Goal: Information Seeking & Learning: Find specific fact

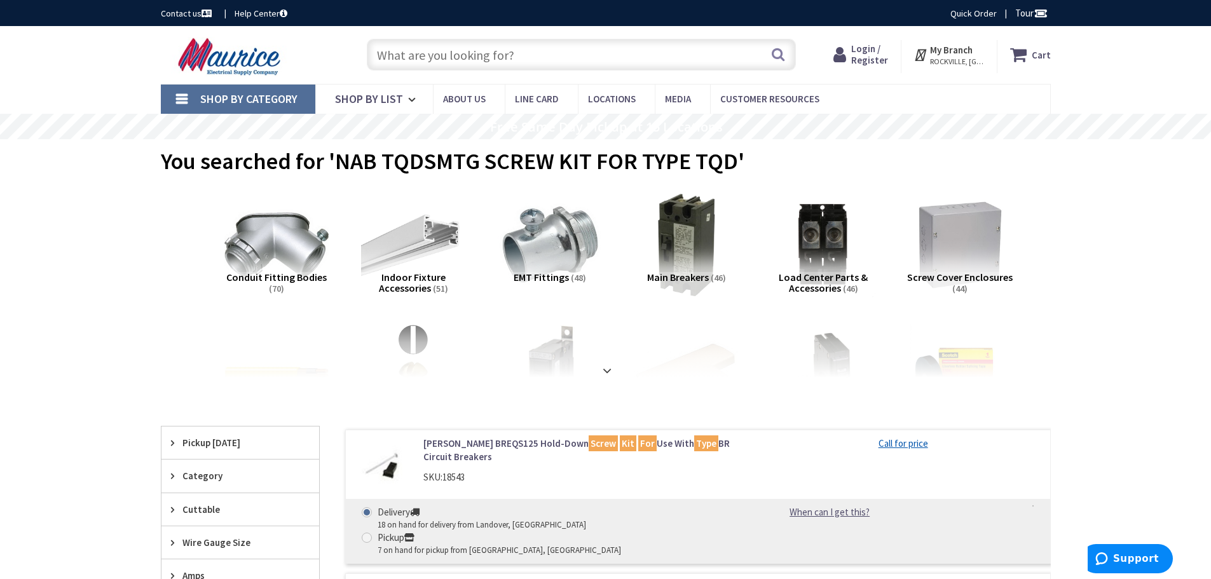
click at [407, 51] on input "text" at bounding box center [581, 55] width 429 height 32
paste input "SEPCO LB6ACG 2IN AL LB COND BODY"
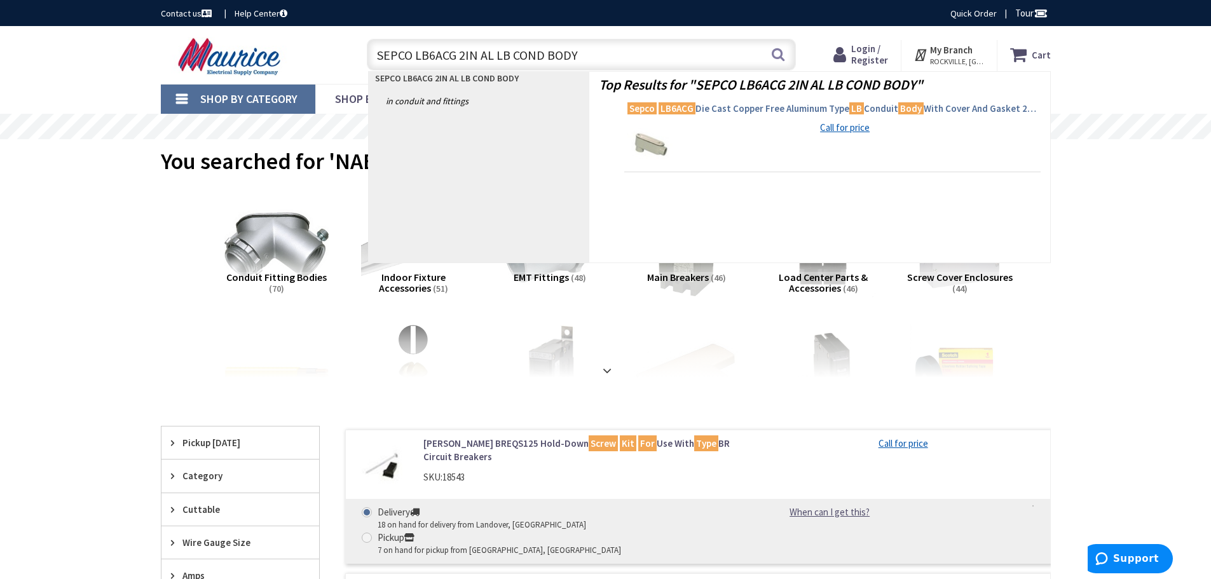
type input "SEPCO LB6ACG 2IN AL LB COND BODY"
click at [660, 111] on mark "LB6ACG" at bounding box center [676, 108] width 37 height 16
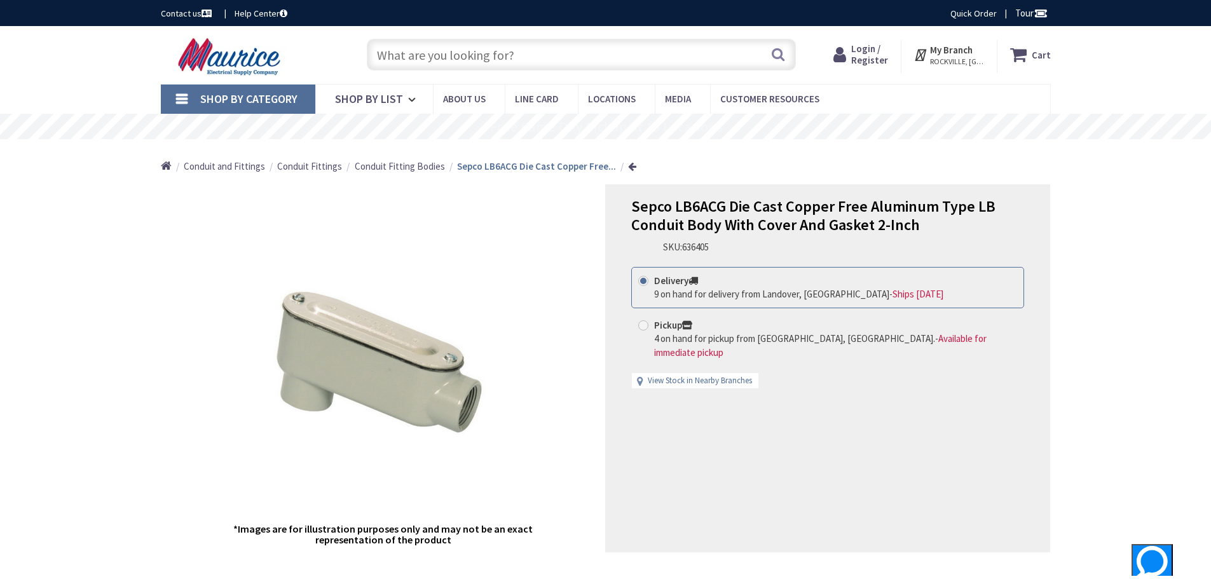
type input "Bethpage Ln, [GEOGRAPHIC_DATA], [GEOGRAPHIC_DATA]"
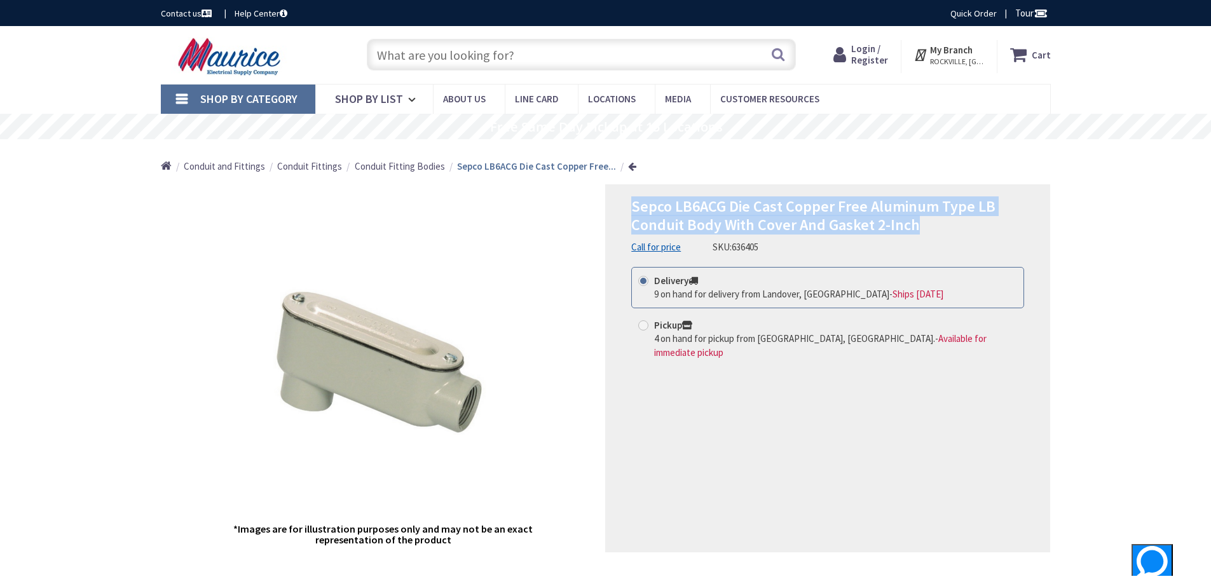
drag, startPoint x: 632, startPoint y: 204, endPoint x: 923, endPoint y: 227, distance: 292.6
click at [923, 227] on h1 "Sepco LB6ACG Die Cast Copper Free Aluminum Type LB Conduit Body With Cover And …" at bounding box center [827, 216] width 393 height 37
copy span "Sepco LB6ACG Die Cast Copper Free Aluminum Type LB Conduit Body With Cover And …"
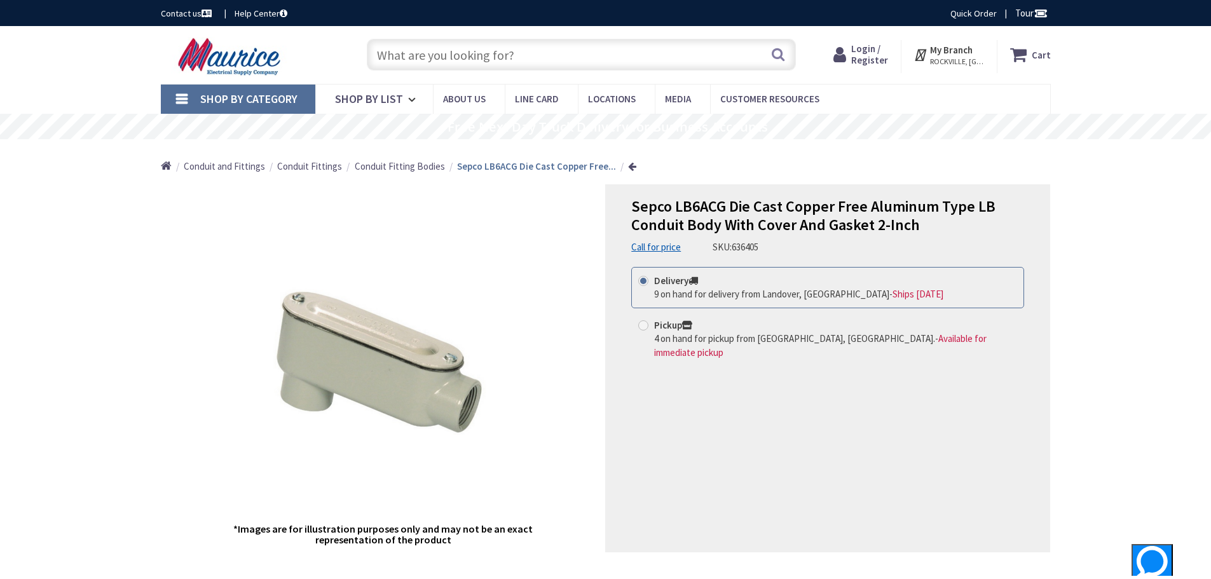
drag, startPoint x: 709, startPoint y: 172, endPoint x: 703, endPoint y: 183, distance: 12.5
click at [709, 172] on div "Home Conduit and Fittings Conduit Fittings Conduit Fitting Bodies Sepco LB6ACG …" at bounding box center [605, 161] width 953 height 45
drag, startPoint x: 676, startPoint y: 208, endPoint x: 722, endPoint y: 205, distance: 45.9
click at [722, 205] on span "Sepco LB6ACG Die Cast Copper Free Aluminum Type LB Conduit Body With Cover And …" at bounding box center [813, 215] width 364 height 38
copy span "LB6ACG"
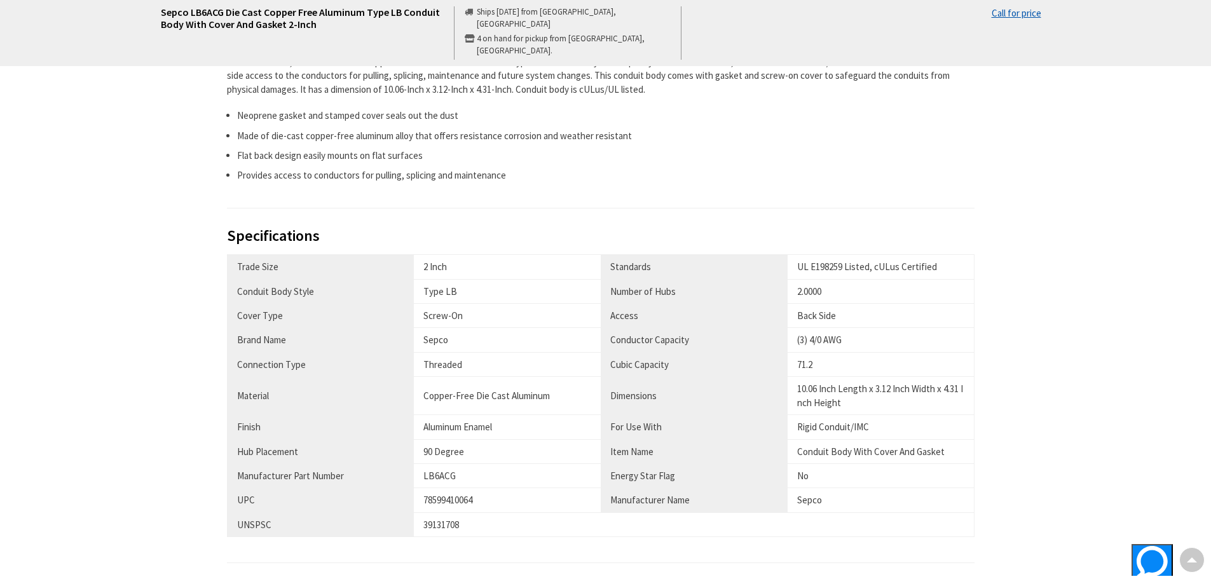
scroll to position [635, 0]
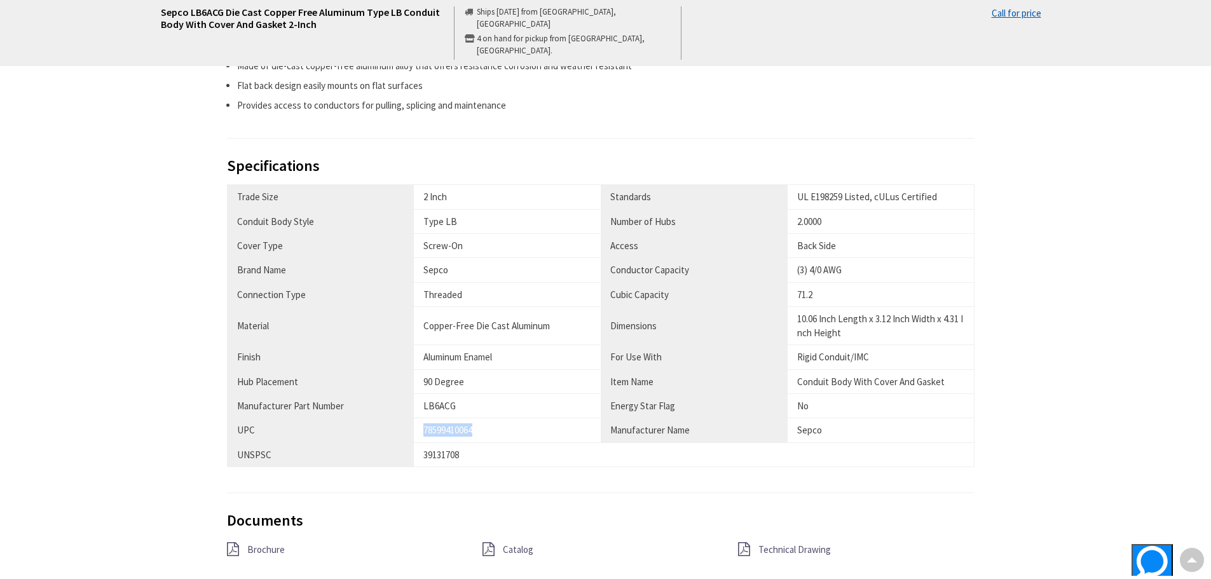
drag, startPoint x: 424, startPoint y: 428, endPoint x: 482, endPoint y: 431, distance: 57.2
click at [480, 431] on div "78599410064" at bounding box center [507, 429] width 168 height 13
copy div "78599410064"
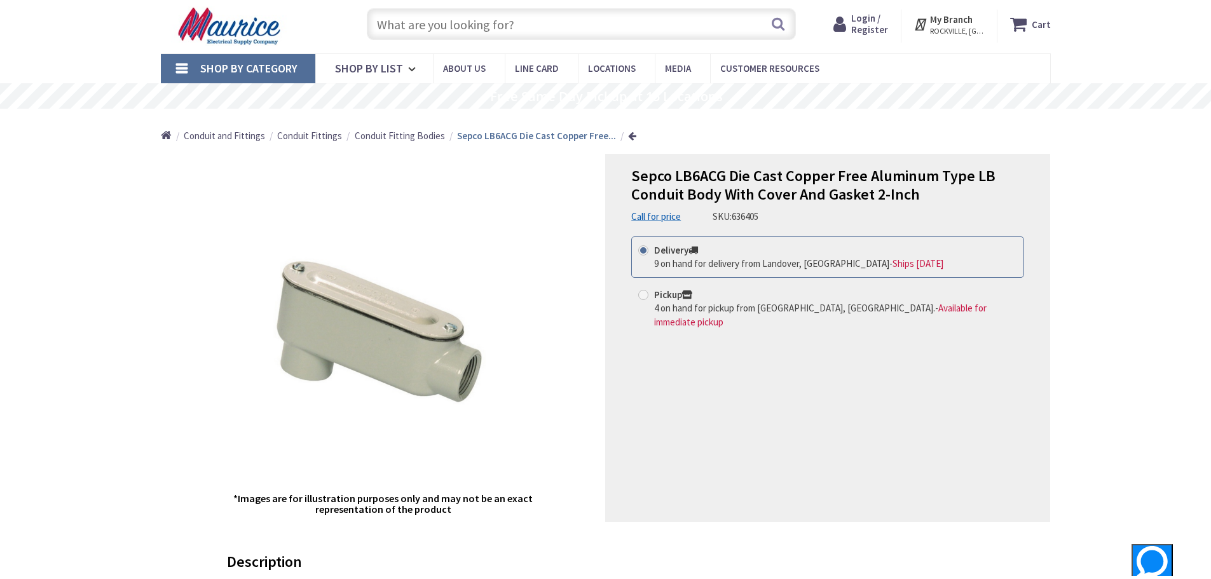
scroll to position [0, 0]
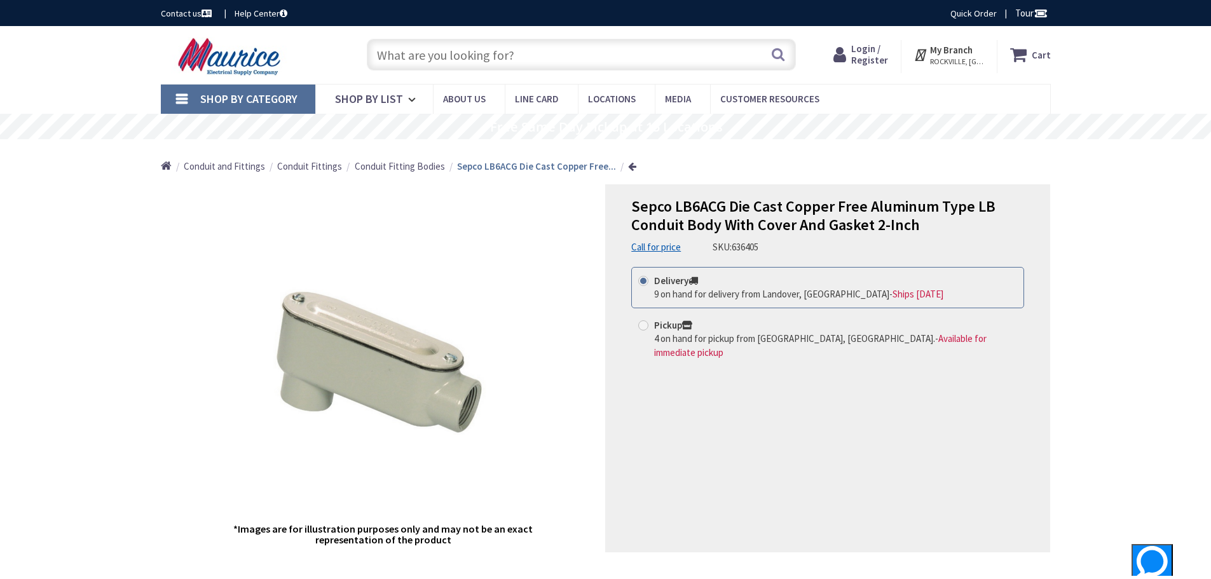
click at [465, 53] on input "text" at bounding box center [581, 55] width 429 height 32
paste input "GALV 2" X 10' BLUE CAP"
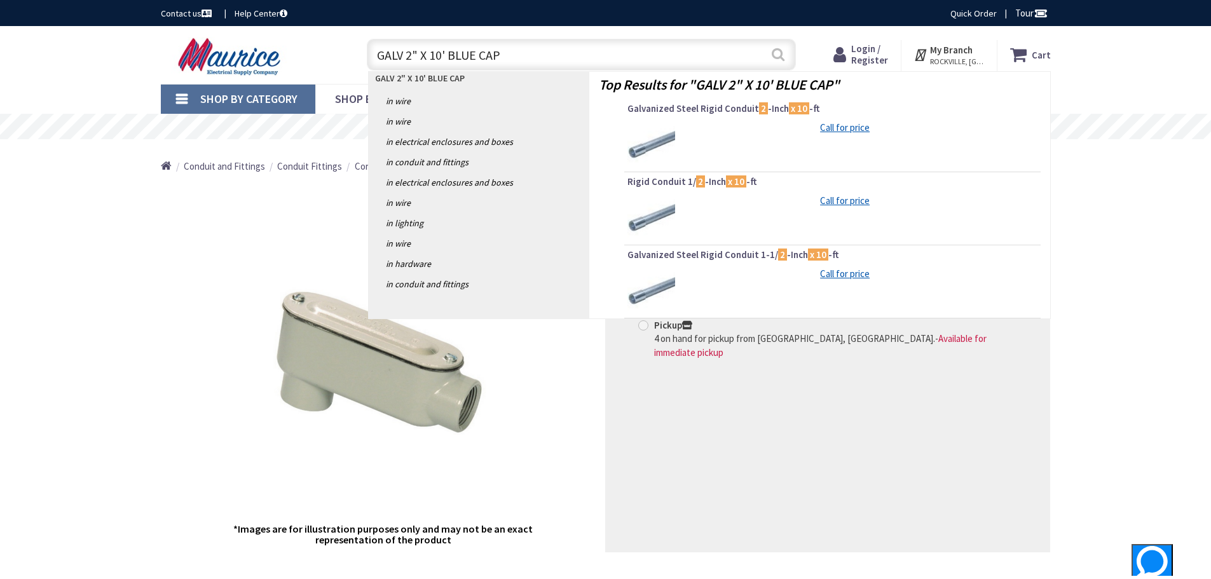
type input "GALV 2" X 10' BLUE CAP"
click at [778, 57] on button "Search" at bounding box center [778, 54] width 17 height 29
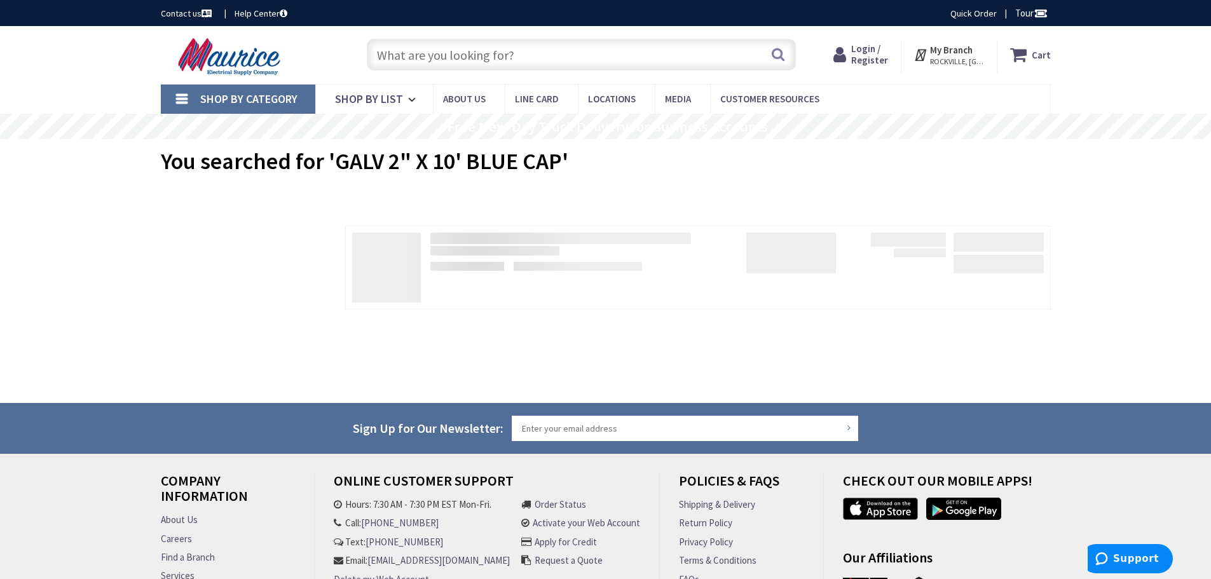
click at [431, 44] on input "text" at bounding box center [581, 55] width 429 height 32
paste input "GALV 2" X 10' BLUE CAP"
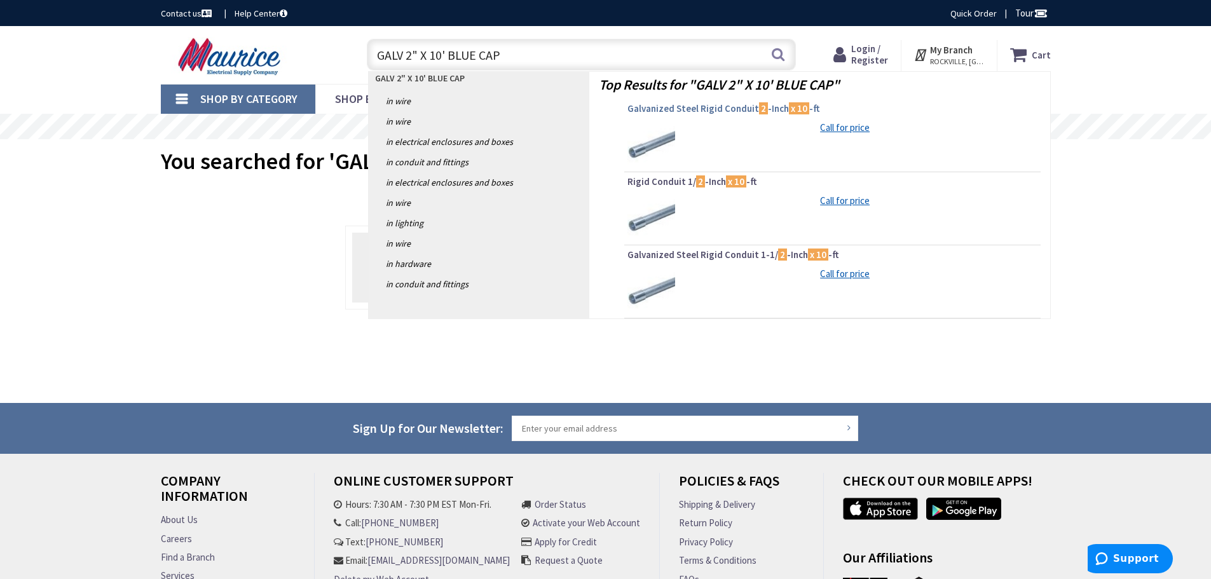
type input "GALV 2" X 10' BLUE CAP"
click at [692, 106] on span "Galvanized Steel Rigid Conduit 2 -Inch x 10 -ft" at bounding box center [832, 108] width 410 height 13
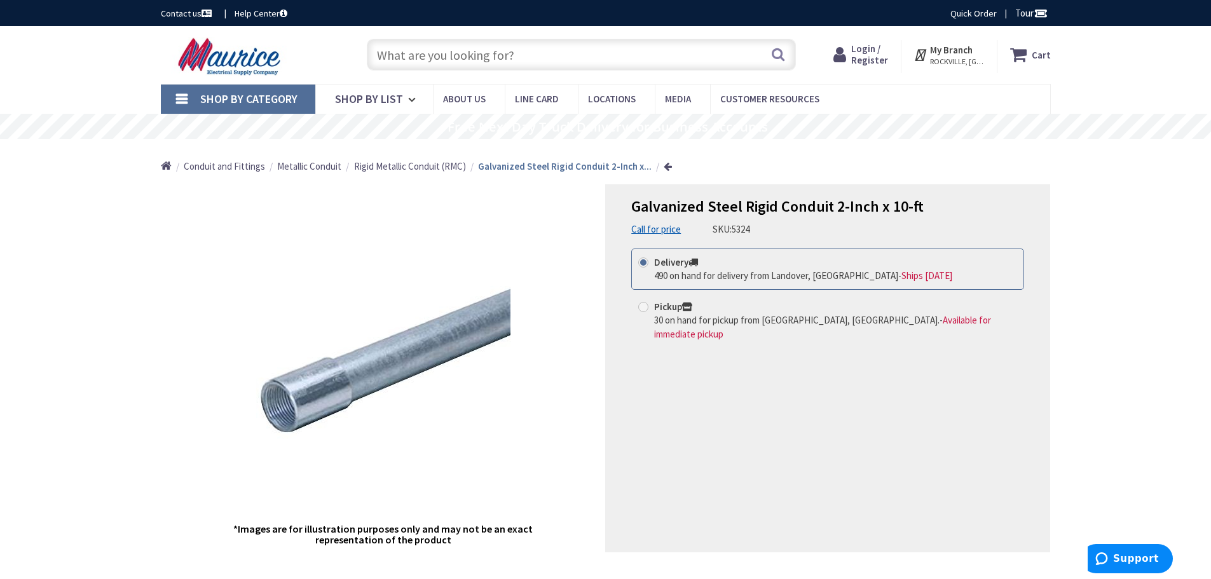
click at [445, 44] on input "text" at bounding box center [581, 55] width 429 height 32
paste input "GALV 2" X 10' BLUE CAP"
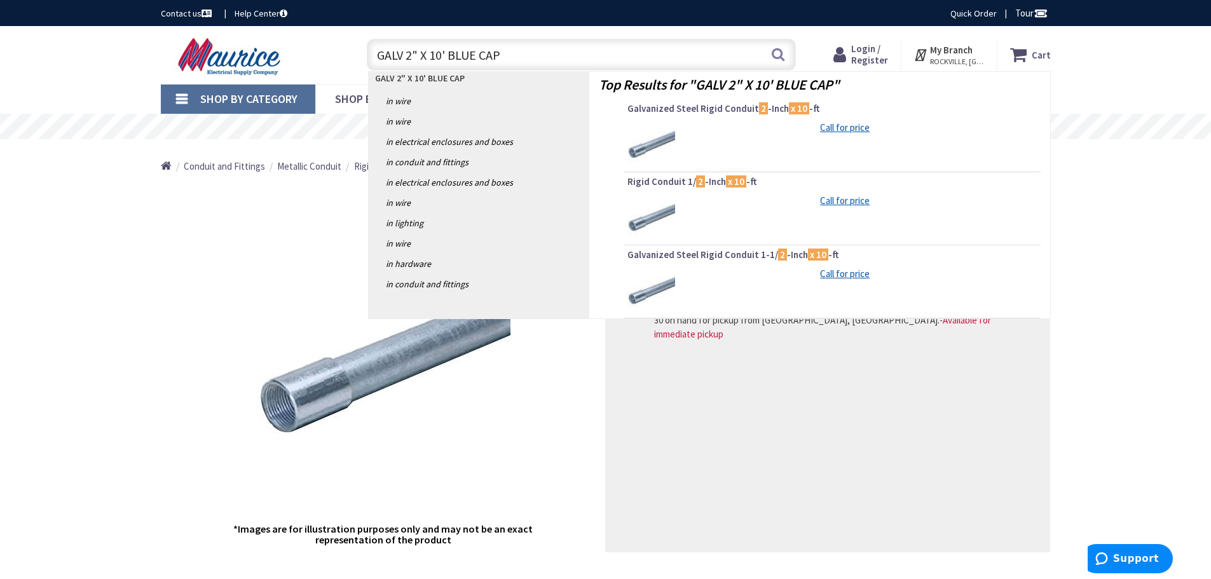
type input "GALV 2" X 10' BLUE CAP"
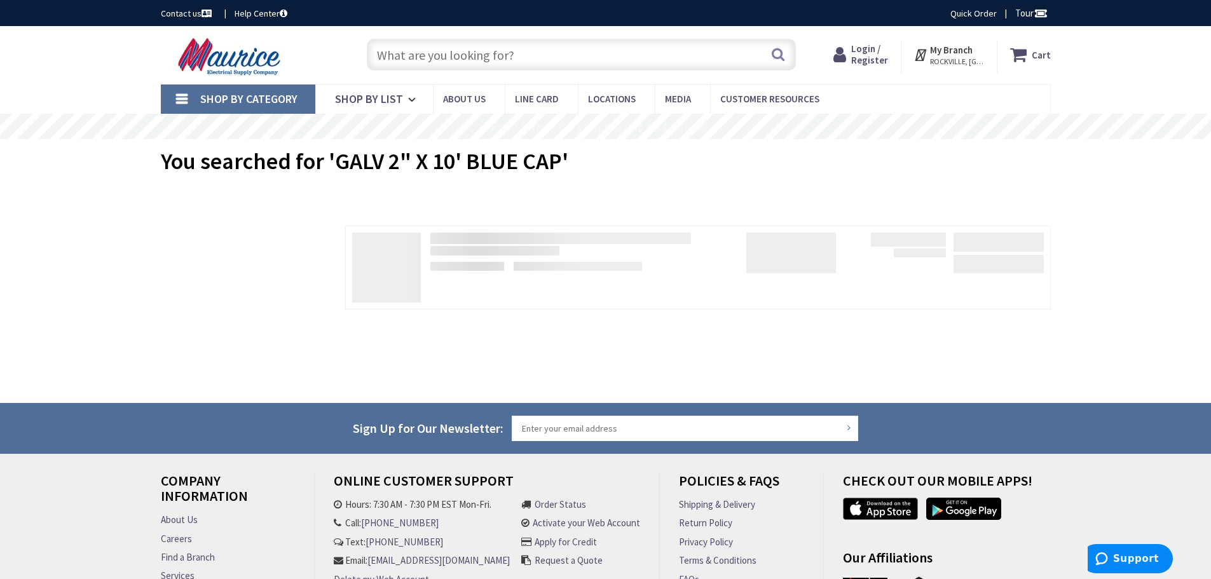
click at [520, 51] on input "text" at bounding box center [581, 55] width 429 height 32
paste input "GALV 2" X 10' BLUE CAP"
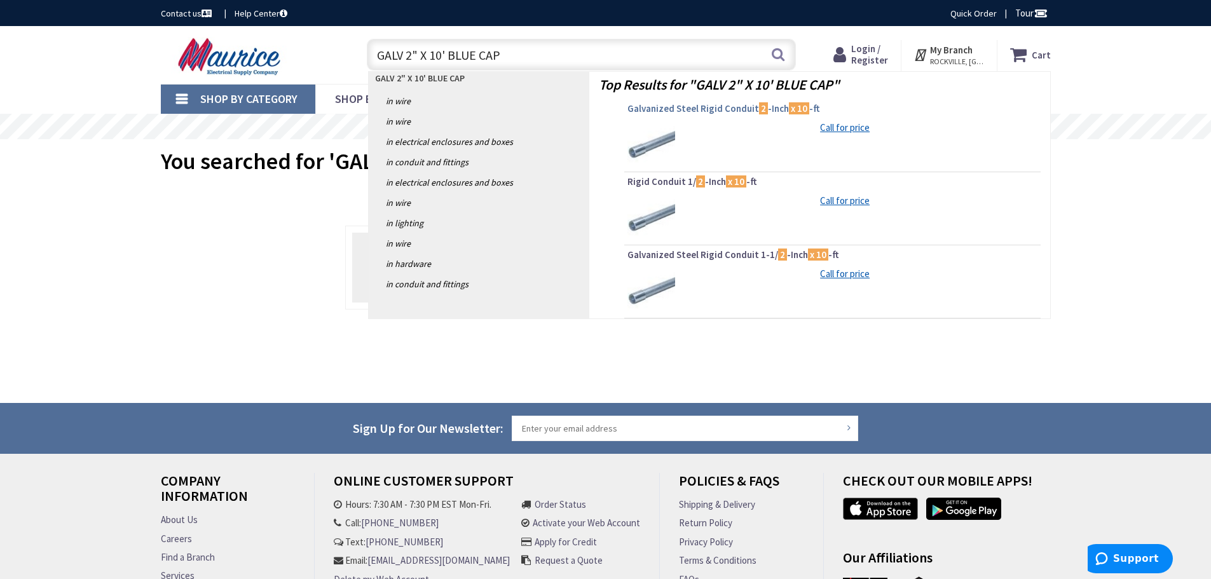
type input "GALV 2" X 10' BLUE CAP"
click at [719, 108] on span "Galvanized Steel Rigid Conduit 2 -Inch x 10 -ft" at bounding box center [832, 108] width 410 height 13
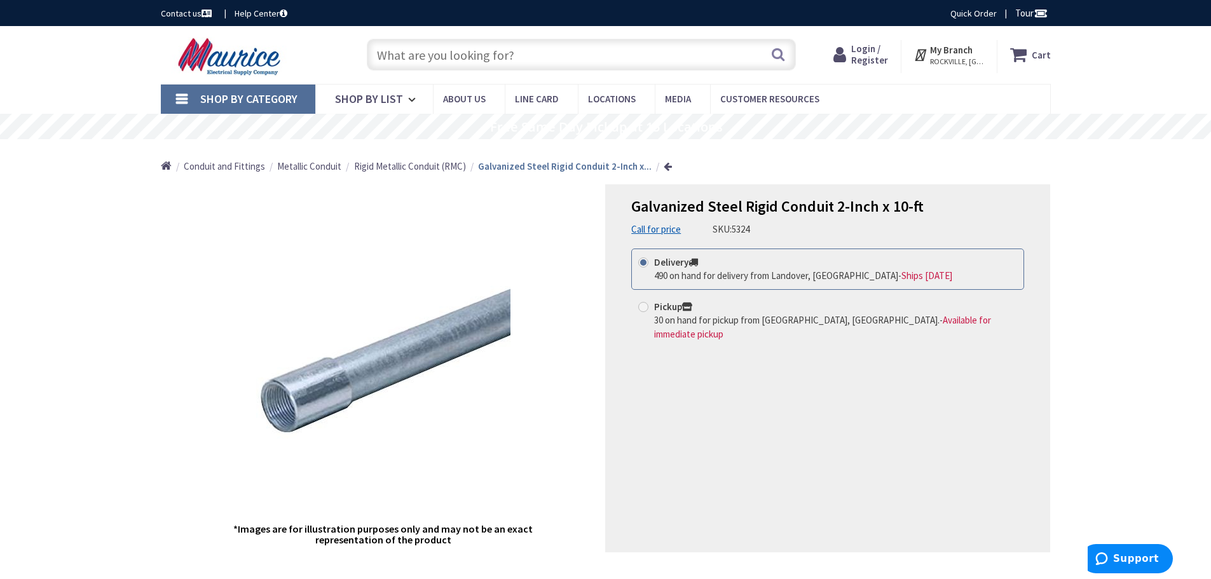
click at [432, 50] on input "text" at bounding box center [581, 55] width 429 height 32
paste input "GALV 2" X 10' BLUE CAP"
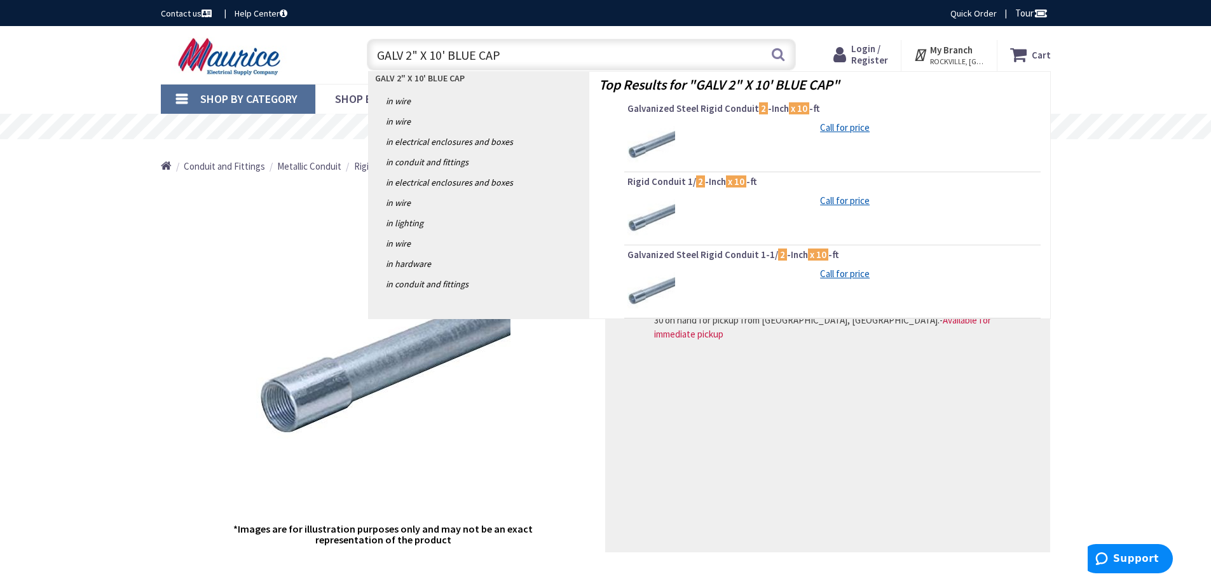
click at [447, 56] on input "GALV 2" X 10' BLUE CAP" at bounding box center [581, 55] width 429 height 32
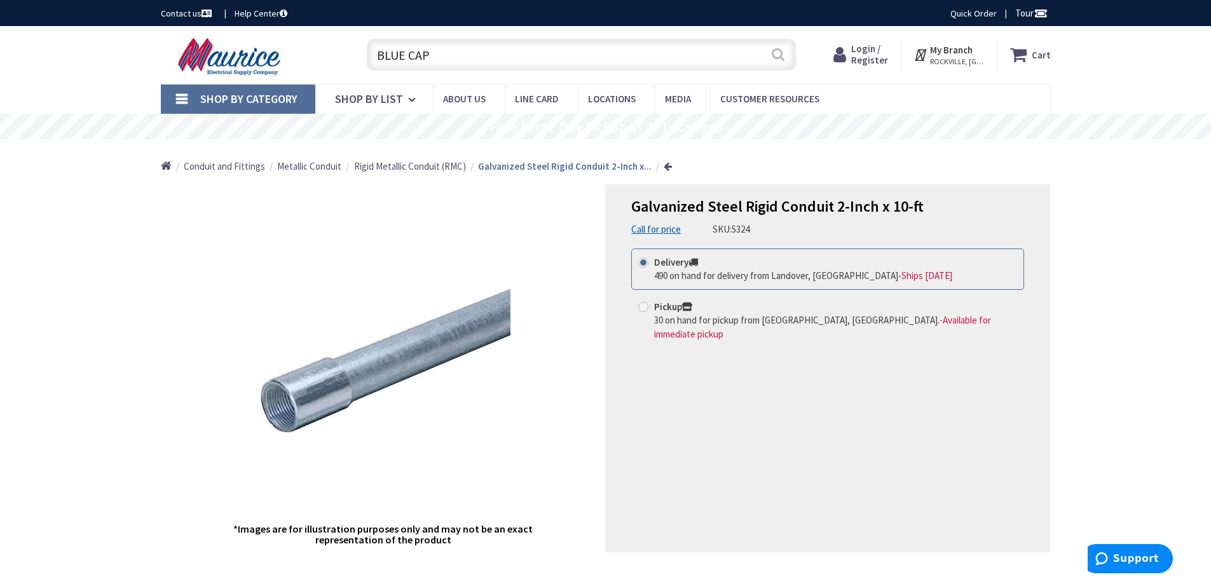
type input "BLUE CAP"
click at [773, 57] on button "Search" at bounding box center [778, 54] width 17 height 29
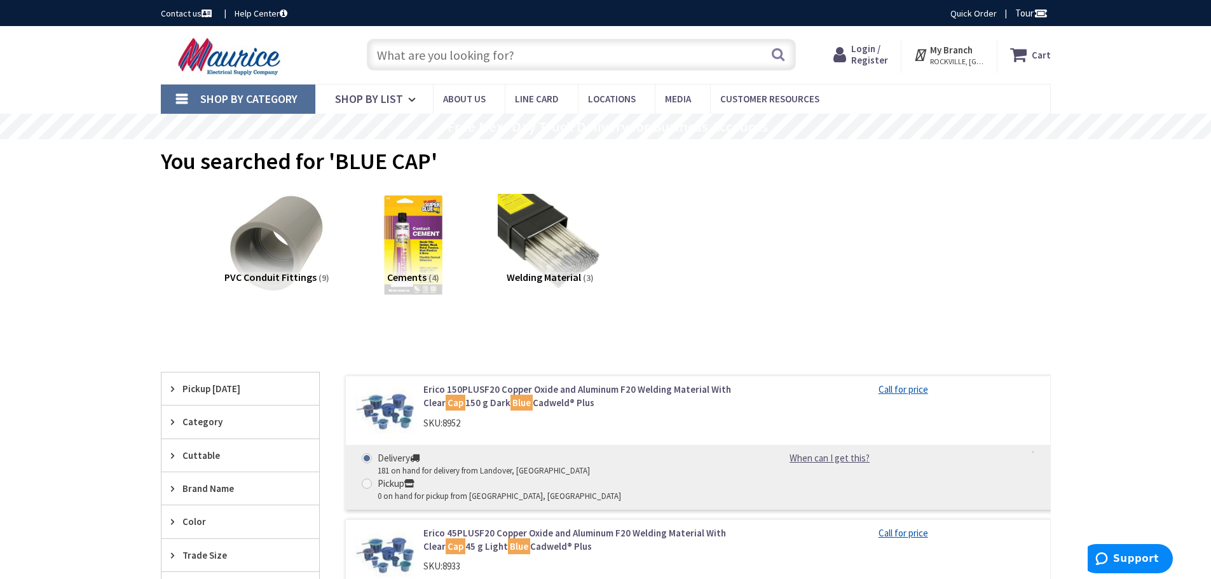
click at [415, 60] on input "text" at bounding box center [581, 55] width 429 height 32
paste input "GALV 2" X 10' BLUE CAP"
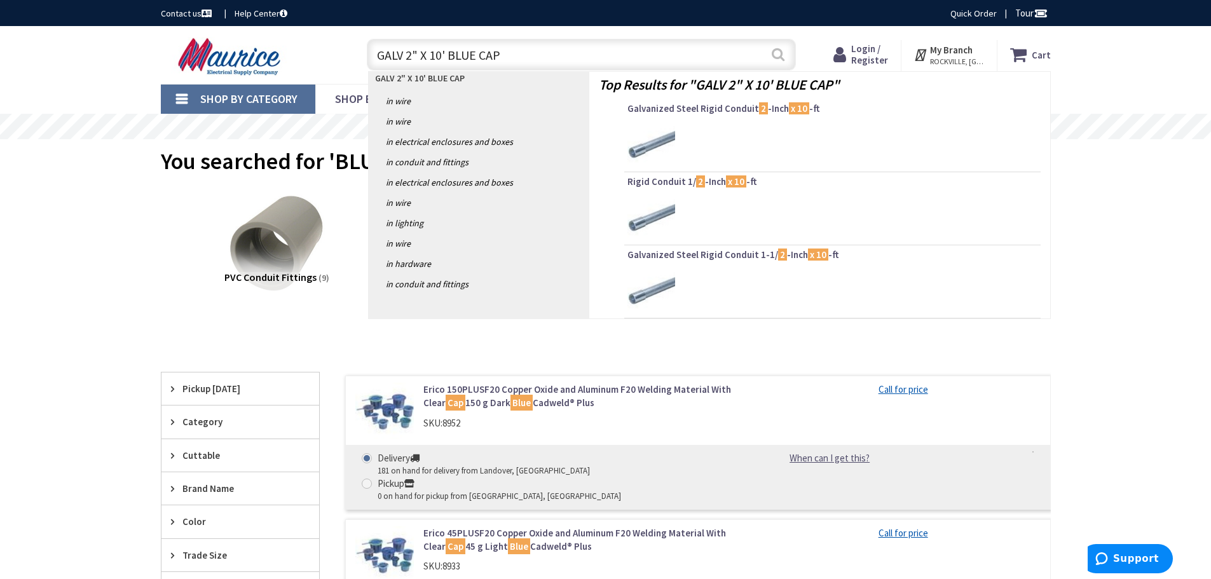
type input "GALV 2" X 10' BLUE CAP"
click at [781, 49] on button "Search" at bounding box center [778, 54] width 17 height 29
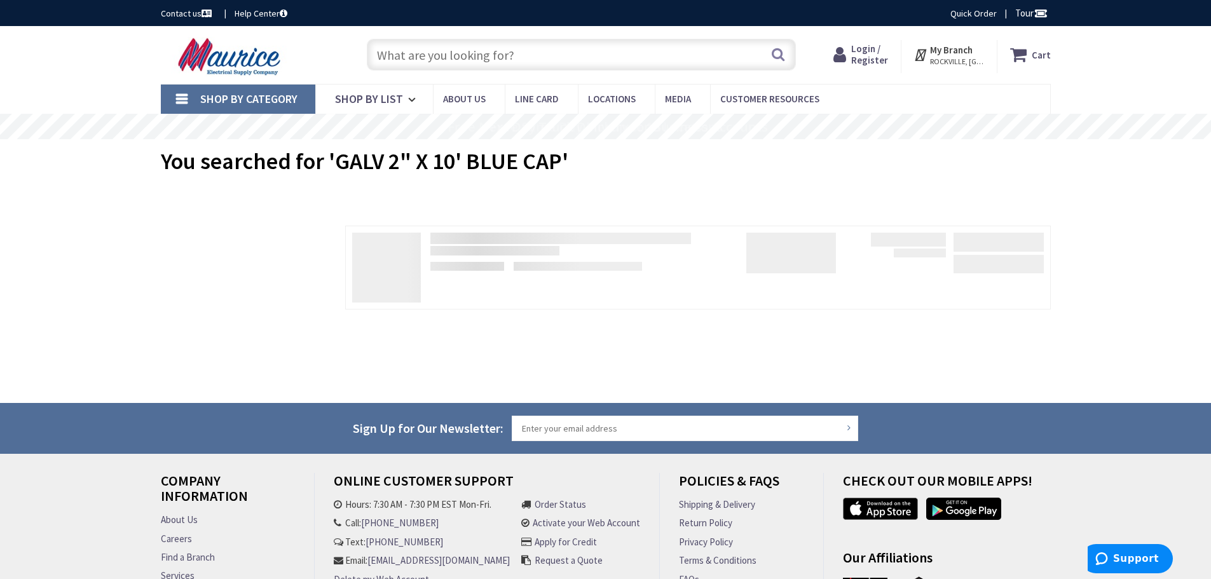
click at [463, 54] on input "text" at bounding box center [581, 55] width 429 height 32
paste input "GALV 2" X 10' BLUE CAP"
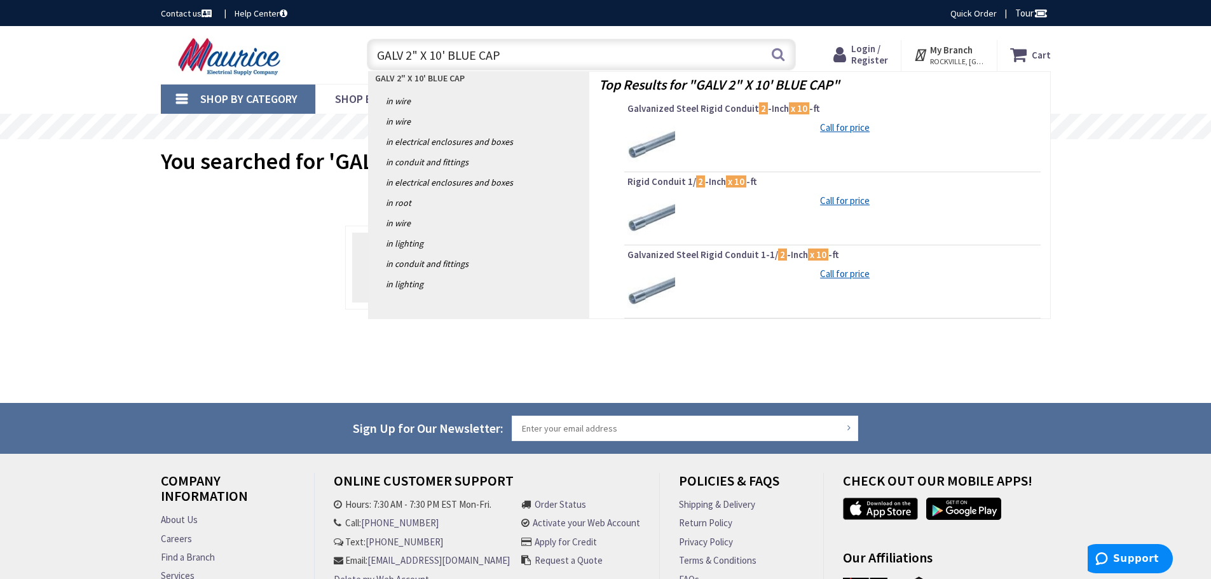
click at [256, 250] on div "Filters Pickup Today close Pickup Today Category close Category Cuttable close …" at bounding box center [240, 271] width 159 height 90
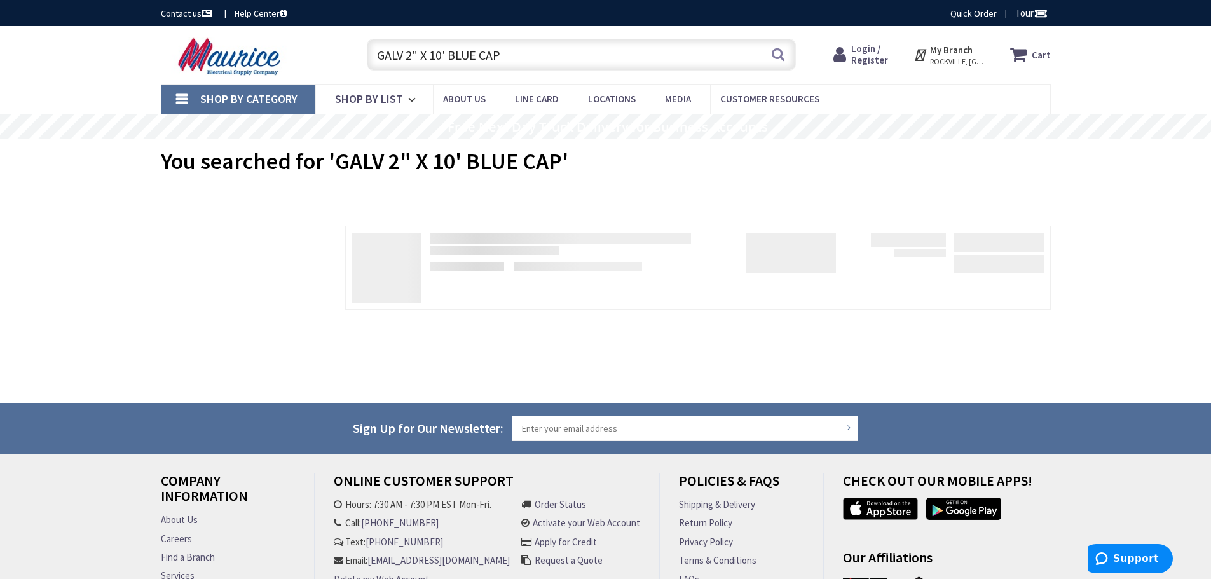
drag, startPoint x: 470, startPoint y: 50, endPoint x: 365, endPoint y: 58, distance: 104.5
click at [366, 53] on div "GALV 2" X 10' BLUE CAP GALV 2" X 10' BLUE CAP Search" at bounding box center [577, 54] width 435 height 41
paste input "84341201208"
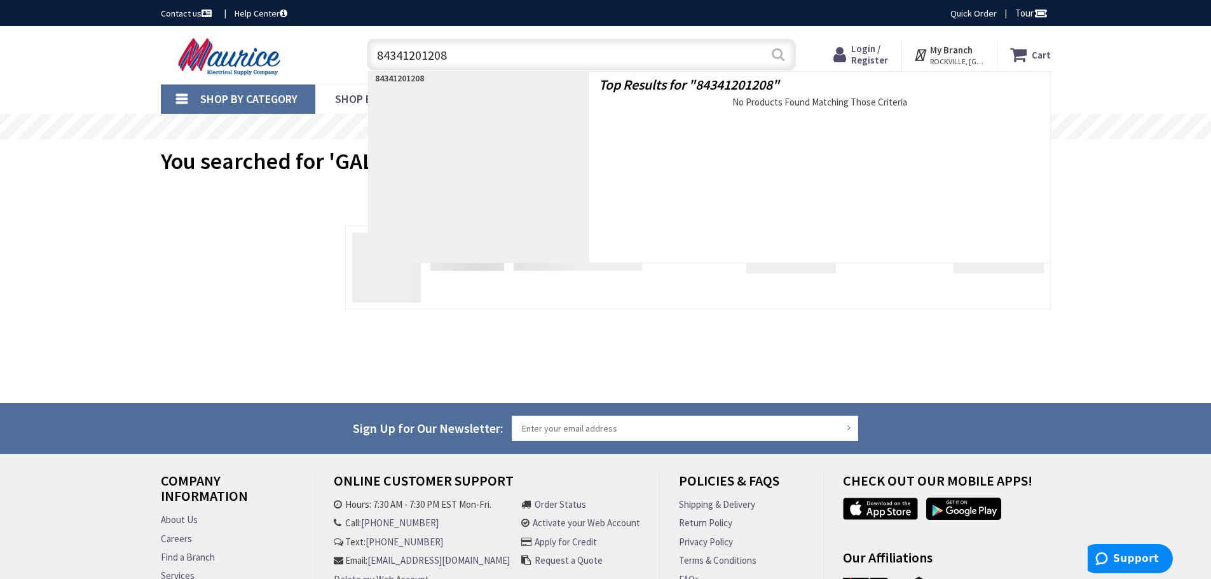
type input "84341201208"
click at [780, 53] on button "Search" at bounding box center [778, 54] width 17 height 29
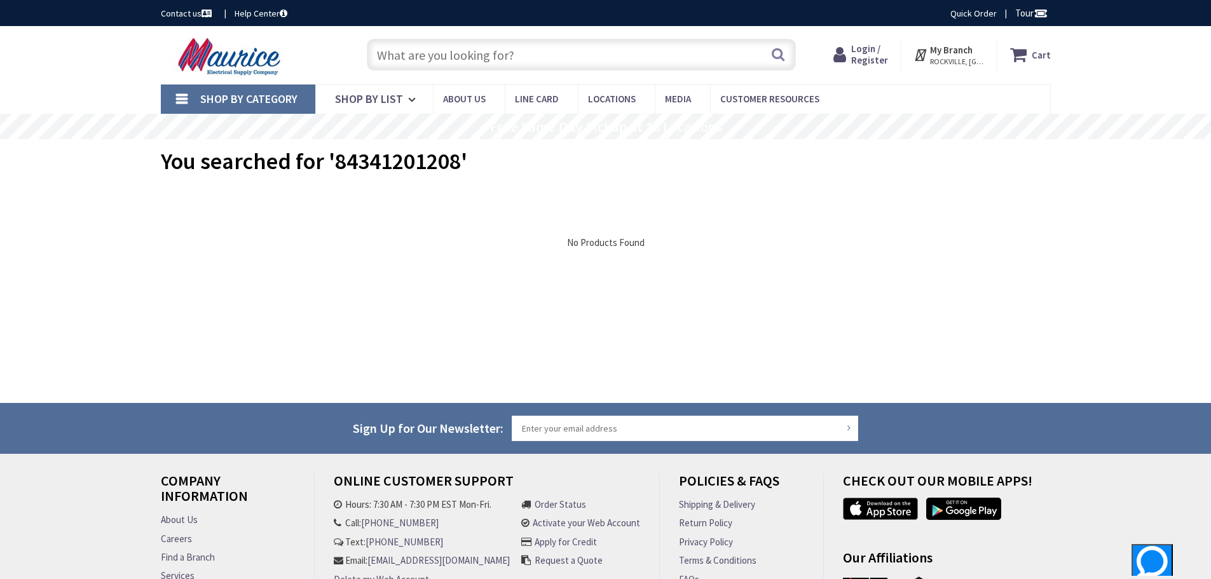
click at [439, 43] on input "text" at bounding box center [581, 55] width 429 height 32
paste input "GALV 2" X 10' BLUE CAP"
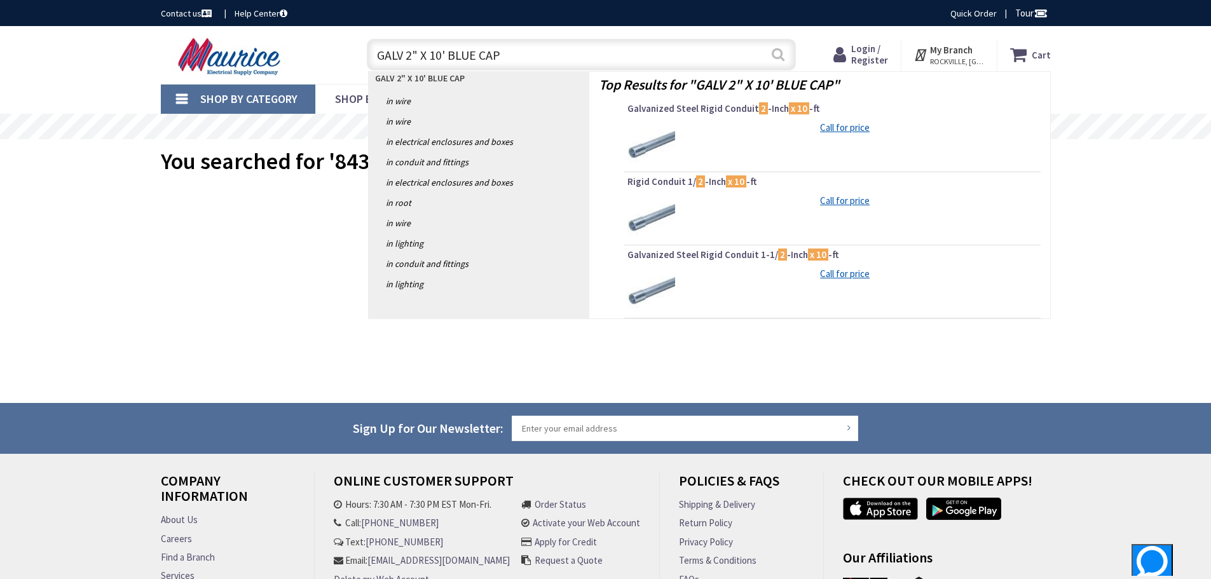
type input "GALV 2" X 10' BLUE CAP"
click at [780, 55] on button "Search" at bounding box center [778, 54] width 17 height 29
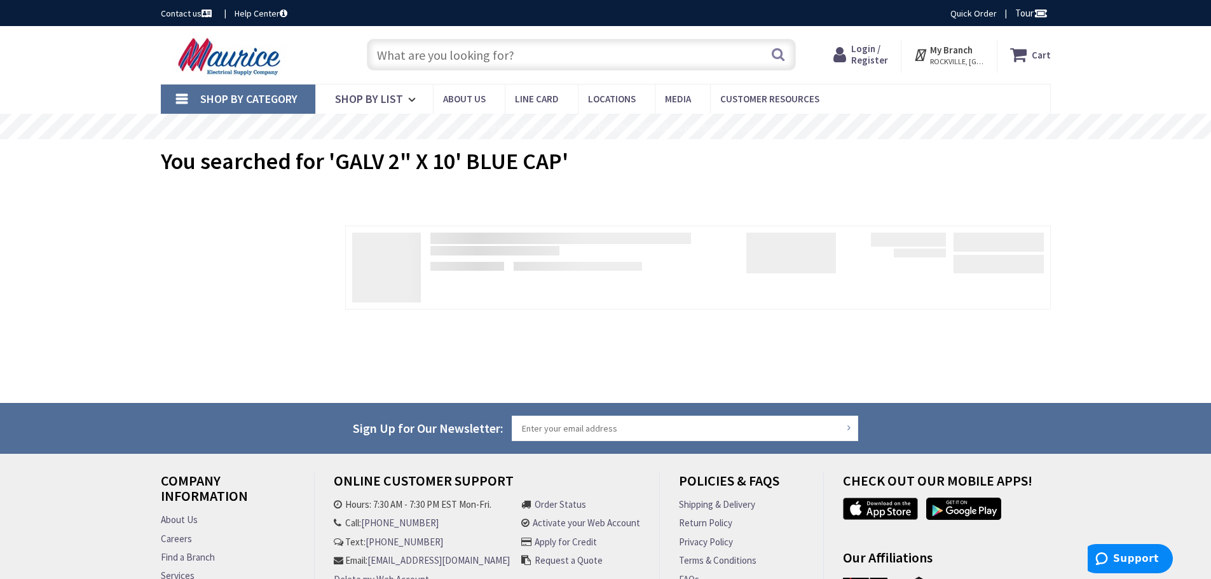
click at [454, 62] on input "text" at bounding box center [581, 55] width 429 height 32
paste input "GALV 2" X 10' BLUE CAP"
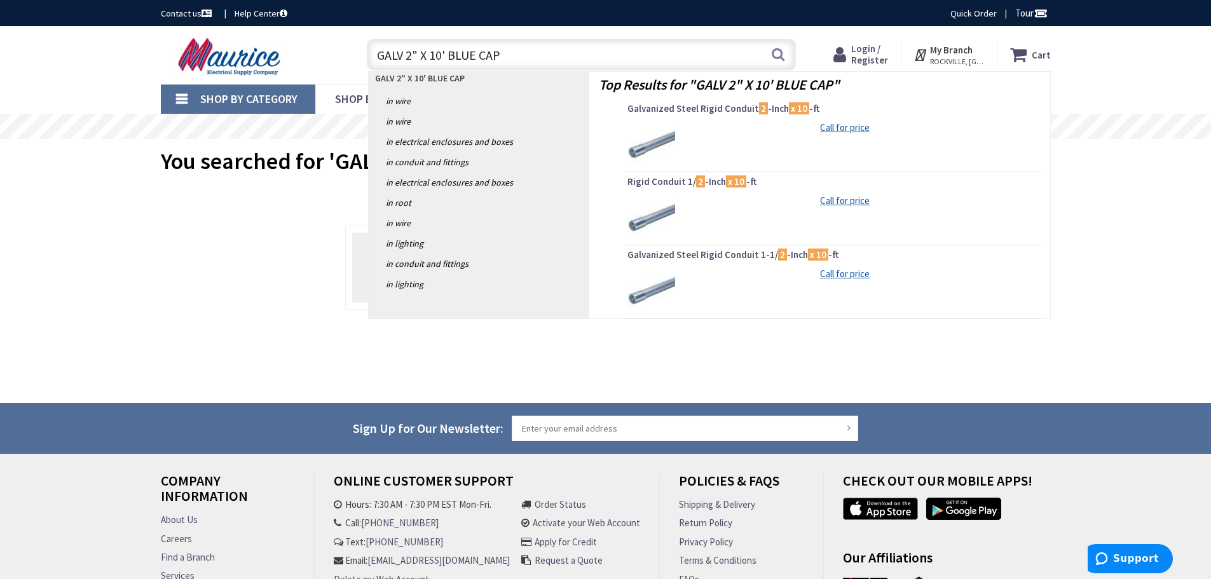
click at [159, 240] on main "You searched for 'GALV 2" X 10' BLUE CAP' View Subcategories No Products Found …" at bounding box center [605, 271] width 953 height 264
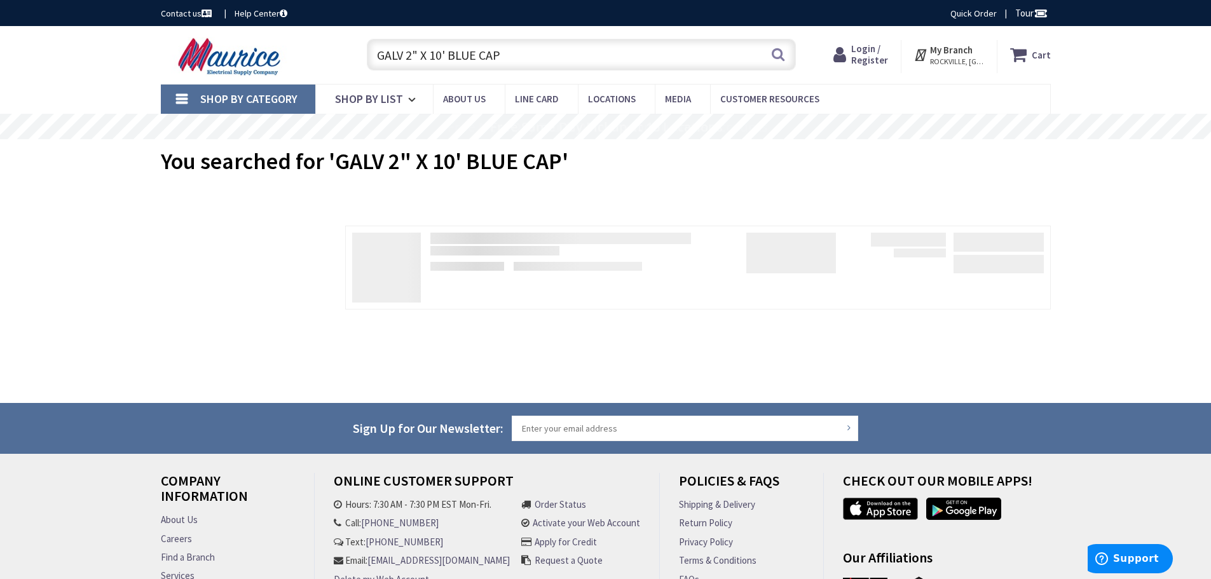
drag, startPoint x: 510, startPoint y: 55, endPoint x: 341, endPoint y: 56, distance: 169.7
click at [341, 56] on div "Toggle Nav GALV 2" X 10' BLUE CAP GALV 2" X 10' BLUE CAP Search Cart My Cart Cl…" at bounding box center [605, 55] width 909 height 43
paste input "MILB A7517 2" HUB"
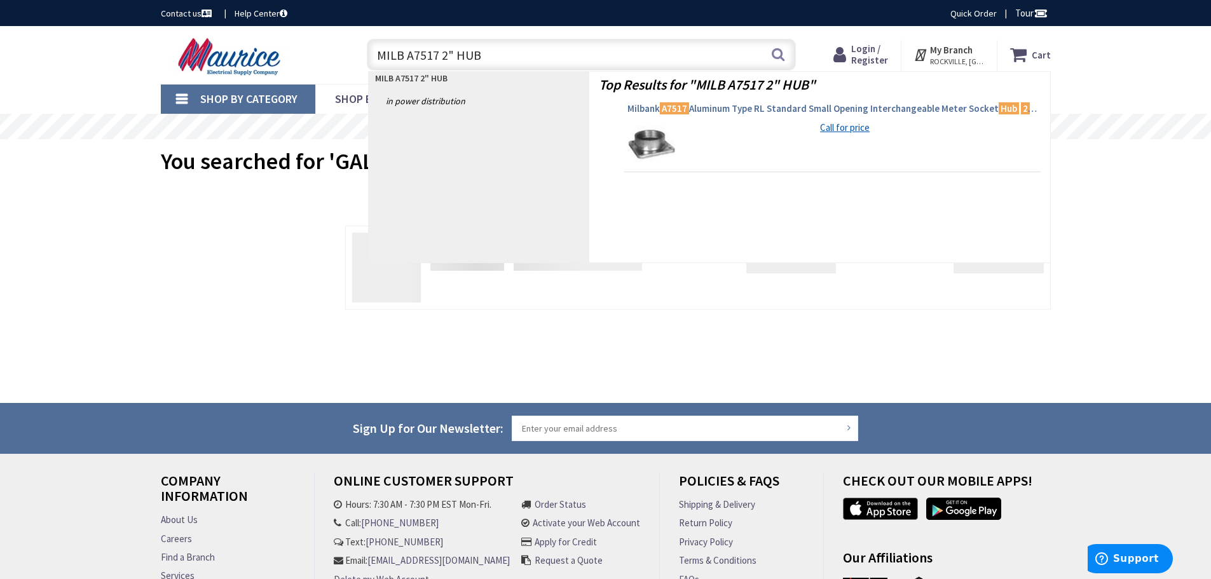
type input "MILB A7517 2" HUB"
click at [698, 111] on span "Milbank A7517 Aluminum Type RL Standard Small Opening Interchangeable Meter Soc…" at bounding box center [832, 108] width 410 height 13
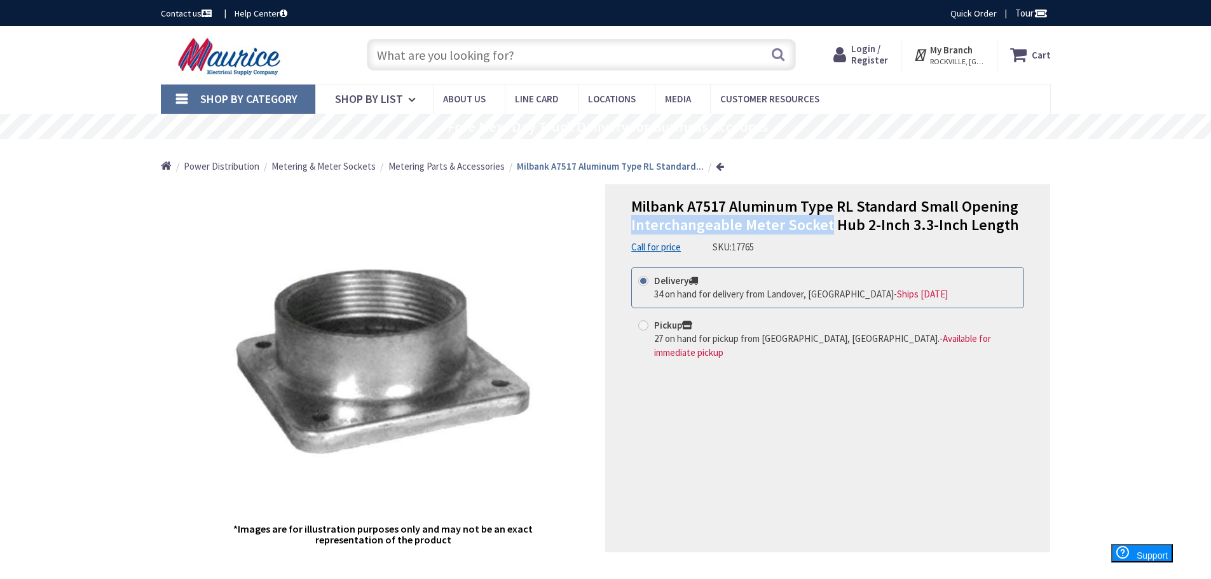
drag, startPoint x: 630, startPoint y: 221, endPoint x: 826, endPoint y: 226, distance: 195.8
click at [826, 226] on div "Milbank A7517 Aluminum Type RL Standard Small Opening Interchangeable Meter Soc…" at bounding box center [827, 368] width 445 height 368
copy span "Interchangeable Meter Socket"
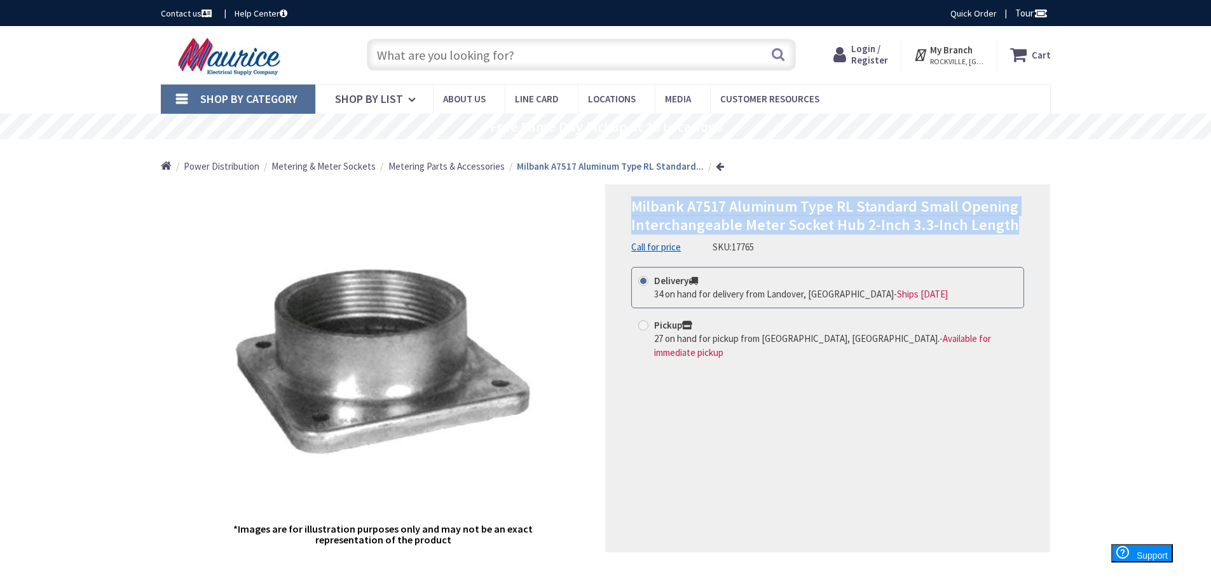
drag, startPoint x: 633, startPoint y: 203, endPoint x: 1019, endPoint y: 231, distance: 387.3
click at [1019, 231] on h1 "Milbank A7517 Aluminum Type RL Standard Small Opening Interchangeable Meter Soc…" at bounding box center [827, 216] width 393 height 37
copy span "Milbank A7517 Aluminum Type RL Standard Small Opening Interchangeable Meter Soc…"
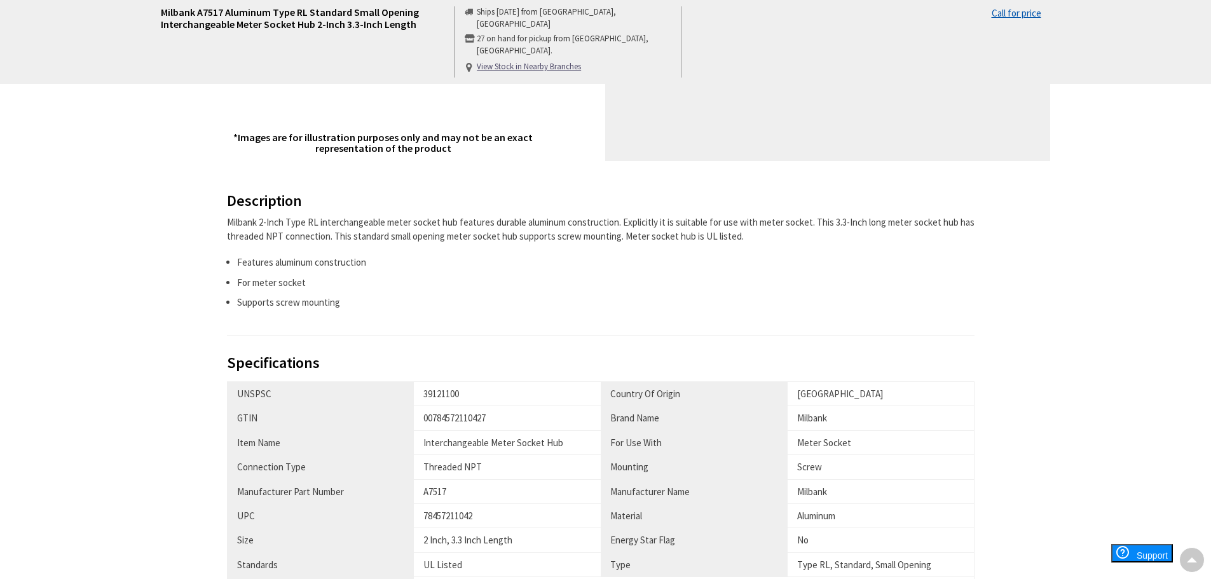
scroll to position [572, 0]
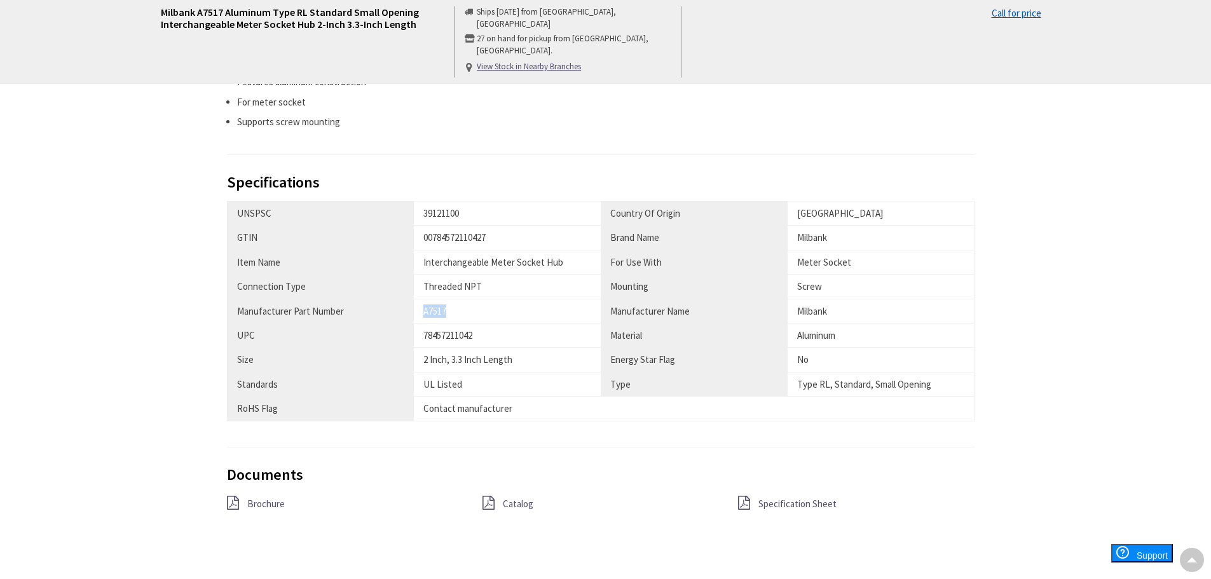
drag, startPoint x: 424, startPoint y: 311, endPoint x: 461, endPoint y: 311, distance: 36.9
click at [461, 311] on div "A7517" at bounding box center [507, 310] width 168 height 13
copy div "A7517"
drag, startPoint x: 424, startPoint y: 330, endPoint x: 498, endPoint y: 333, distance: 73.8
click at [498, 333] on div "78457211042" at bounding box center [507, 335] width 168 height 13
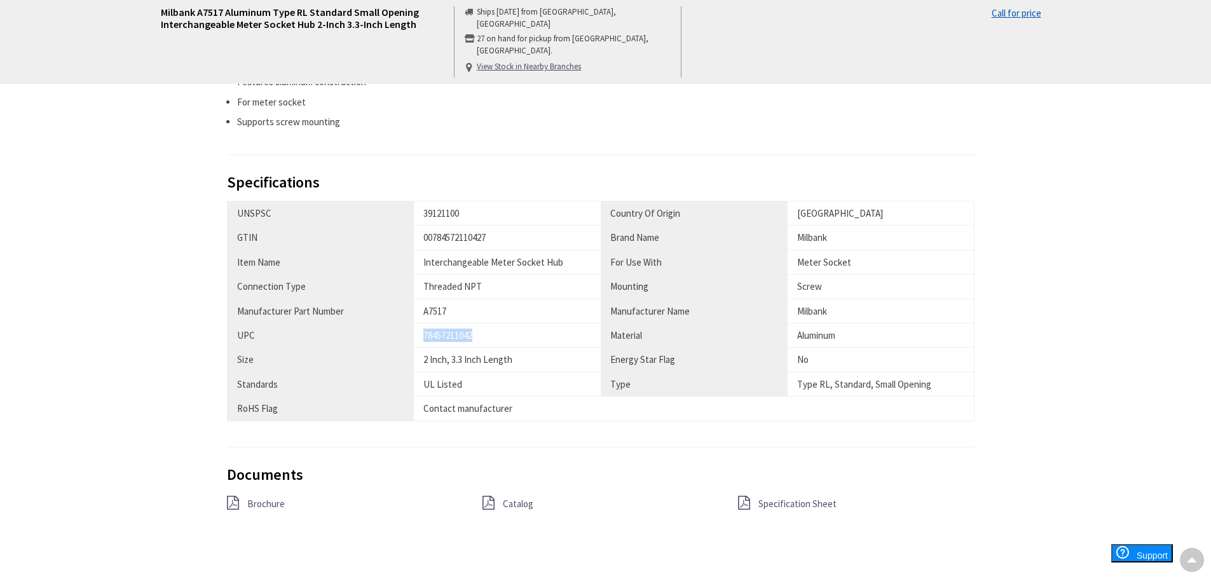
copy div "78457211042"
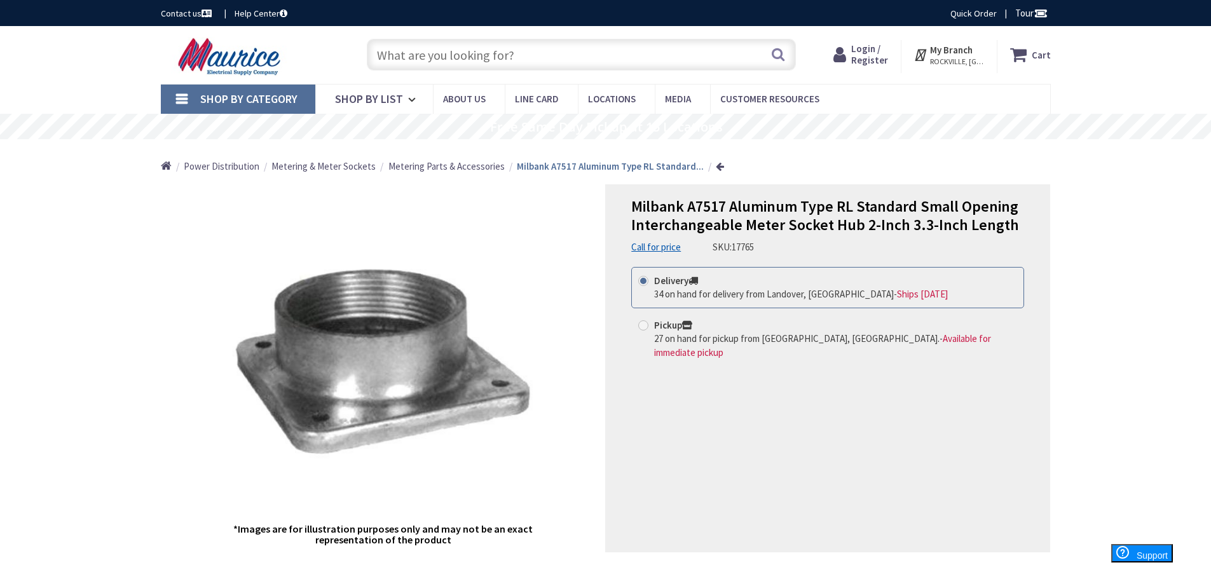
scroll to position [0, 0]
click at [381, 42] on input "text" at bounding box center [581, 55] width 429 height 32
paste input "SEPCO LB8A 3" ALUMINUM THREADED LB CONDUIT BODY"
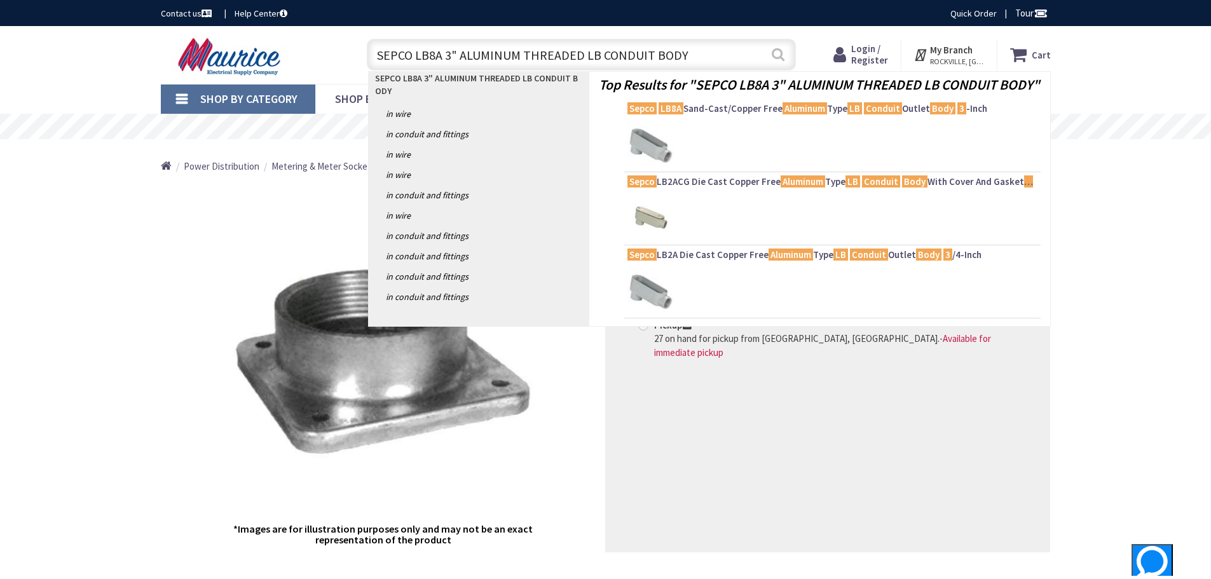
type input "SEPCO LB8A 3" ALUMINUM THREADED LB CONDUIT BODY"
click at [783, 51] on button "Search" at bounding box center [778, 54] width 17 height 29
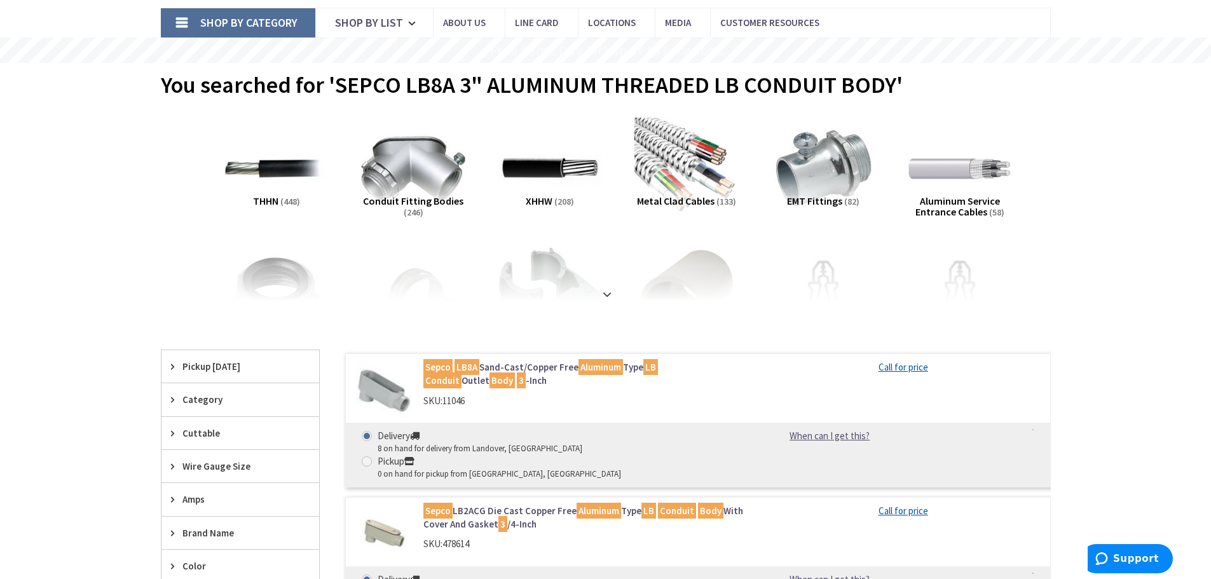
scroll to position [127, 0]
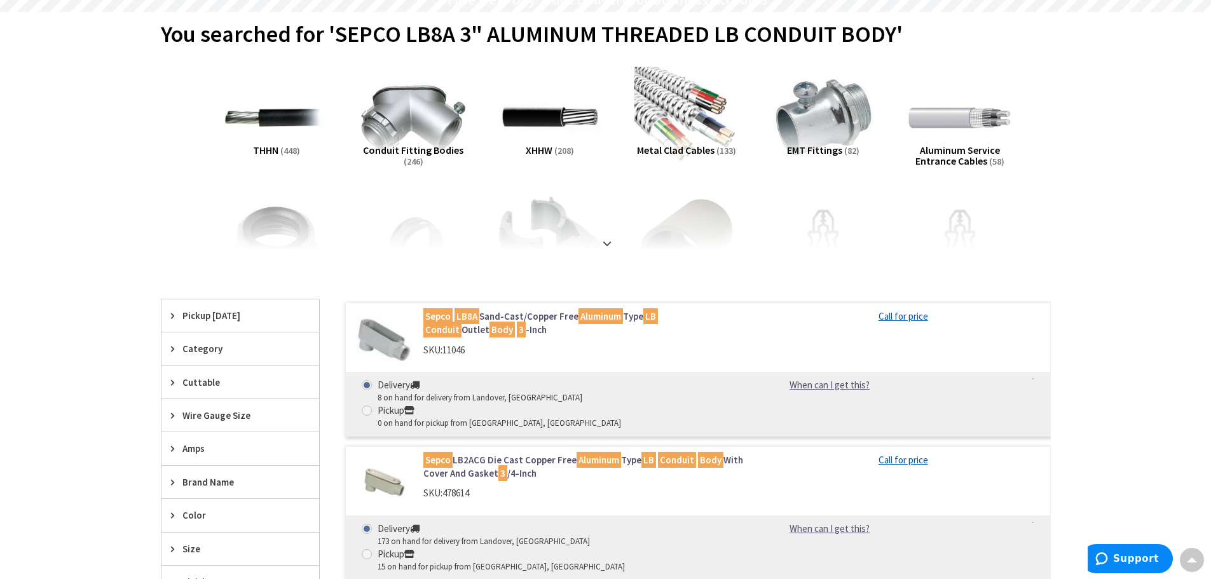
click at [535, 315] on link "Sepco LB8A Sand-Cast/Copper Free Aluminum Type LB Conduit Outlet Body 3 -Inch" at bounding box center [584, 322] width 323 height 27
click at [578, 318] on mark "Aluminum" at bounding box center [600, 316] width 44 height 16
click at [496, 318] on link "Sepco LB8A Sand-Cast/Copper Free Aluminum Type LB Conduit Outlet Body 3 -Inch" at bounding box center [584, 322] width 323 height 27
click at [517, 323] on mark "3" at bounding box center [521, 330] width 9 height 16
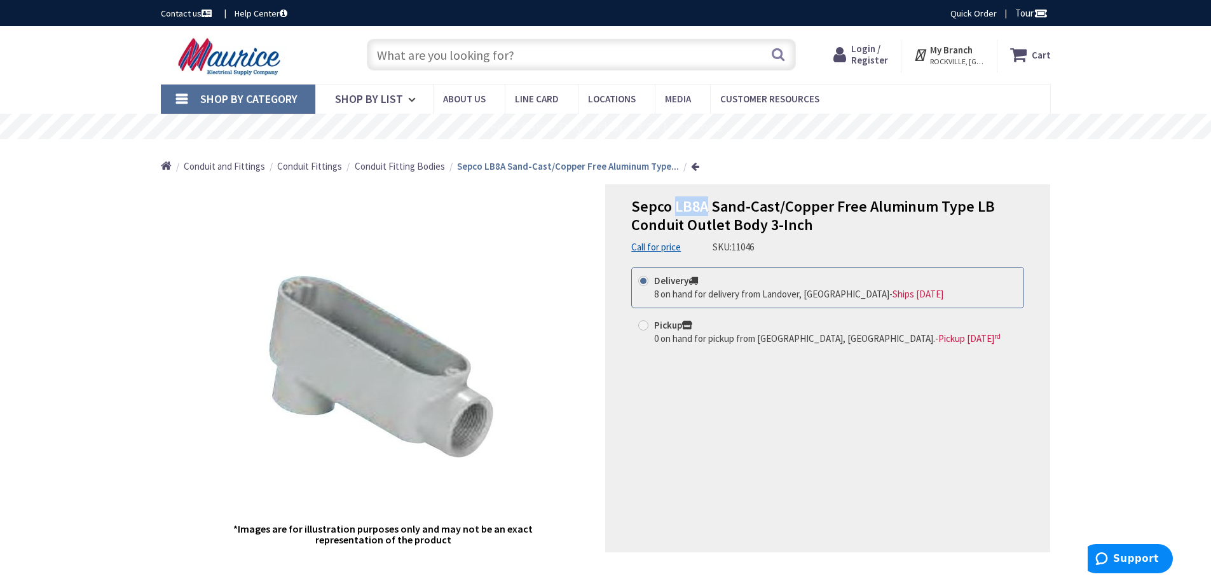
drag, startPoint x: 675, startPoint y: 205, endPoint x: 705, endPoint y: 209, distance: 29.6
click at [705, 208] on span "Sepco LB8A Sand-Cast/Copper Free Aluminum Type LB Conduit Outlet Body 3-Inch" at bounding box center [812, 215] width 363 height 38
copy span "LB8A"
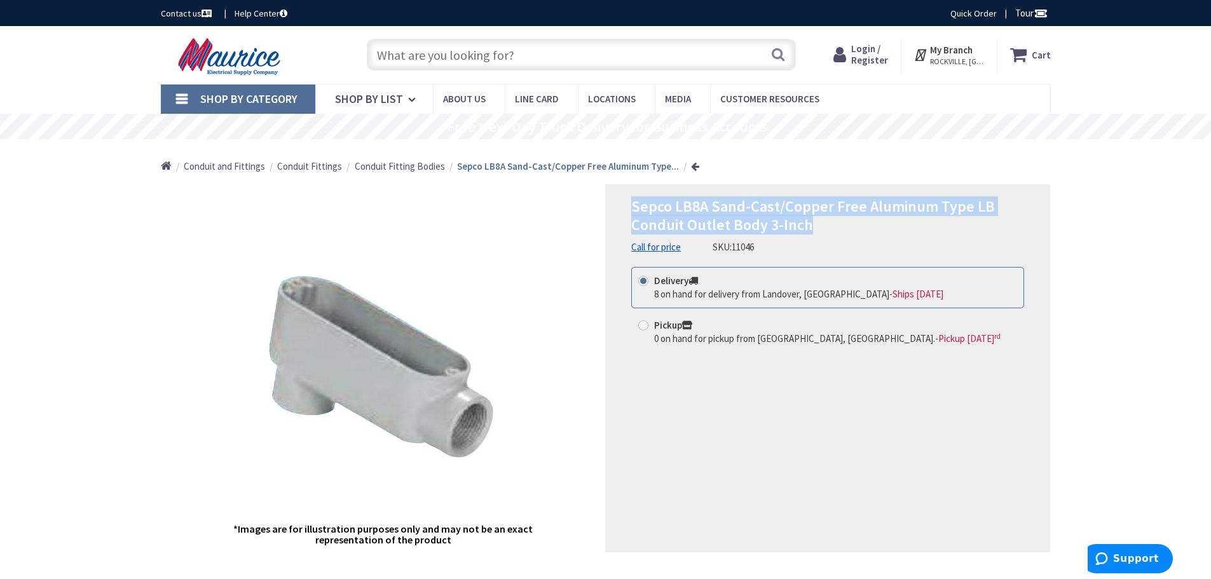
drag, startPoint x: 631, startPoint y: 203, endPoint x: 836, endPoint y: 226, distance: 205.9
click at [822, 226] on h1 "Sepco LB8A Sand-Cast/Copper Free Aluminum Type LB Conduit Outlet Body 3-Inch" at bounding box center [827, 216] width 393 height 37
copy span "Sepco LB8A Sand-Cast/Copper Free Aluminum Type LB Conduit Outlet Body 3-Inch"
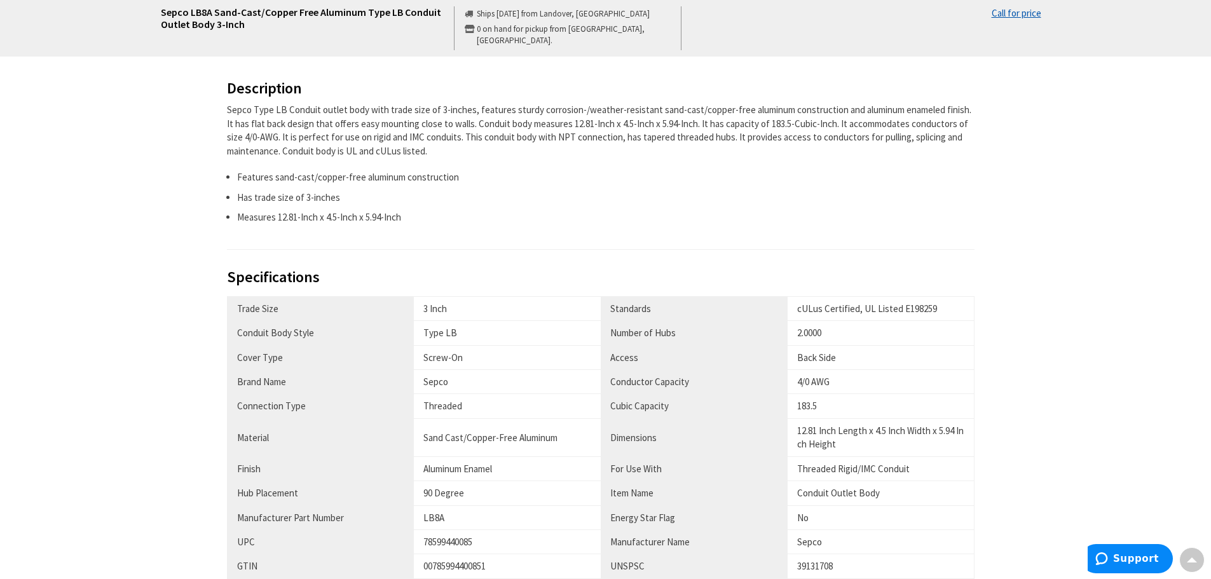
scroll to position [635, 0]
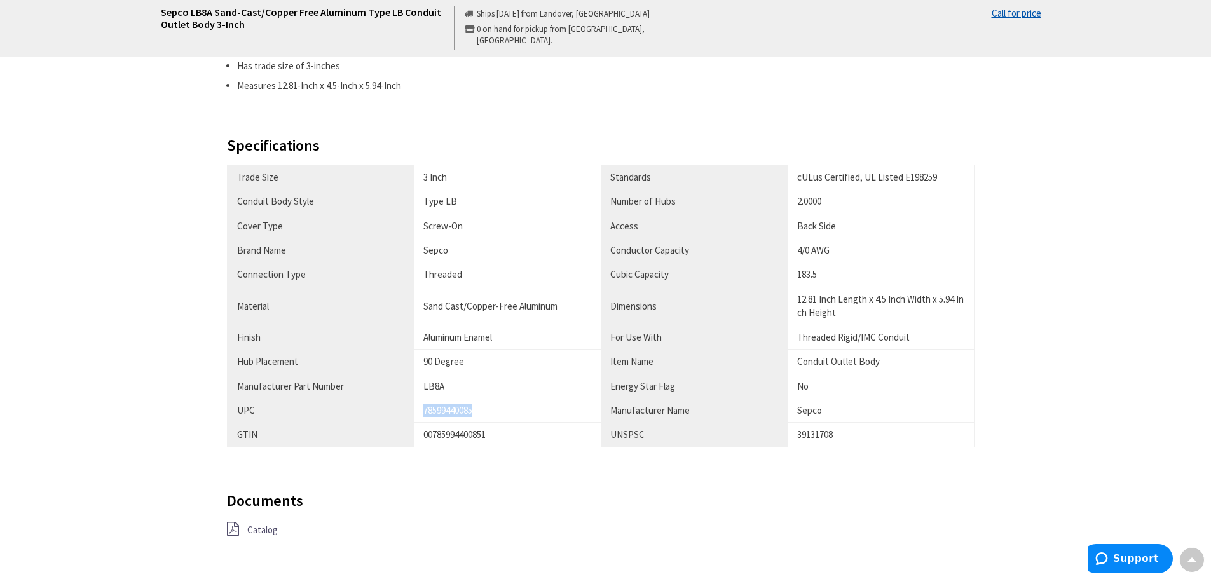
drag, startPoint x: 424, startPoint y: 412, endPoint x: 482, endPoint y: 412, distance: 57.8
click at [482, 412] on div "78599440085" at bounding box center [507, 410] width 168 height 13
copy div "78599440085"
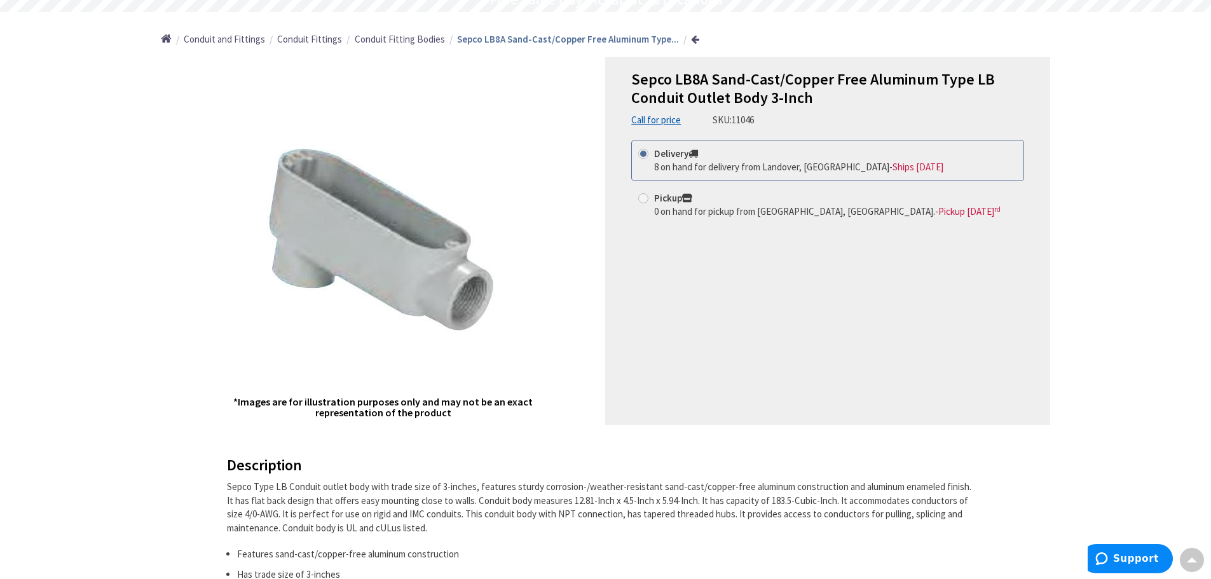
scroll to position [0, 0]
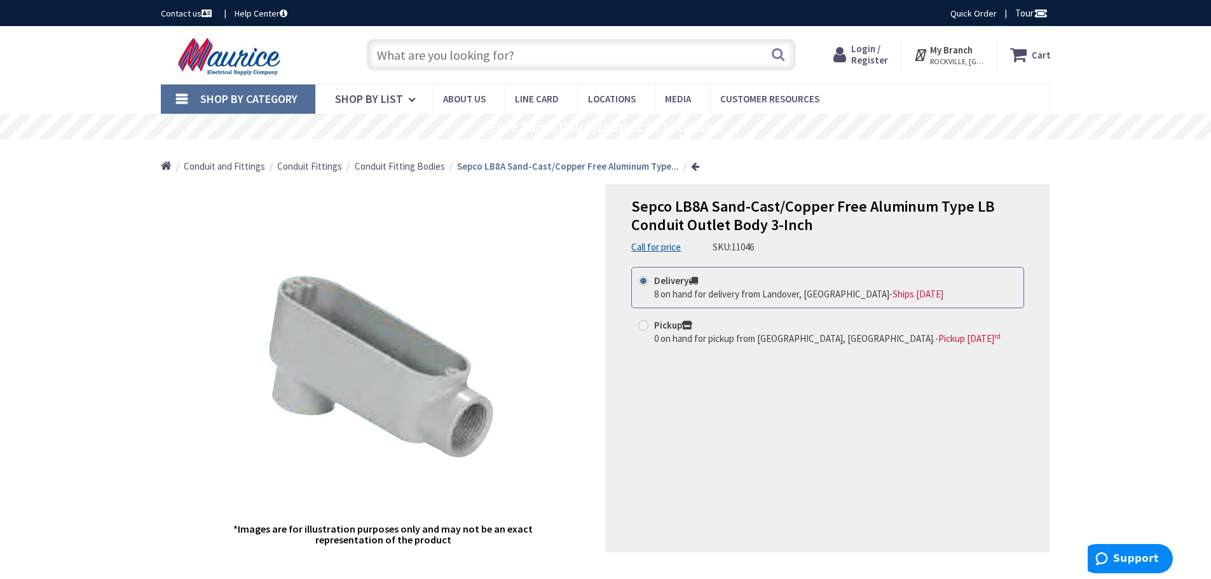
click at [487, 64] on input "text" at bounding box center [581, 55] width 429 height 32
paste input "NTC-200"
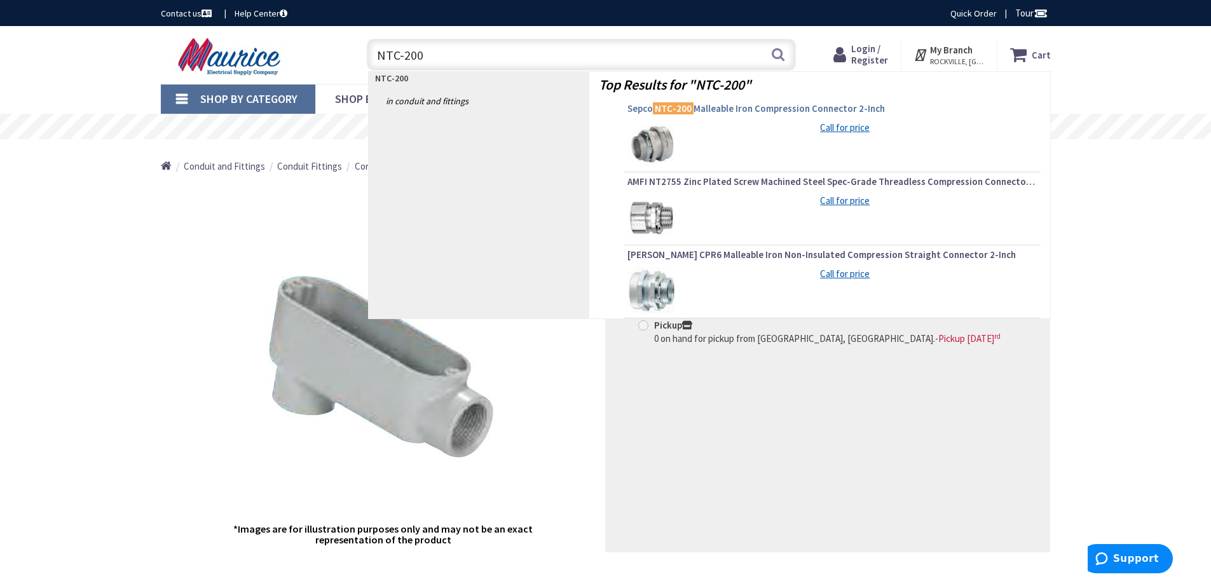
type input "NTC-200"
click at [676, 111] on mark "NTC-200" at bounding box center [673, 108] width 41 height 16
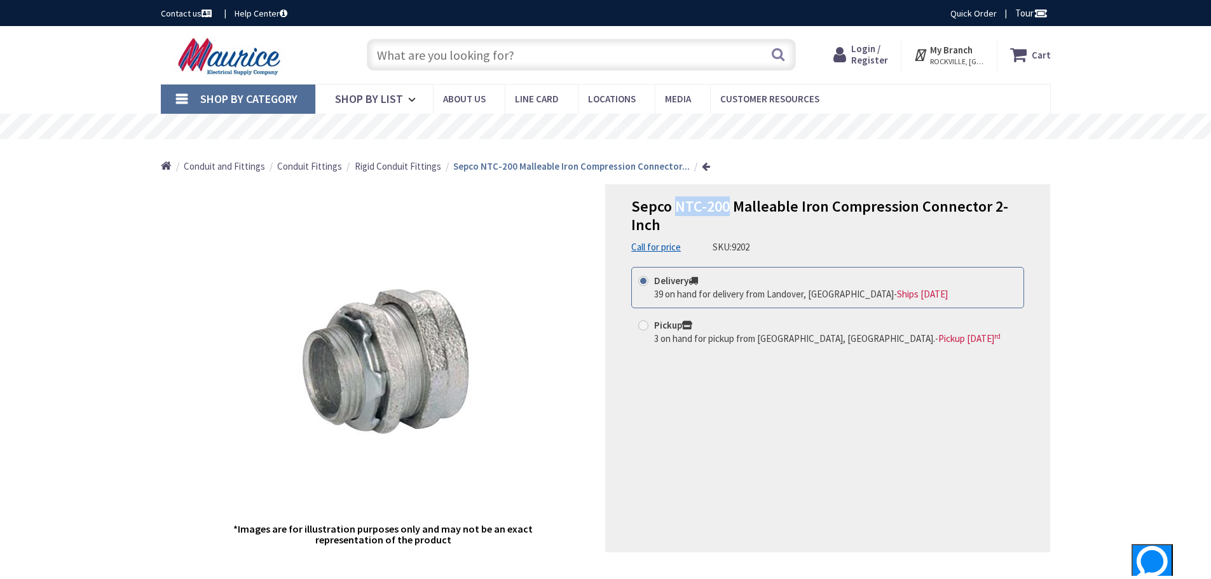
drag, startPoint x: 674, startPoint y: 205, endPoint x: 728, endPoint y: 206, distance: 53.4
click at [728, 206] on span "Sepco NTC-200 Malleable Iron Compression Connector 2-Inch" at bounding box center [819, 215] width 377 height 38
copy span "NTC-200"
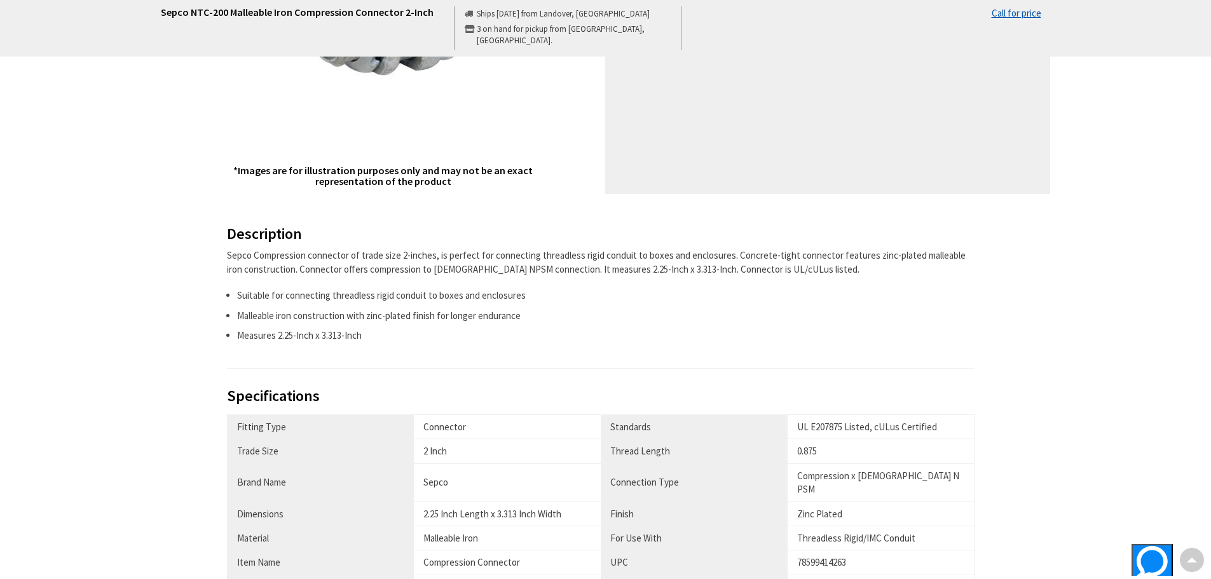
scroll to position [445, 0]
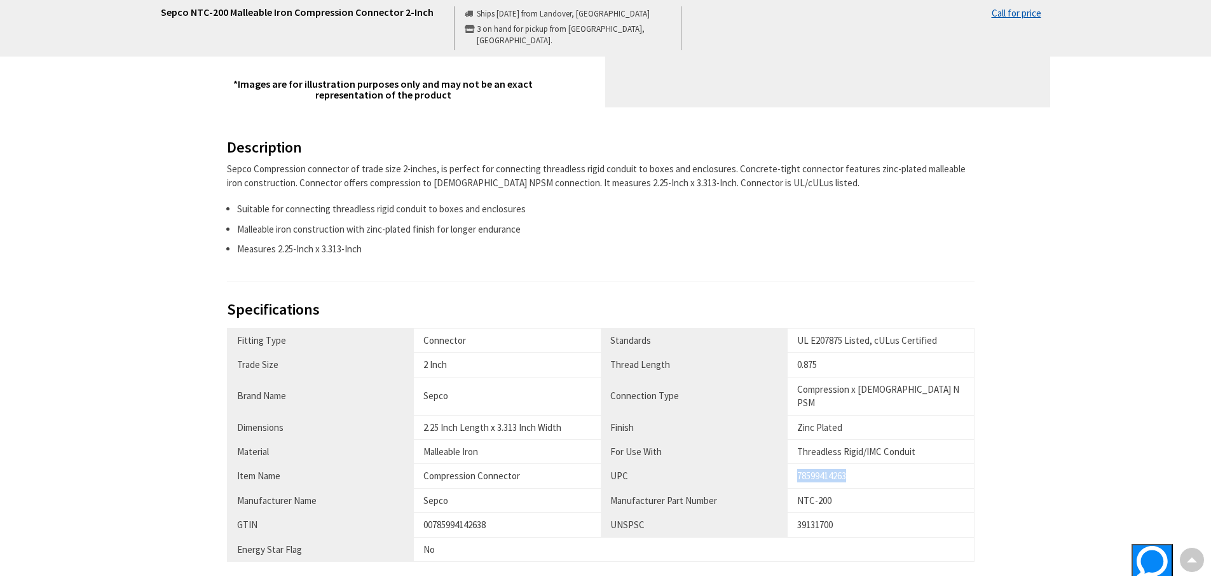
drag, startPoint x: 796, startPoint y: 461, endPoint x: 857, endPoint y: 461, distance: 61.6
click at [857, 464] on td "78599414263" at bounding box center [880, 476] width 187 height 24
copy div "78599414263"
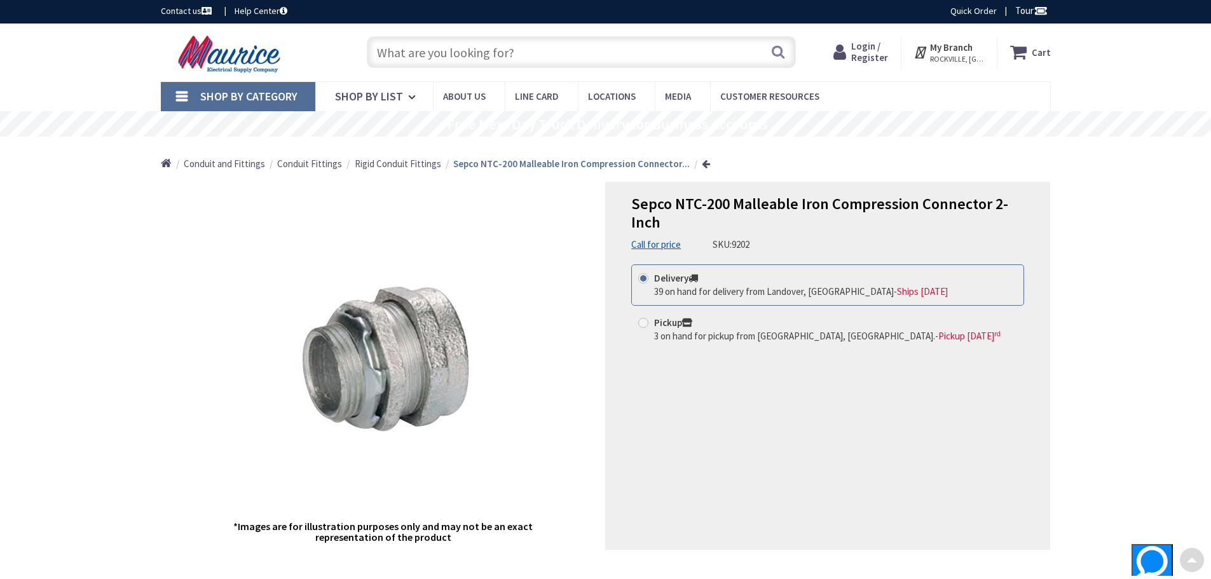
scroll to position [0, 0]
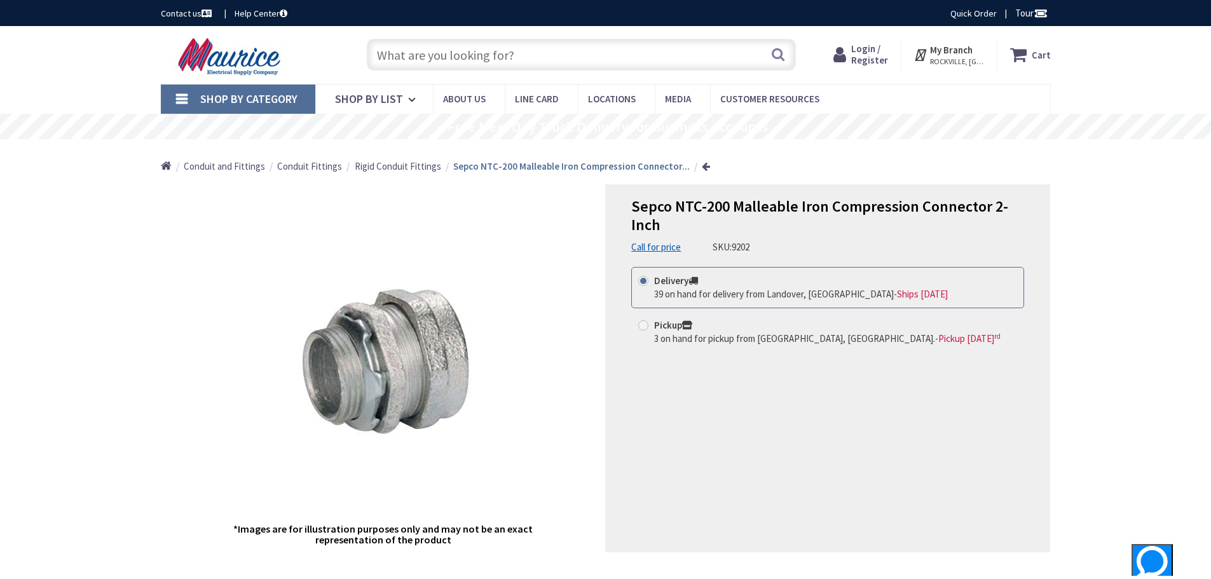
click at [441, 50] on input "text" at bounding box center [581, 55] width 429 height 32
paste input "SEPCO NTC-300 3" MALLEABLE IRON RIGID/IMC COMPRESSION CONNECTOR 14283"
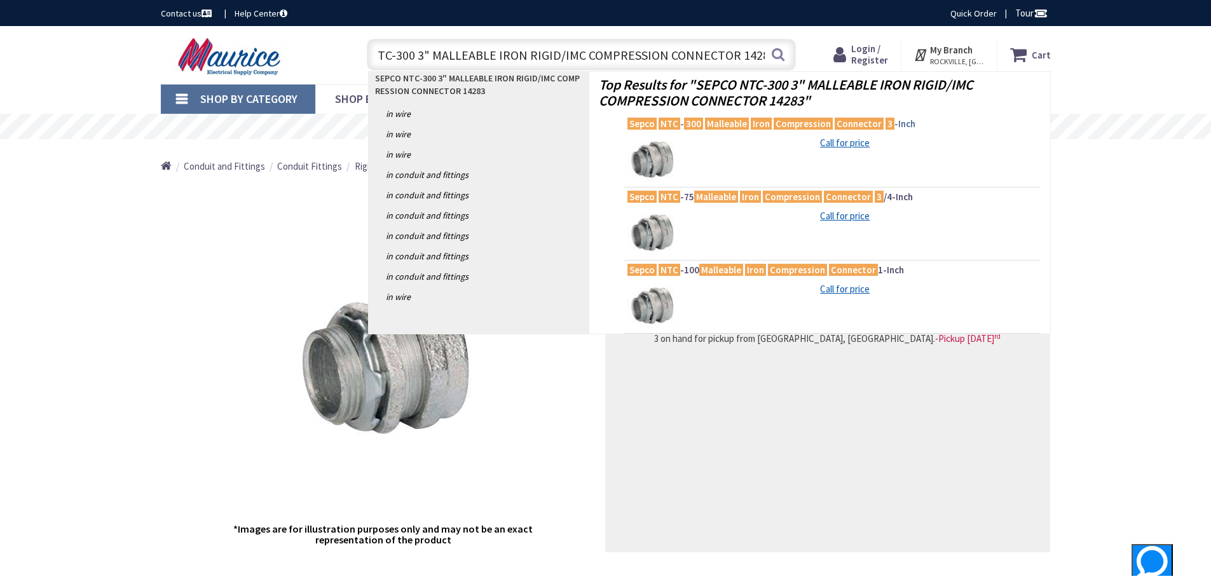
type input "SEPCO NTC-300 3" MALLEABLE IRON RIGID/IMC COMPRESSION CONNECTOR 14283"
click at [681, 123] on span "Sepco NTC - 300 Malleable Iron Compression Connector 3 -Inch" at bounding box center [832, 124] width 410 height 13
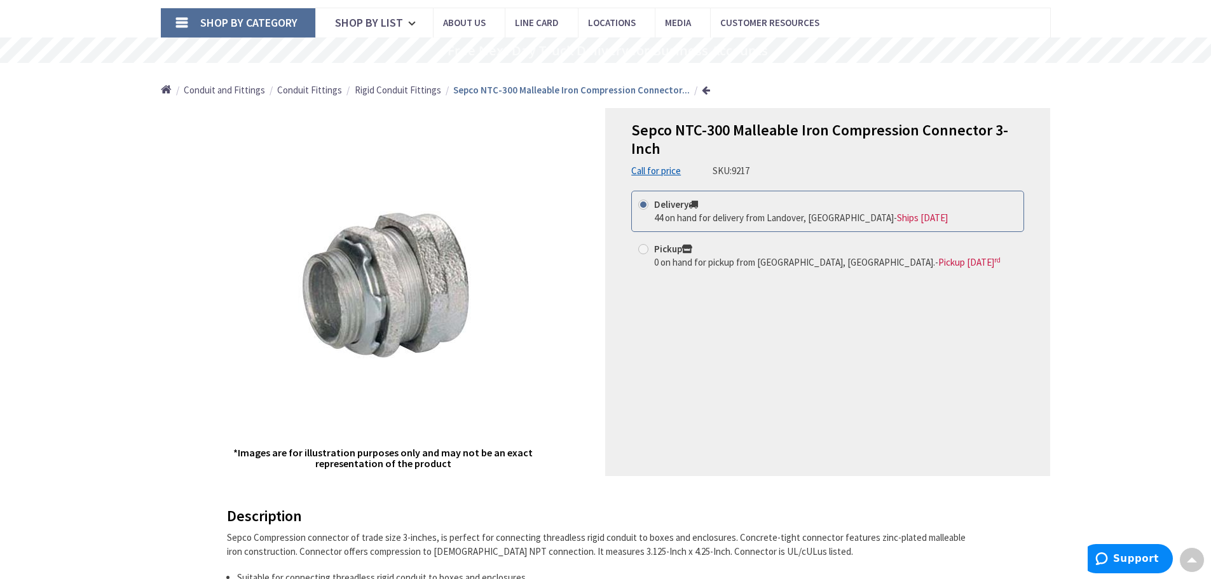
scroll to position [64, 0]
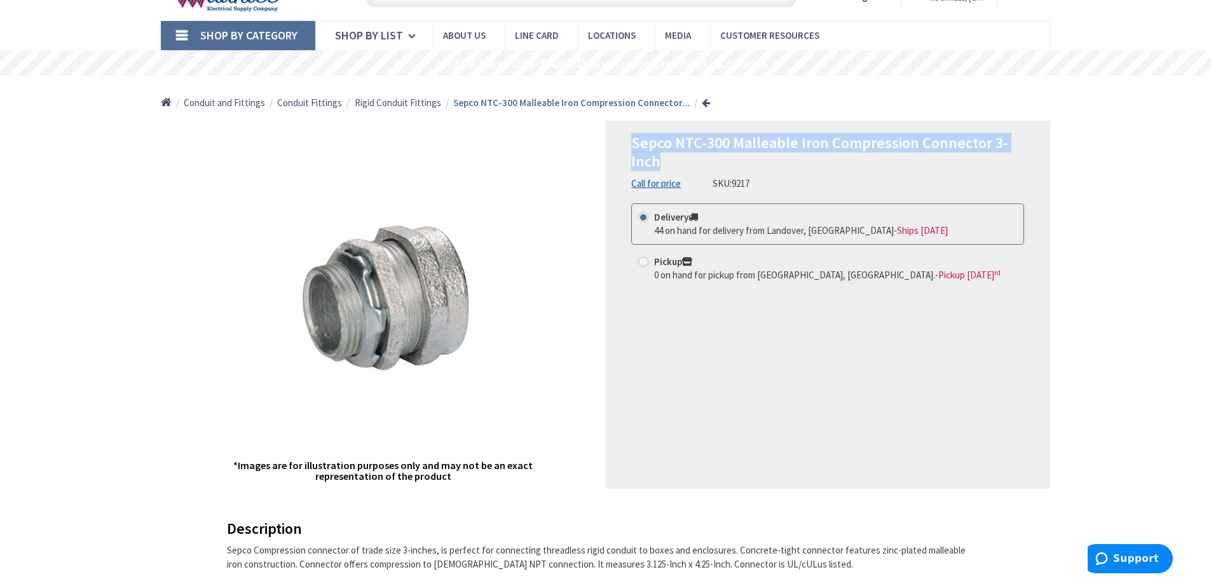
drag, startPoint x: 632, startPoint y: 142, endPoint x: 669, endPoint y: 158, distance: 40.7
click at [669, 158] on h1 "Sepco NTC-300 Malleable Iron Compression Connector 3-Inch" at bounding box center [827, 152] width 393 height 37
copy span "Sepco NTC-300 Malleable Iron Compression Connector 3-Inch"
click at [672, 148] on span "Sepco NTC-300 Malleable Iron Compression Connector 3-Inch" at bounding box center [819, 152] width 377 height 38
drag, startPoint x: 674, startPoint y: 145, endPoint x: 728, endPoint y: 141, distance: 54.8
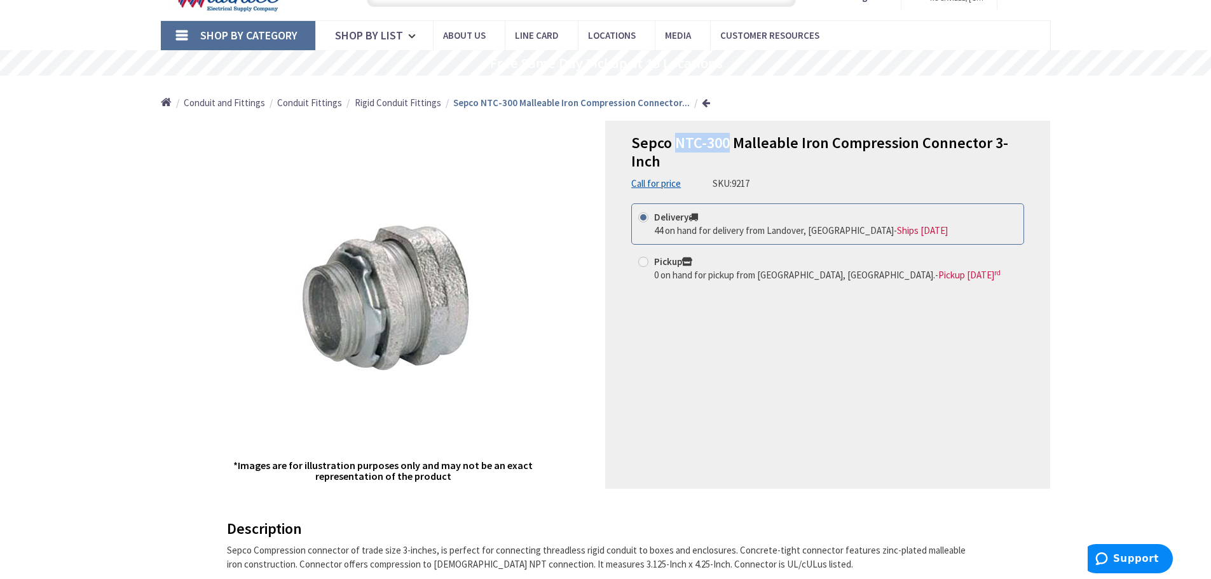
click at [728, 141] on span "Sepco NTC-300 Malleable Iron Compression Connector 3-Inch" at bounding box center [819, 152] width 377 height 38
copy span "NTC-300"
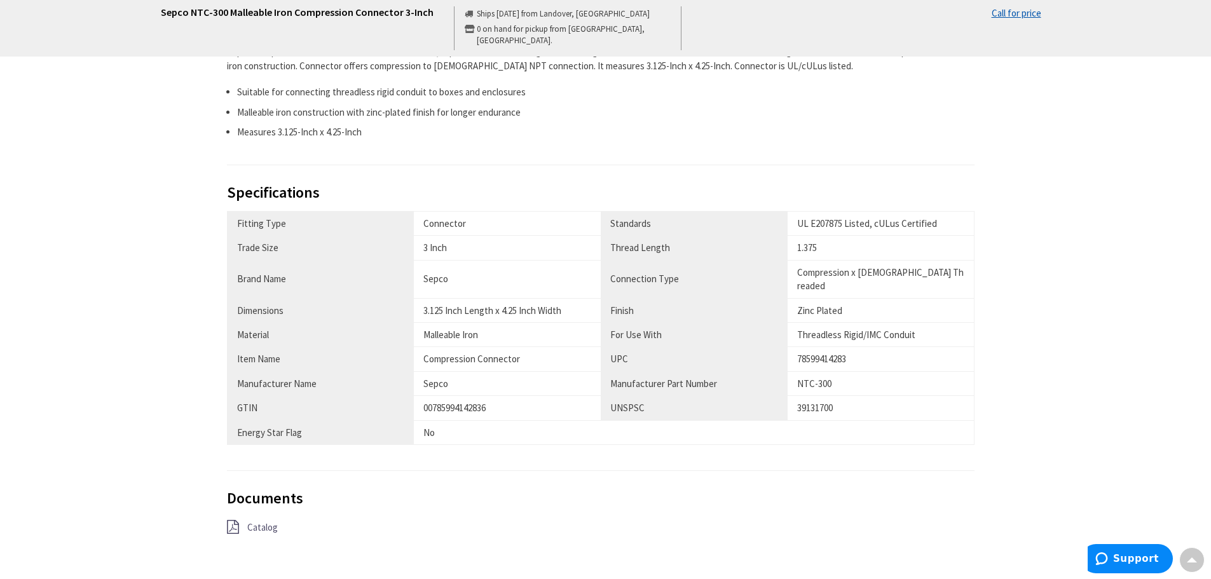
scroll to position [635, 0]
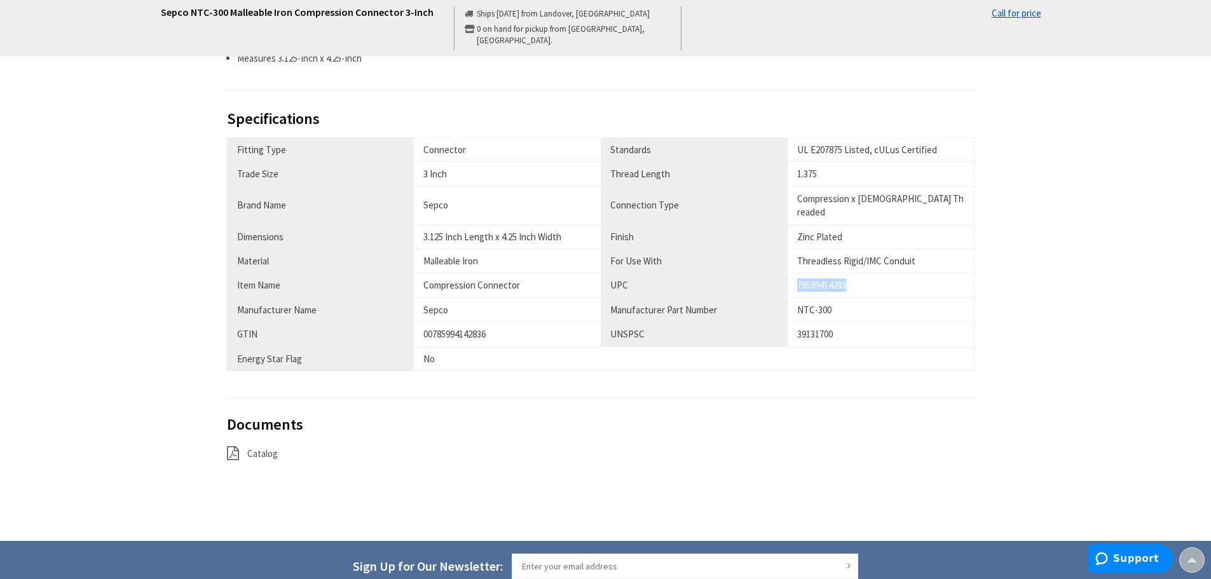
drag, startPoint x: 797, startPoint y: 268, endPoint x: 857, endPoint y: 266, distance: 59.8
click at [857, 278] on div "78599414283" at bounding box center [880, 284] width 167 height 13
copy div "78599414283"
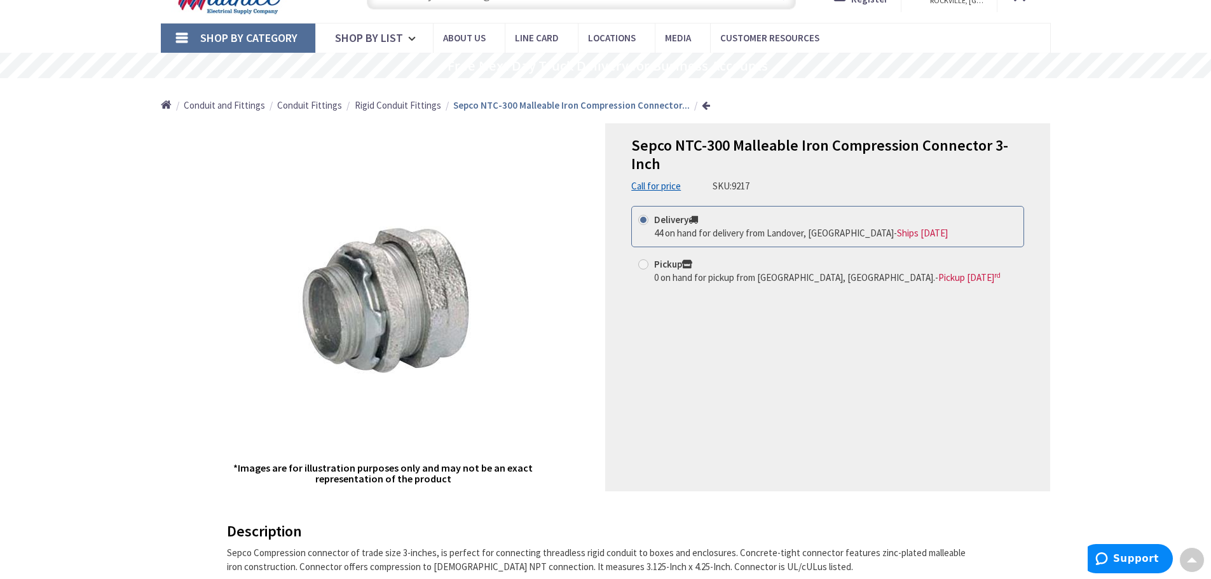
scroll to position [0, 0]
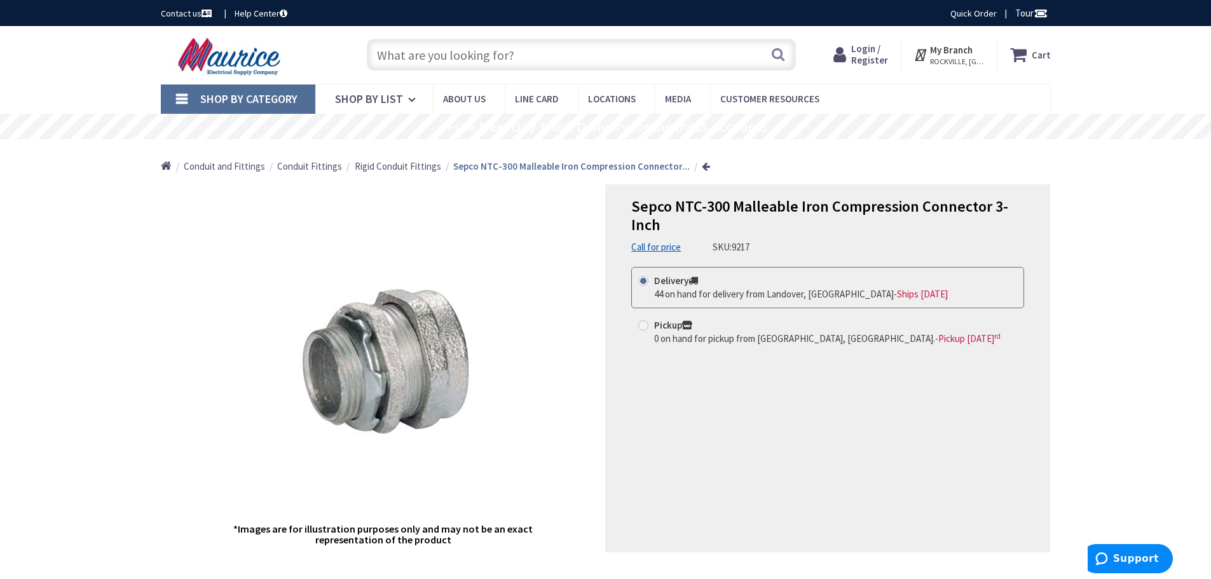
click at [402, 58] on input "text" at bounding box center [581, 55] width 429 height 32
paste input "S1015ERT"
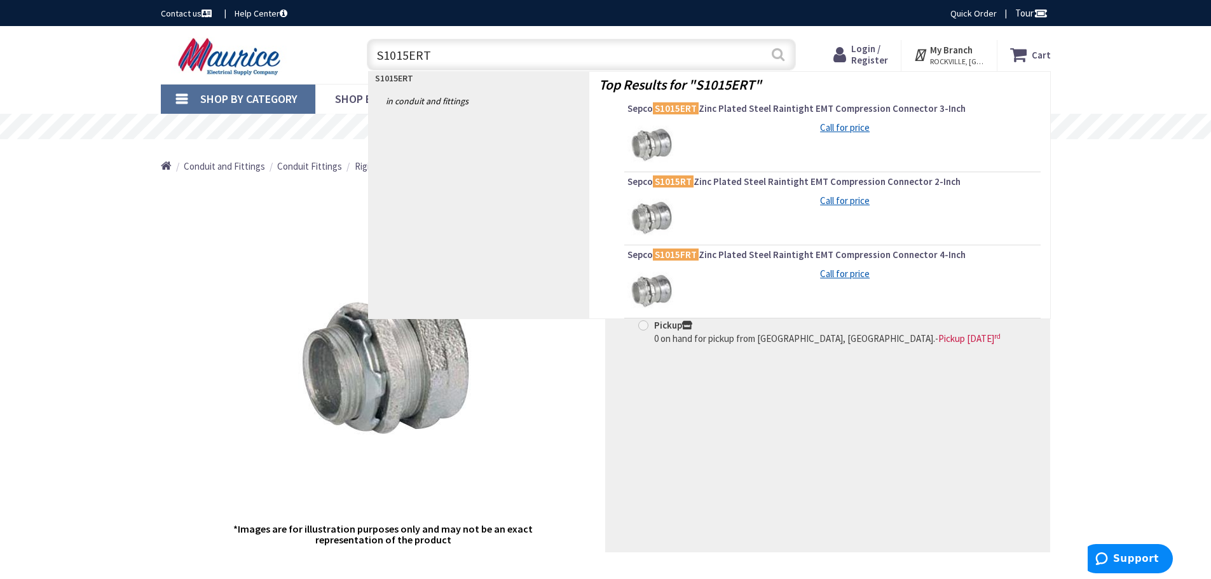
type input "S1015ERT"
click at [773, 56] on button "Search" at bounding box center [778, 54] width 17 height 29
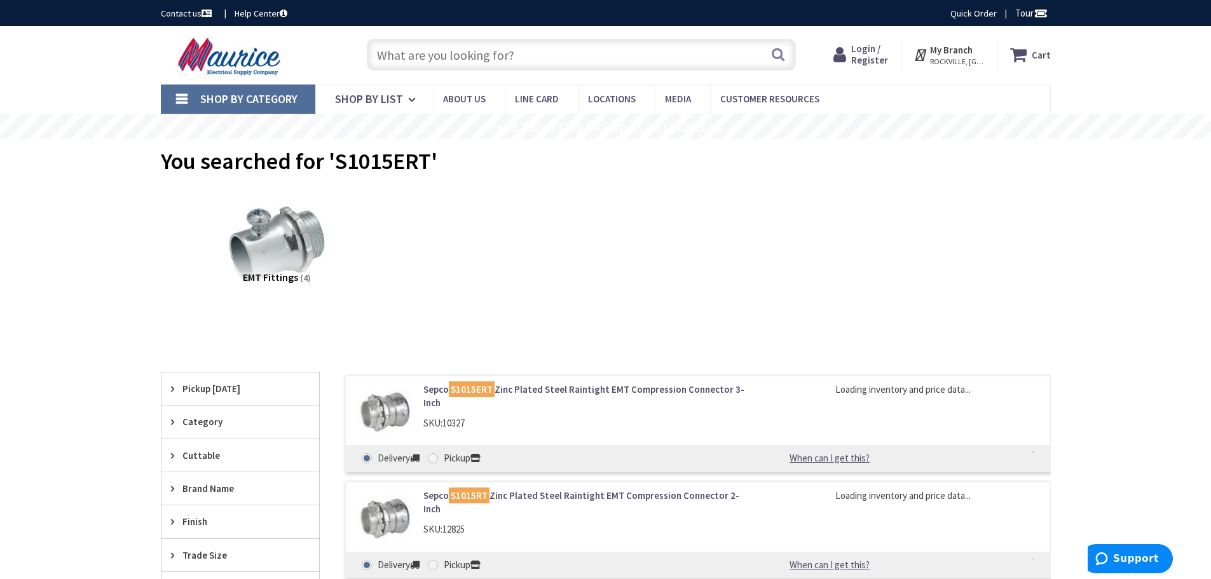
click at [534, 388] on link "Sepco S1015ERT Zinc Plated Steel Raintight EMT Compression Connector 3-Inch" at bounding box center [584, 396] width 323 height 27
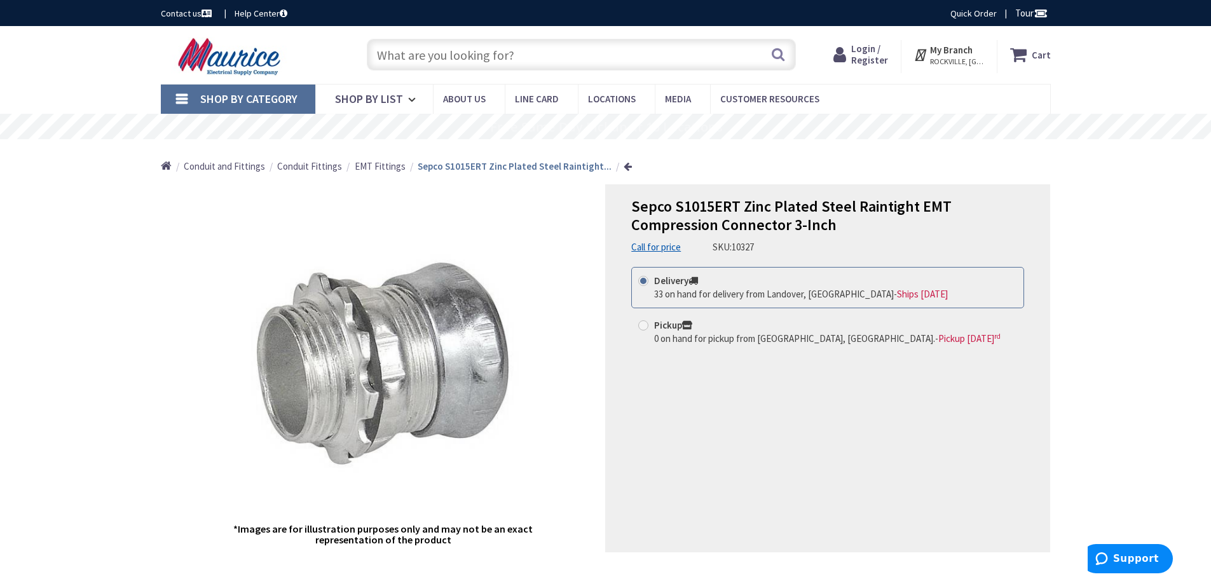
click at [474, 56] on input "text" at bounding box center [581, 55] width 429 height 32
paste input "SEPCO S1015ERT 3" STEEL EMT RAINTITE COMPRESSION CONNECTOR 23124"
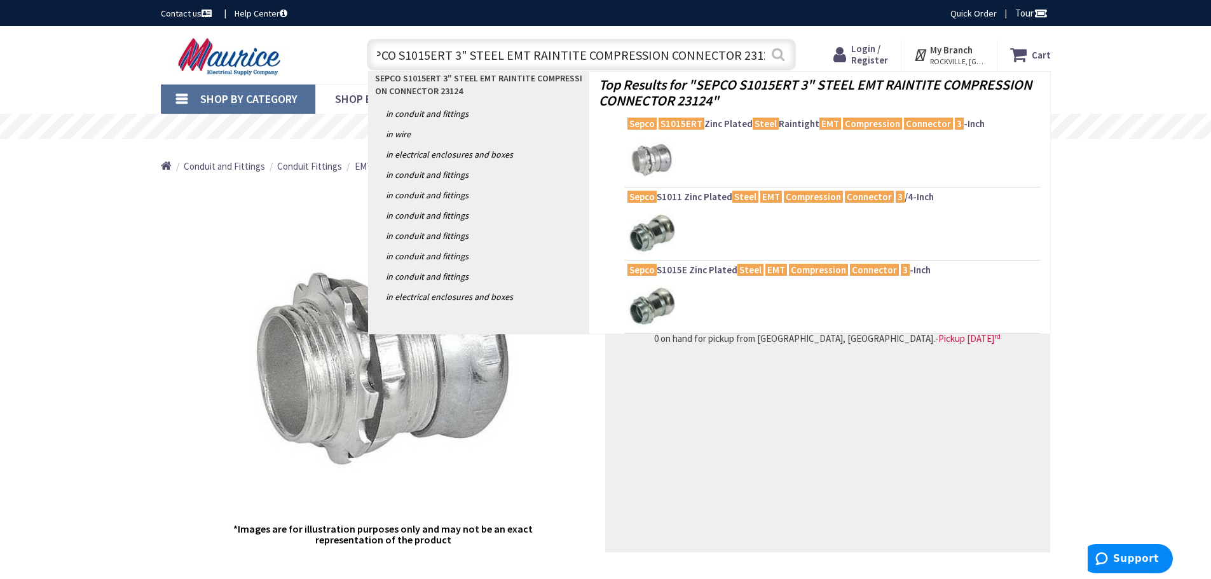
type input "SEPCO S1015ERT 3" STEEL EMT RAINTITE COMPRESSION CONNECTOR 23124"
click at [777, 58] on button "Search" at bounding box center [778, 54] width 17 height 29
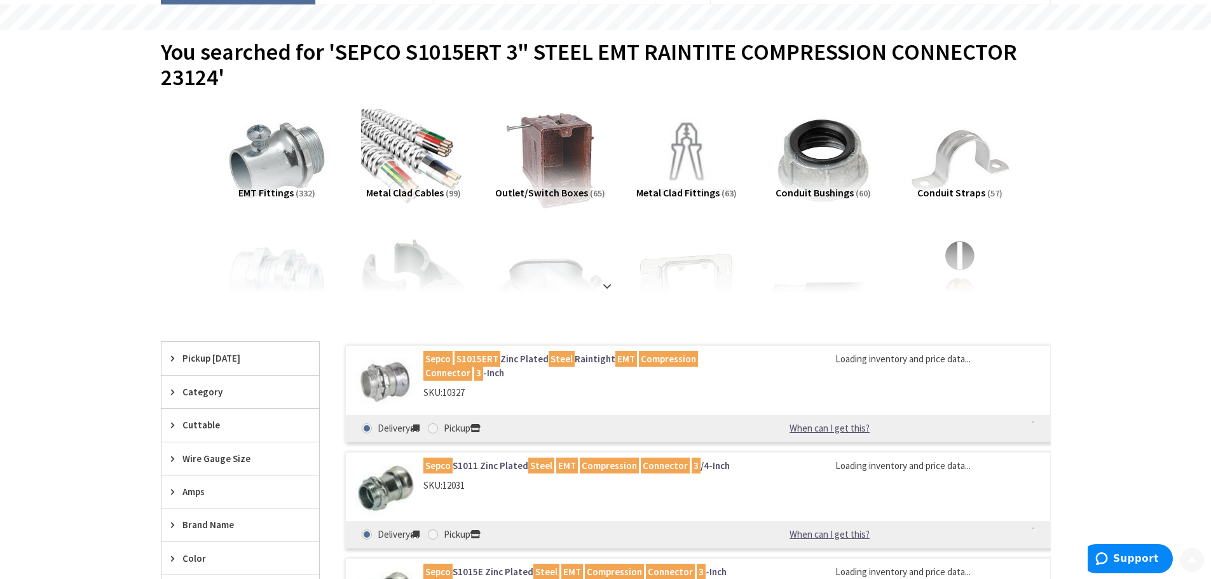
scroll to position [127, 0]
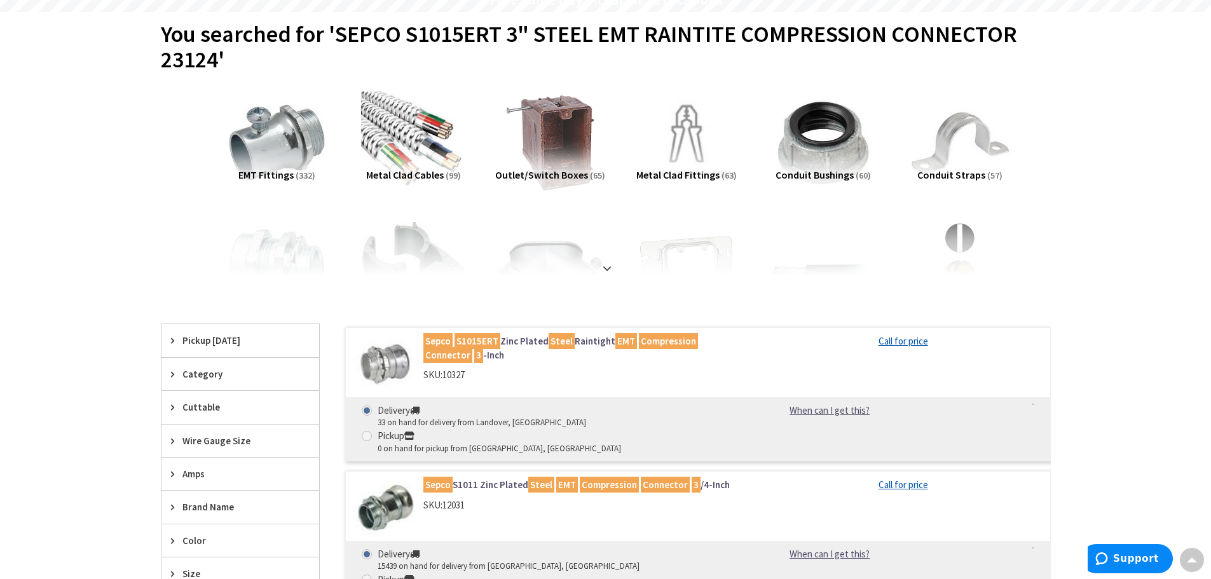
click at [515, 341] on link "Sepco S1015ERT Zinc Plated Steel Raintight EMT Compression Connector 3 -Inch" at bounding box center [584, 347] width 323 height 27
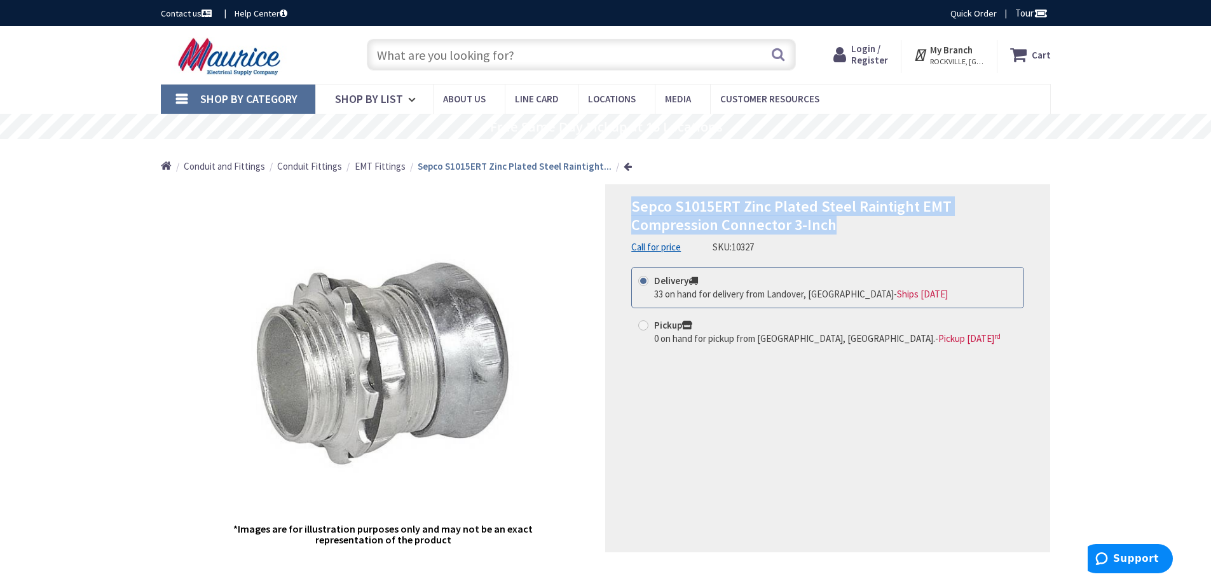
drag, startPoint x: 634, startPoint y: 205, endPoint x: 837, endPoint y: 219, distance: 203.8
click at [837, 219] on h1 "Sepco S1015ERT Zinc Plated Steel Raintight EMT Compression Connector 3-Inch" at bounding box center [827, 216] width 393 height 37
copy span "Sepco S1015ERT Zinc Plated Steel Raintight EMT Compression Connector 3-Inch"
click at [676, 211] on span "Sepco S1015ERT Zinc Plated Steel Raintight EMT Compression Connector 3-Inch" at bounding box center [791, 215] width 320 height 38
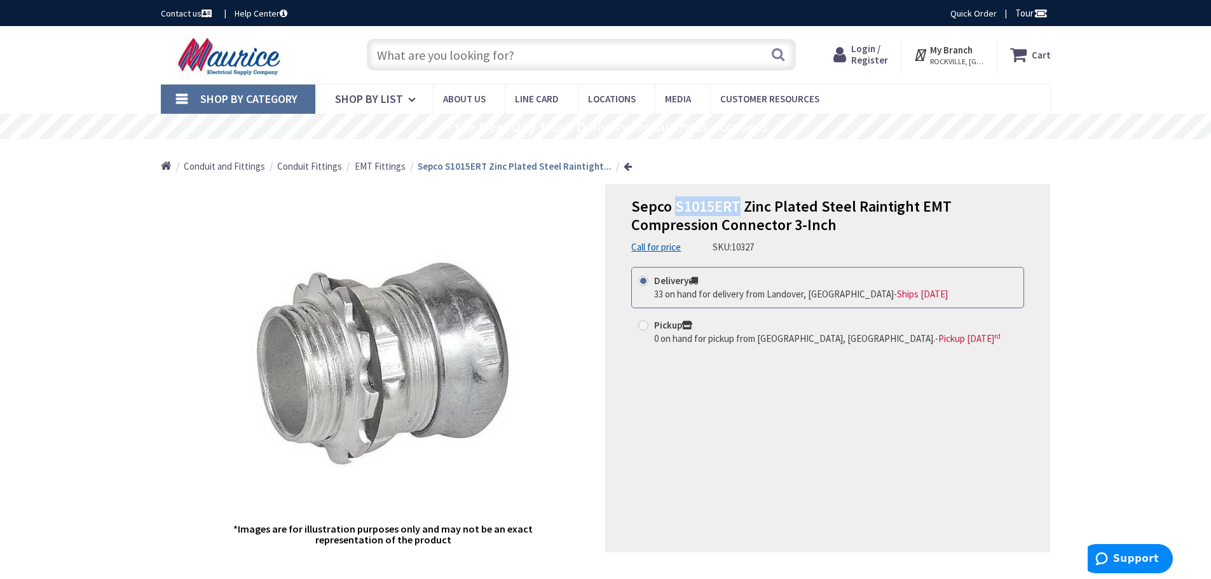
drag, startPoint x: 675, startPoint y: 207, endPoint x: 735, endPoint y: 204, distance: 59.8
click at [735, 204] on span "Sepco S1015ERT Zinc Plated Steel Raintight EMT Compression Connector 3-Inch" at bounding box center [791, 215] width 320 height 38
copy span "S1015ERT"
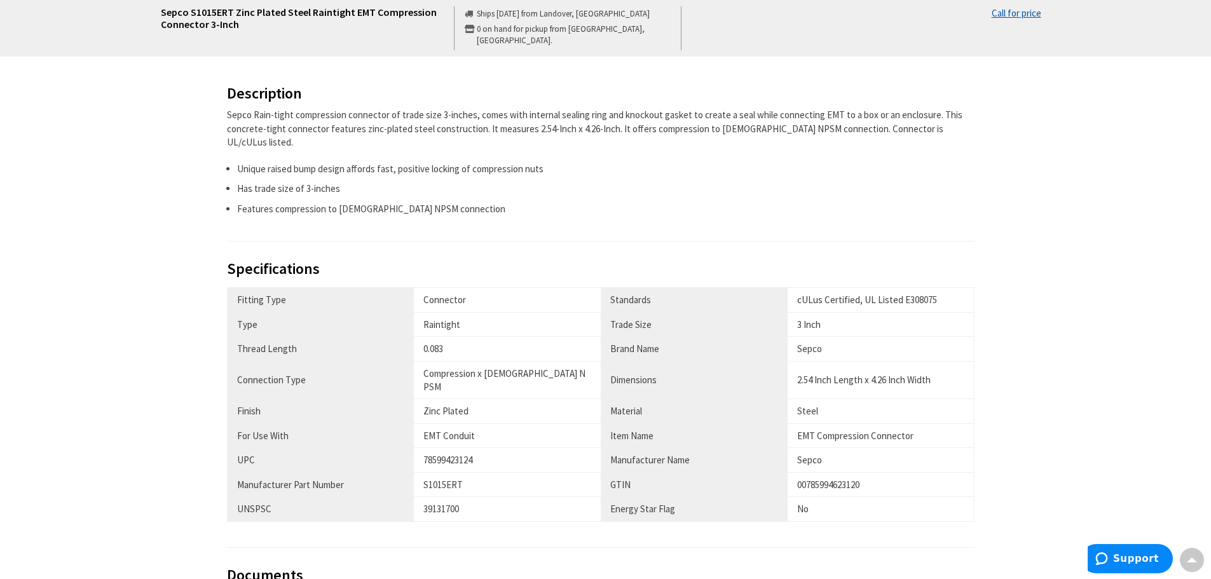
scroll to position [508, 0]
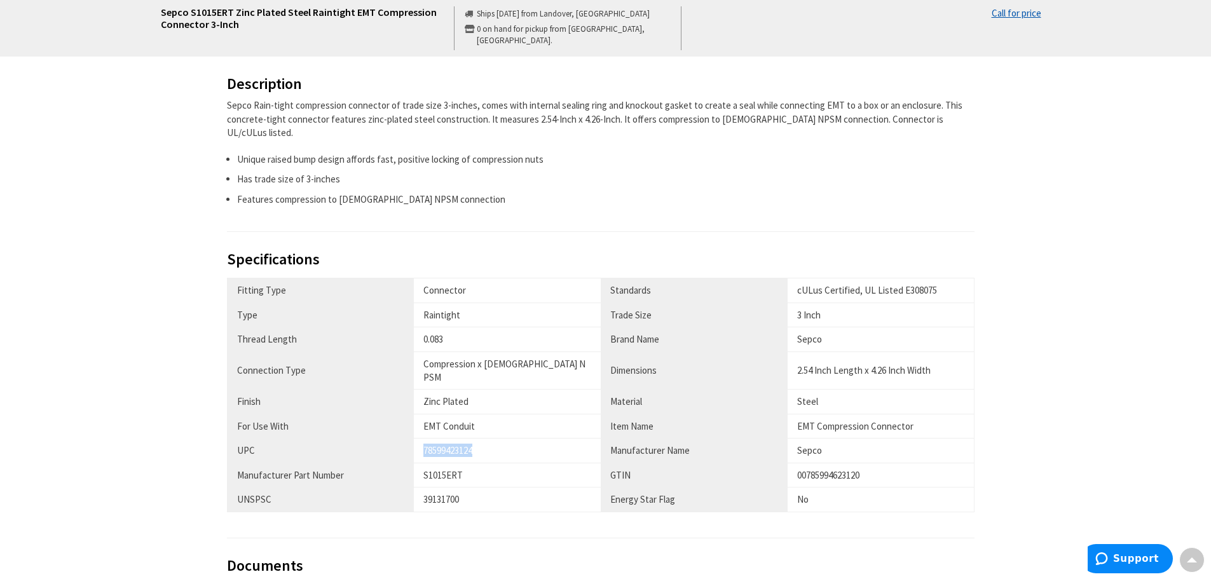
drag, startPoint x: 423, startPoint y: 420, endPoint x: 486, endPoint y: 424, distance: 63.0
click at [486, 444] on div "78599423124" at bounding box center [507, 450] width 168 height 13
copy div "78599423124"
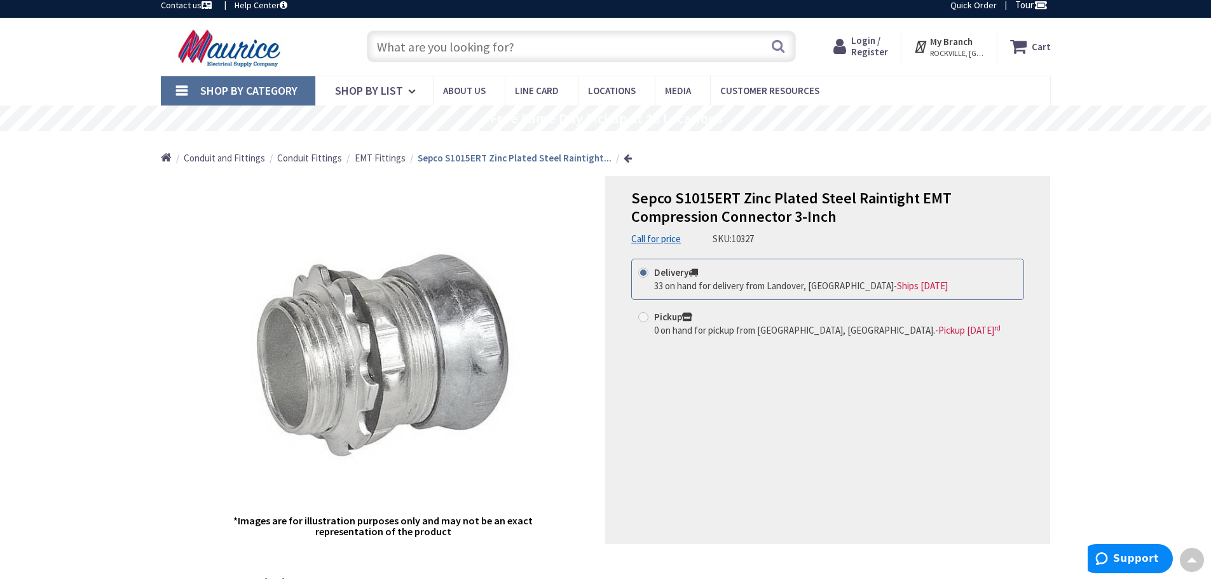
scroll to position [0, 0]
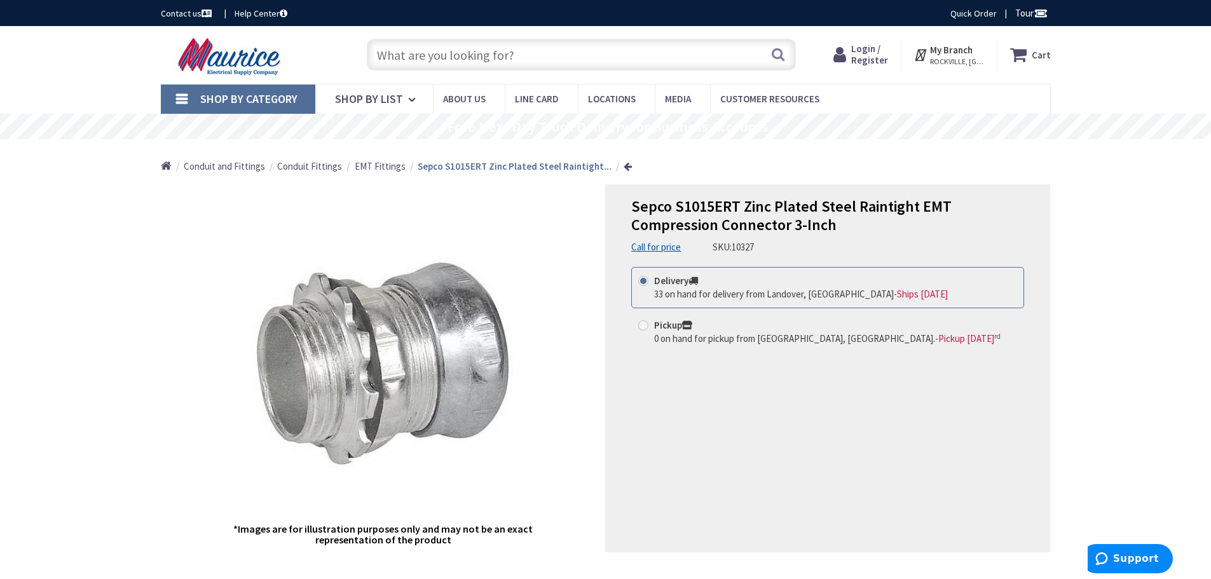
click at [418, 57] on input "text" at bounding box center [581, 55] width 429 height 32
paste input "SEPCO S1021ERT 3" STEEL EMT RAINTITE COMPRESSION COUPLING 24084"
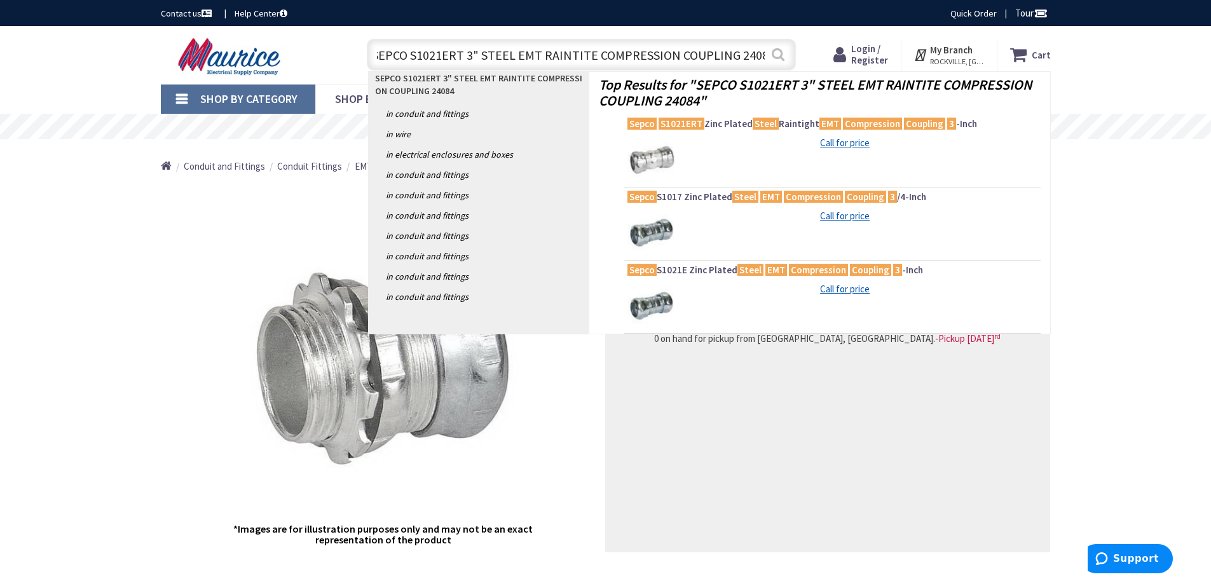
type input "SEPCO S1021ERT 3" STEEL EMT RAINTITE COMPRESSION COUPLING 24084"
click at [775, 50] on button "Search" at bounding box center [778, 54] width 17 height 29
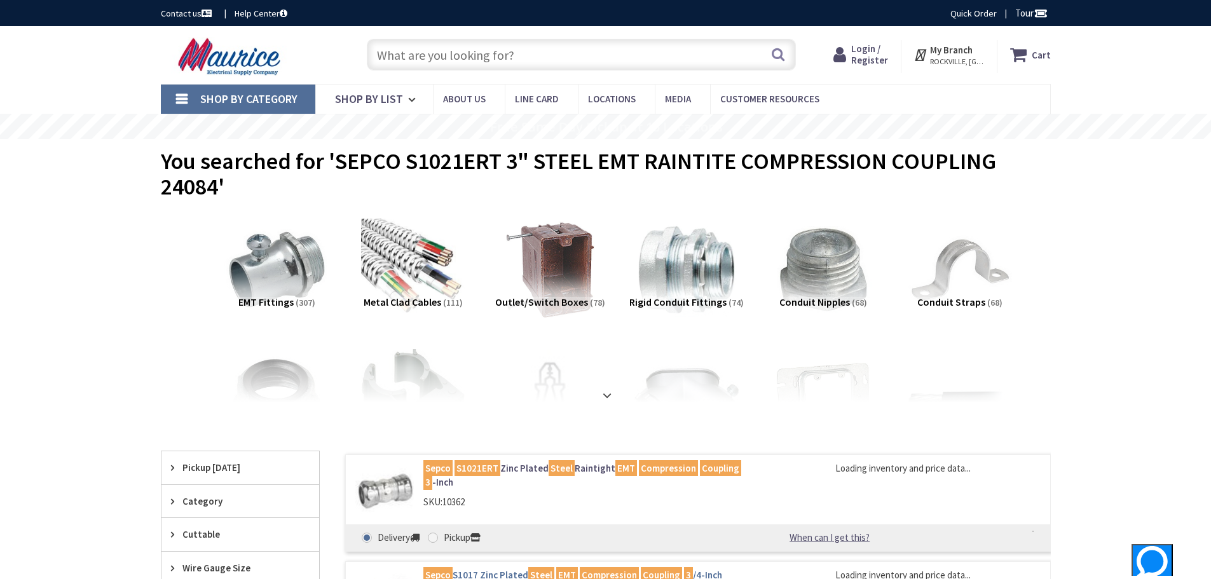
scroll to position [127, 0]
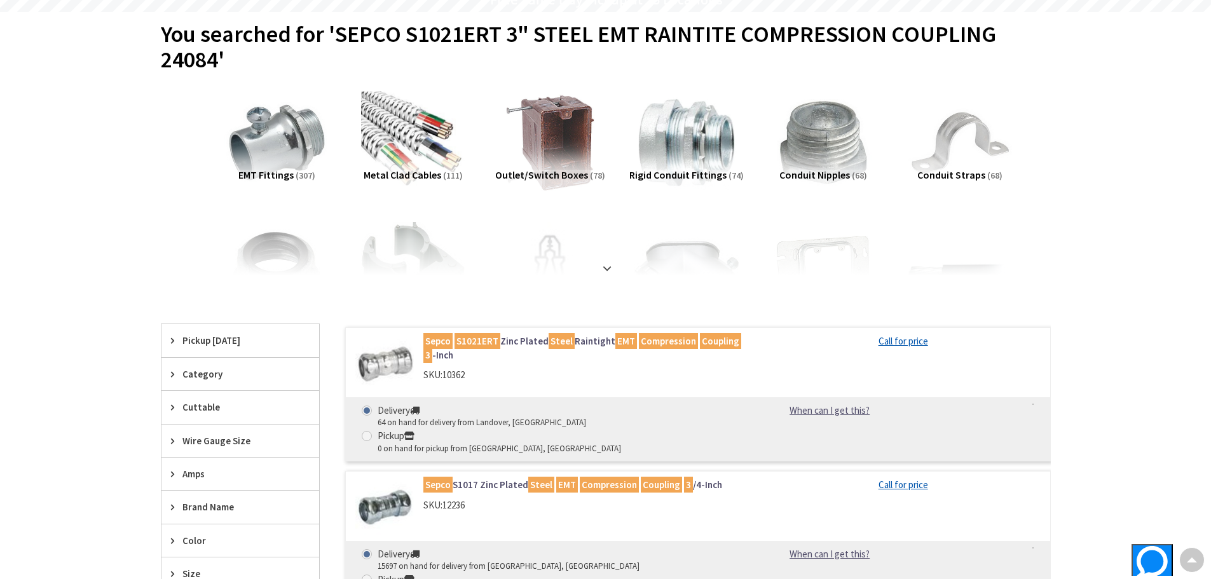
click at [503, 342] on link "Sepco S1021ERT Zinc Plated Steel Raintight EMT Compression Coupling 3 -Inch" at bounding box center [584, 347] width 323 height 27
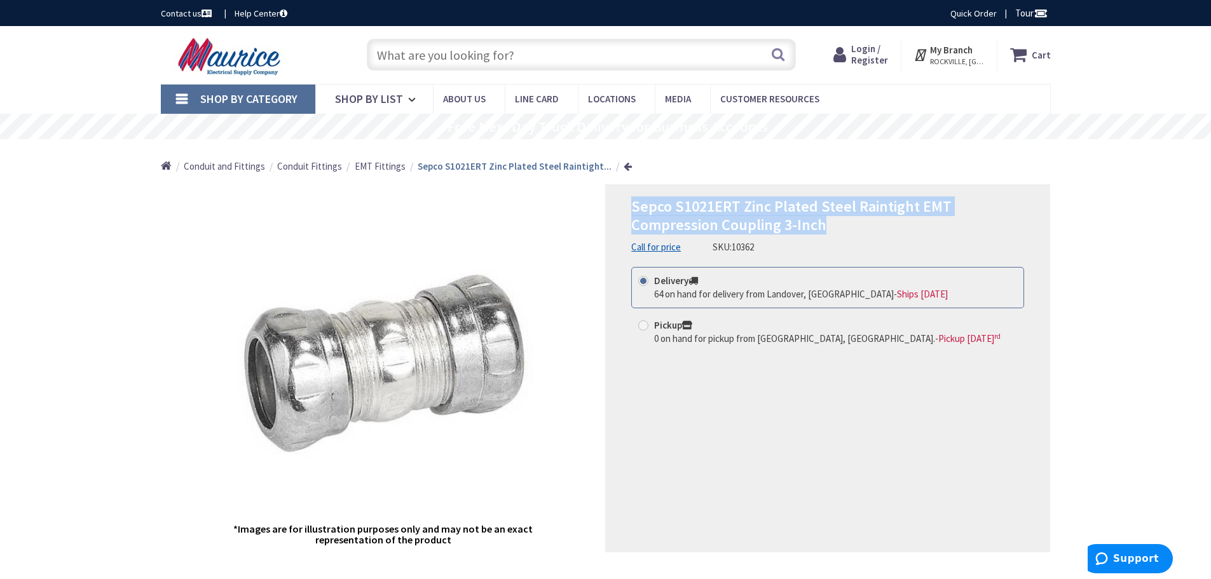
drag, startPoint x: 630, startPoint y: 202, endPoint x: 833, endPoint y: 226, distance: 204.1
click at [833, 226] on div "Sepco S1021ERT Zinc Plated Steel Raintight EMT Compression Coupling 3-Inch Call…" at bounding box center [827, 368] width 445 height 368
copy span "Sepco S1021ERT Zinc Plated Steel Raintight EMT Compression Coupling 3-Inch"
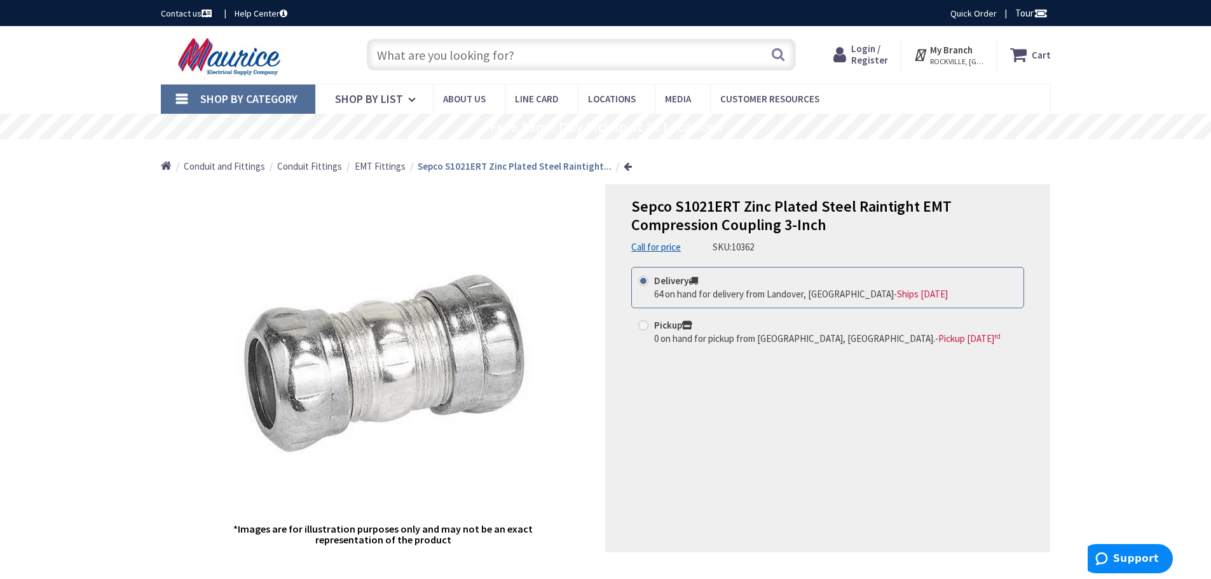
click at [710, 172] on div "Home Conduit and Fittings Conduit Fittings EMT Fittings Sepco S1021ERT Zinc Pla…" at bounding box center [605, 161] width 953 height 45
drag, startPoint x: 675, startPoint y: 208, endPoint x: 749, endPoint y: 204, distance: 74.5
click at [738, 205] on span "Sepco S1021ERT Zinc Plated Steel Raintight EMT Compression Coupling 3-Inch" at bounding box center [791, 215] width 320 height 38
copy span "S1021ERT"
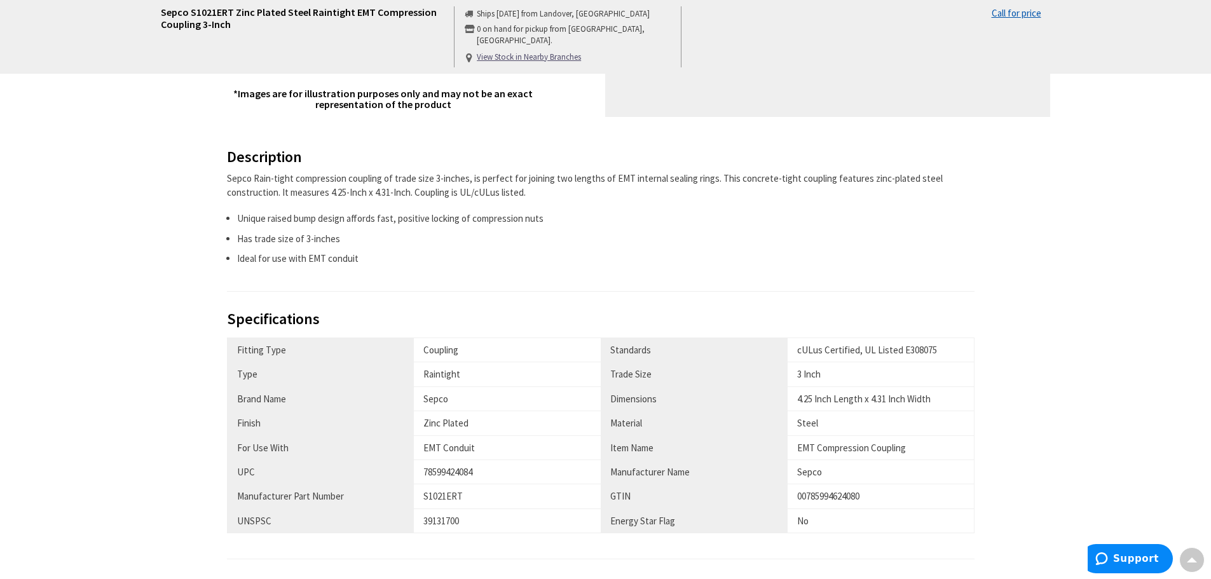
scroll to position [445, 0]
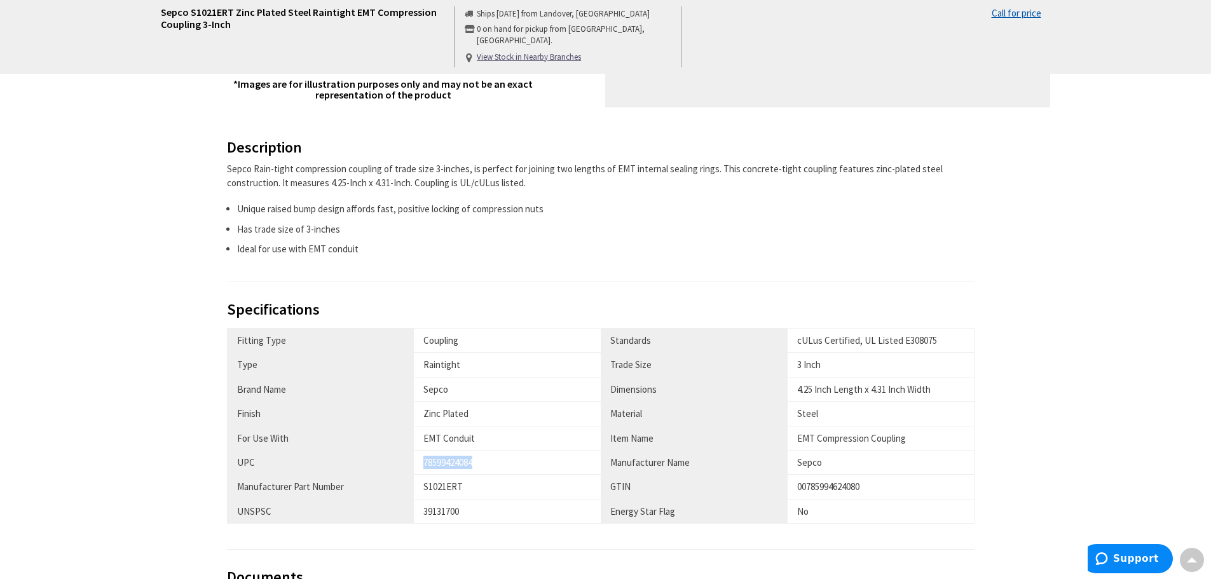
drag, startPoint x: 477, startPoint y: 464, endPoint x: 423, endPoint y: 463, distance: 54.0
click at [423, 463] on td "78599424084" at bounding box center [507, 463] width 187 height 24
copy div "78599424084"
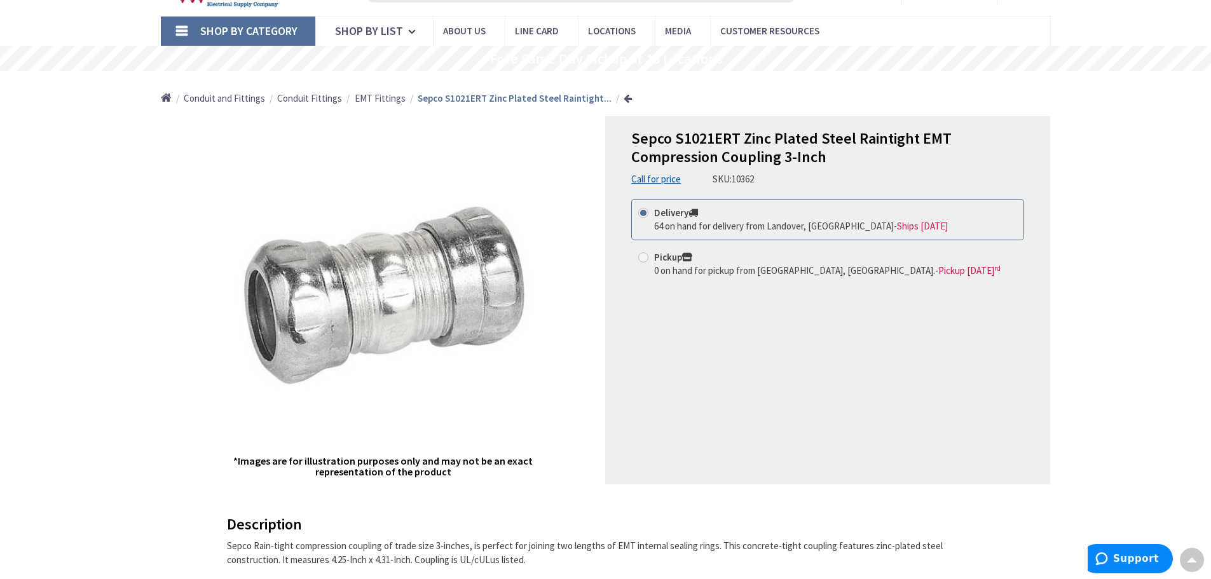
scroll to position [64, 0]
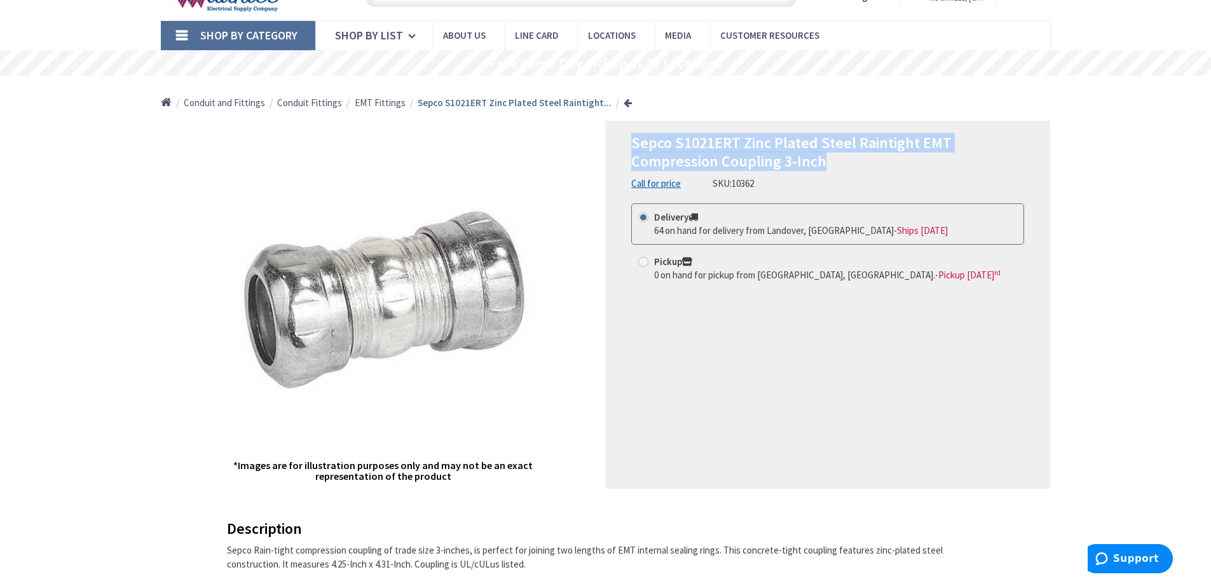
drag, startPoint x: 629, startPoint y: 140, endPoint x: 833, endPoint y: 166, distance: 205.6
click at [833, 166] on div "Sepco S1021ERT Zinc Plated Steel Raintight EMT Compression Coupling 3-Inch Call…" at bounding box center [827, 305] width 445 height 368
copy span "Sepco S1021ERT Zinc Plated Steel Raintight EMT Compression Coupling 3-Inch"
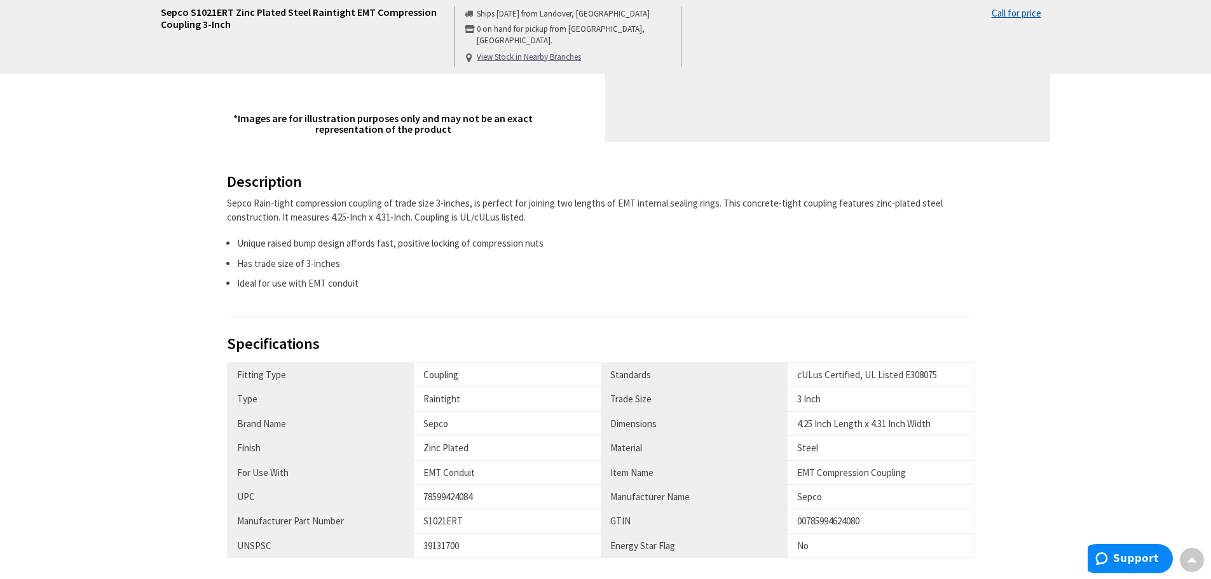
scroll to position [508, 0]
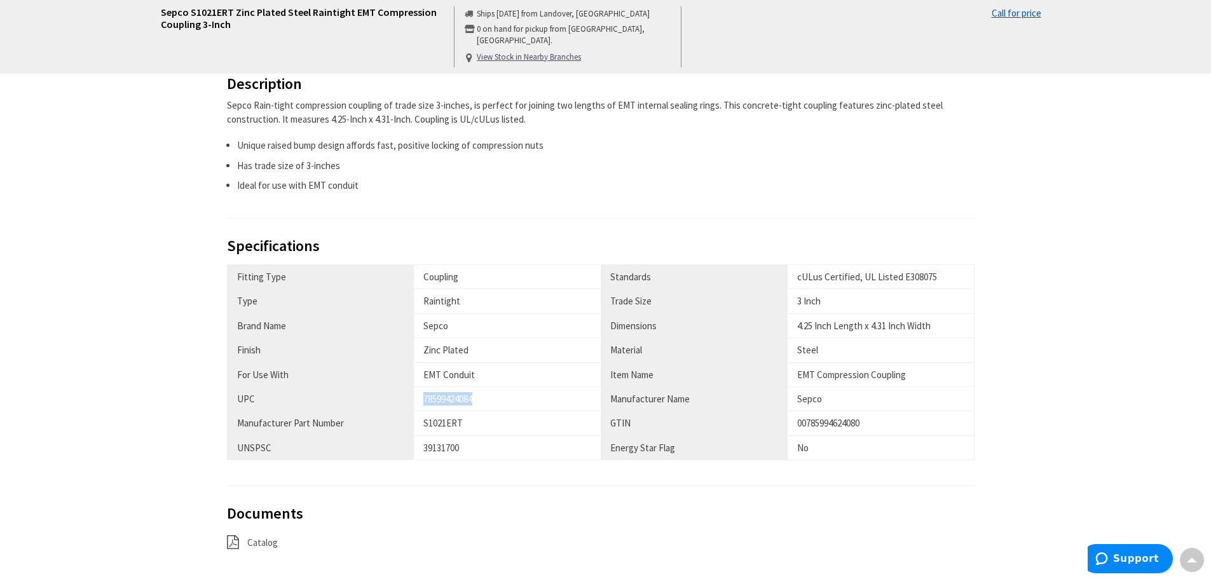
drag, startPoint x: 423, startPoint y: 398, endPoint x: 483, endPoint y: 398, distance: 59.7
click at [482, 398] on div "78599424084" at bounding box center [507, 398] width 168 height 13
copy div "78599424084"
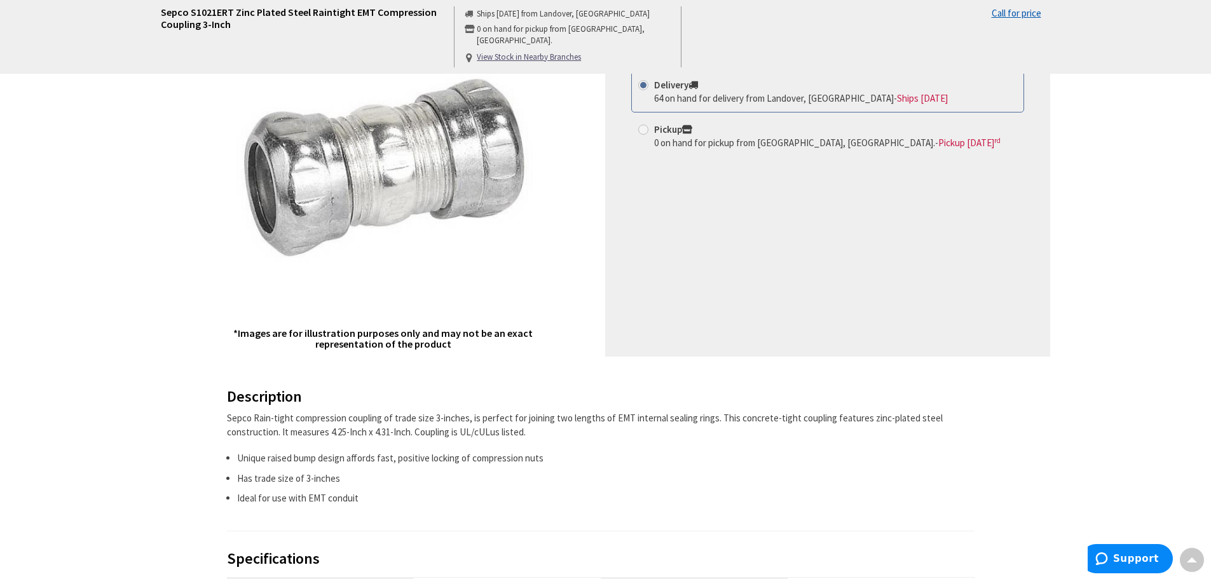
scroll to position [0, 0]
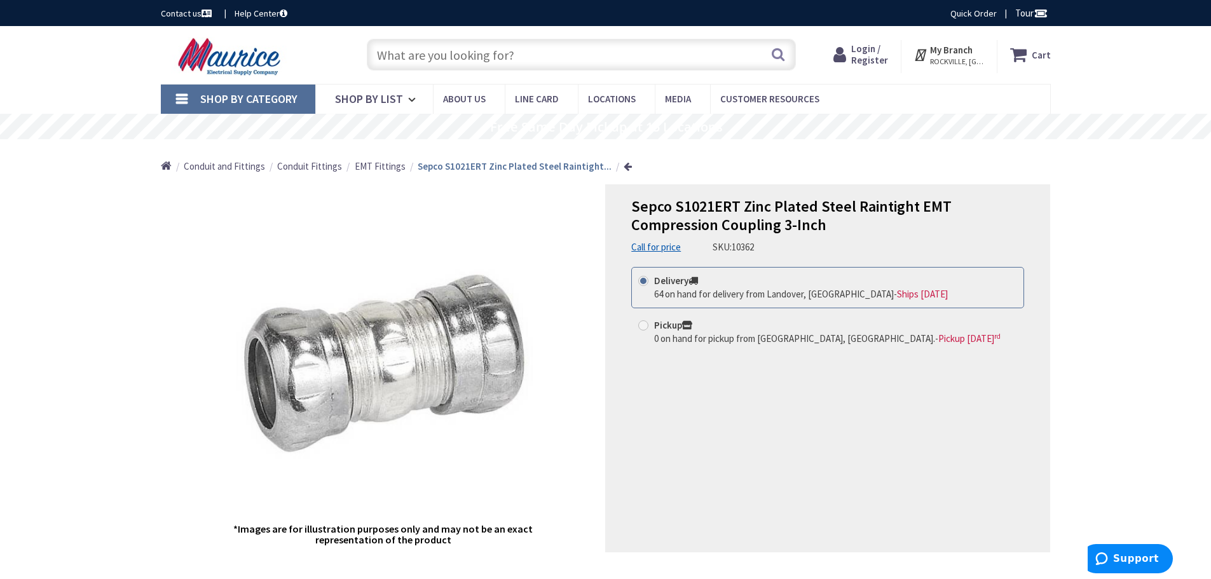
click at [400, 52] on input "text" at bounding box center [581, 55] width 429 height 32
paste input "SEPCO S1021RT 2" STEEL EMT"
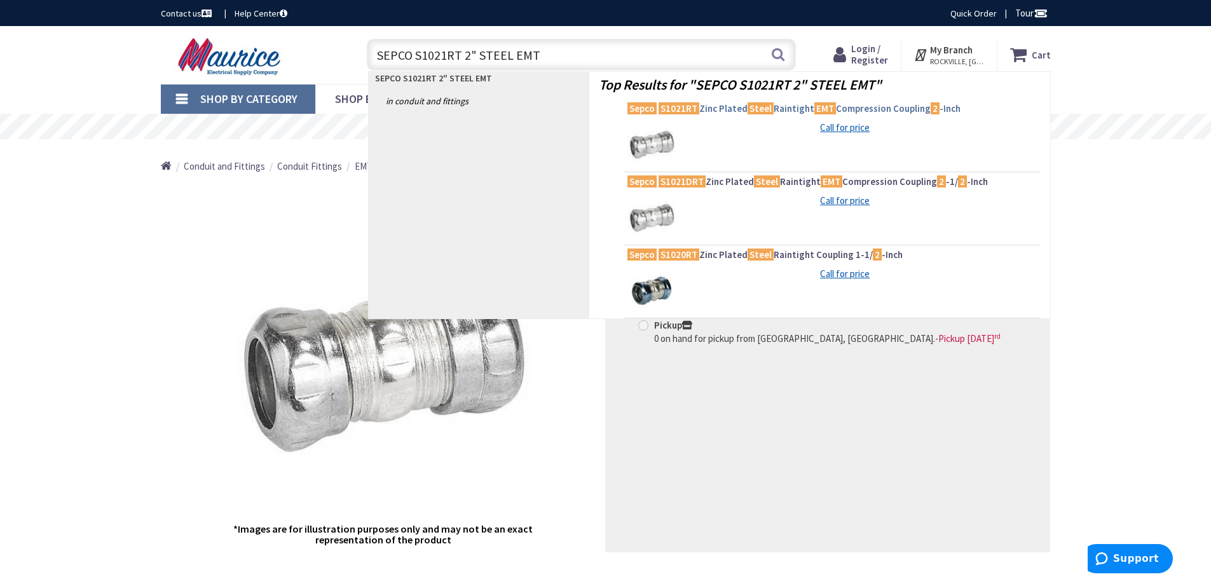
type input "SEPCO S1021RT 2" STEEL EMT"
click at [705, 111] on span "Sepco S1021RT Zinc Plated Steel Raintight EMT Compression Coupling 2 -Inch" at bounding box center [832, 108] width 410 height 13
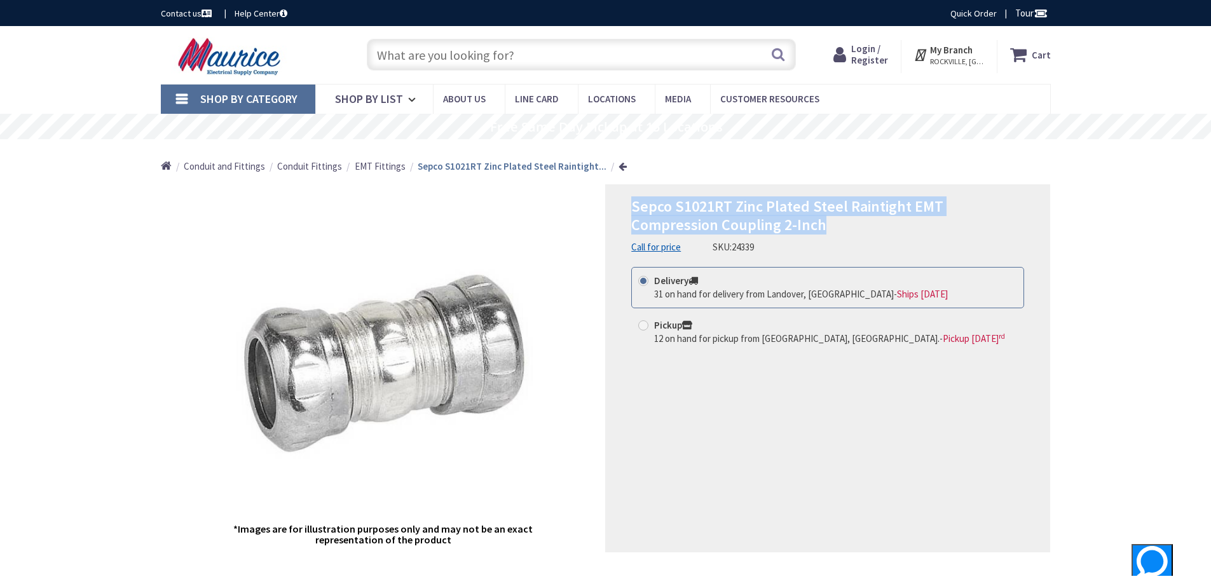
drag, startPoint x: 629, startPoint y: 207, endPoint x: 838, endPoint y: 224, distance: 209.7
click at [835, 225] on div "Sepco S1021RT Zinc Plated Steel Raintight EMT Compression Coupling 2-Inch Call …" at bounding box center [827, 368] width 445 height 368
copy span "Sepco S1021RT Zinc Plated Steel Raintight EMT Compression Coupling 2-Inch"
click at [688, 194] on div "Sepco S1021RT Zinc Plated Steel Raintight EMT Compression Coupling 2-Inch Call …" at bounding box center [827, 368] width 445 height 368
click at [680, 208] on span "Sepco S1021RT Zinc Plated Steel Raintight EMT Compression Coupling 2-Inch" at bounding box center [787, 215] width 312 height 38
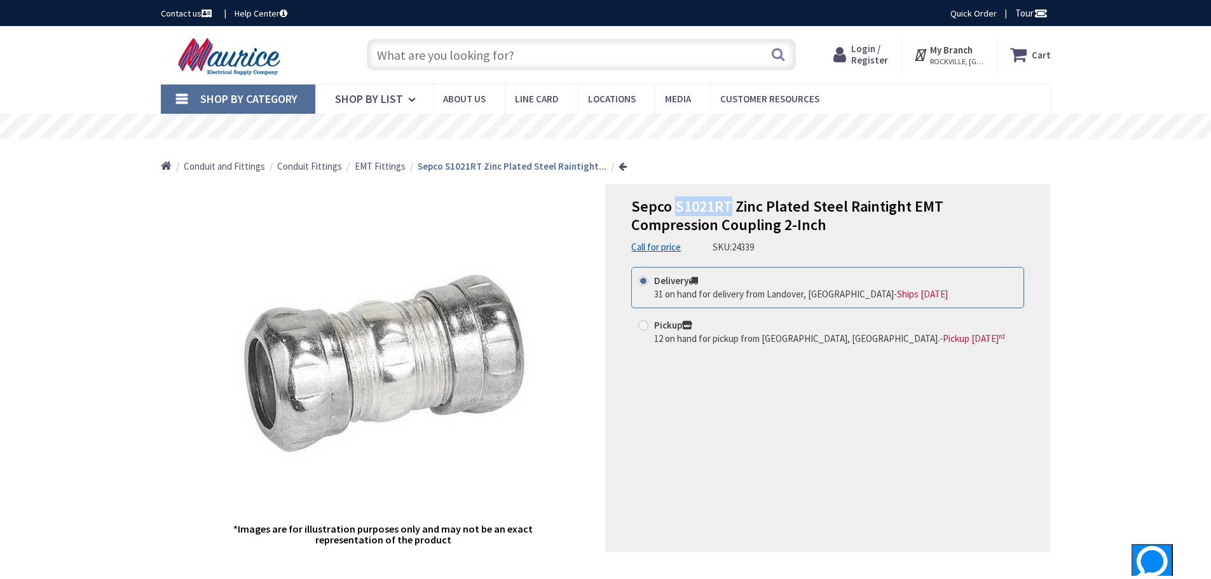
drag, startPoint x: 675, startPoint y: 206, endPoint x: 728, endPoint y: 204, distance: 52.8
click at [728, 204] on span "Sepco S1021RT Zinc Plated Steel Raintight EMT Compression Coupling 2-Inch" at bounding box center [787, 215] width 312 height 38
copy span "S1021RT"
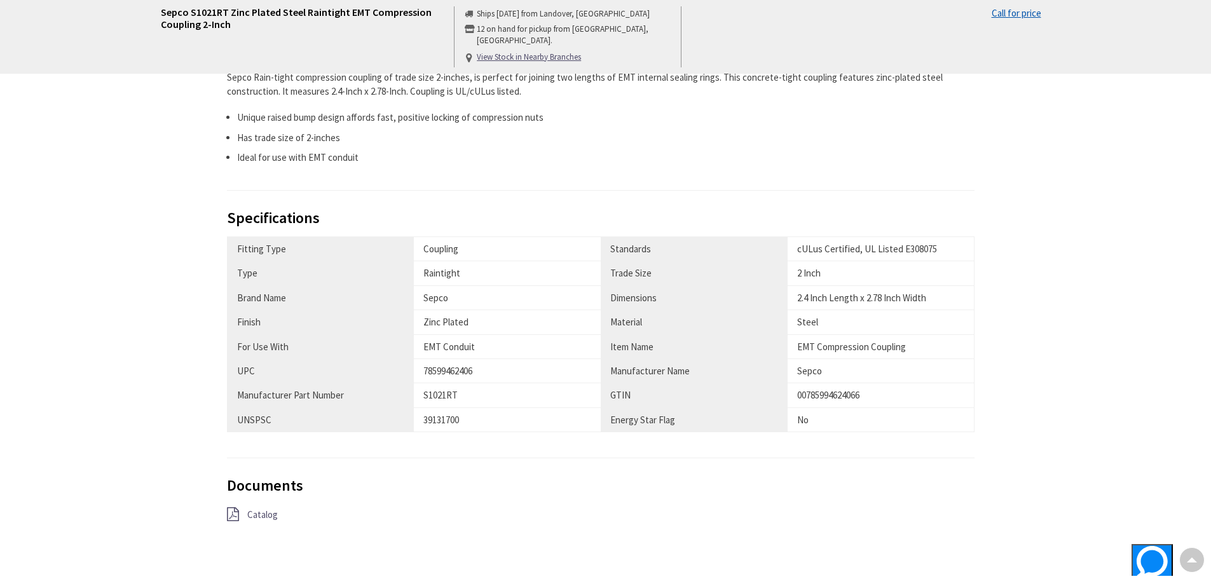
scroll to position [572, 0]
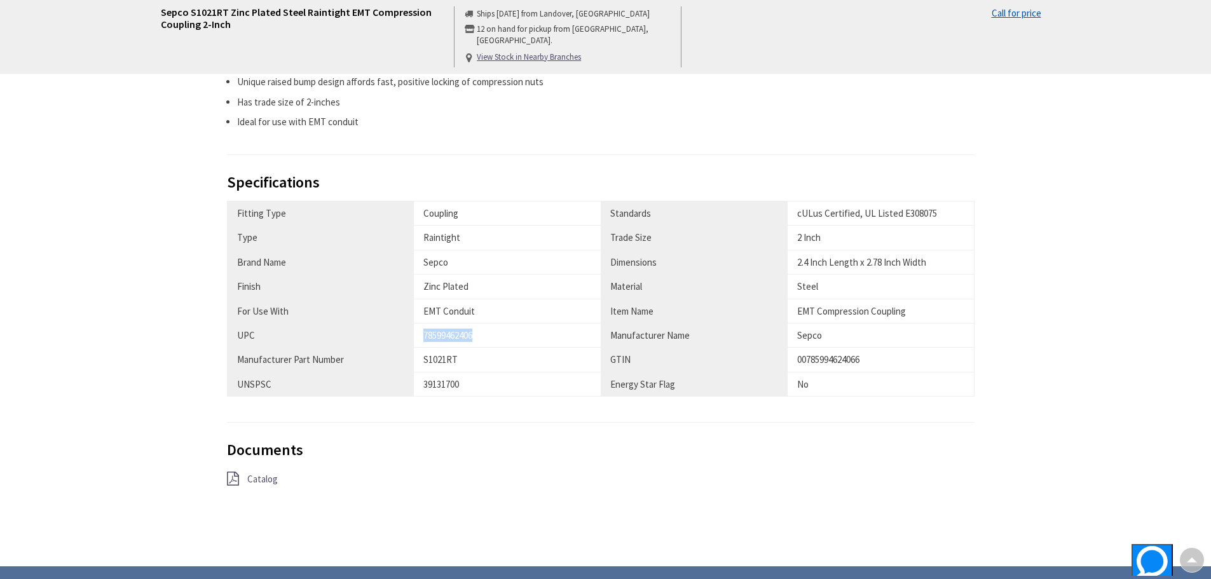
drag, startPoint x: 424, startPoint y: 332, endPoint x: 499, endPoint y: 333, distance: 75.0
click at [487, 334] on div "78599462406" at bounding box center [507, 335] width 168 height 13
copy div "78599462406"
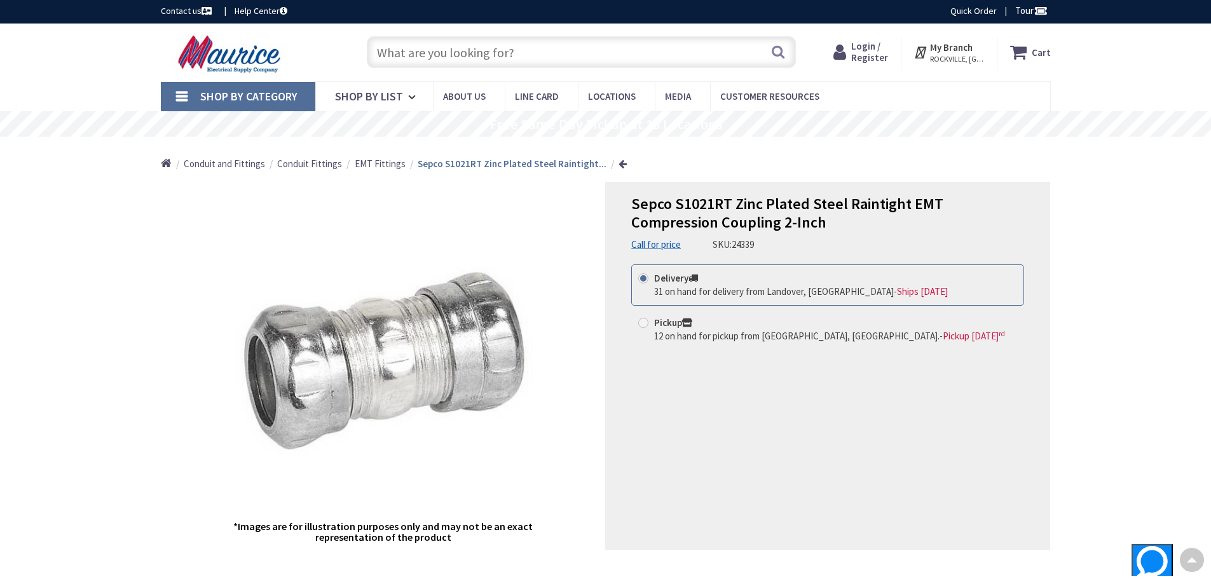
scroll to position [0, 0]
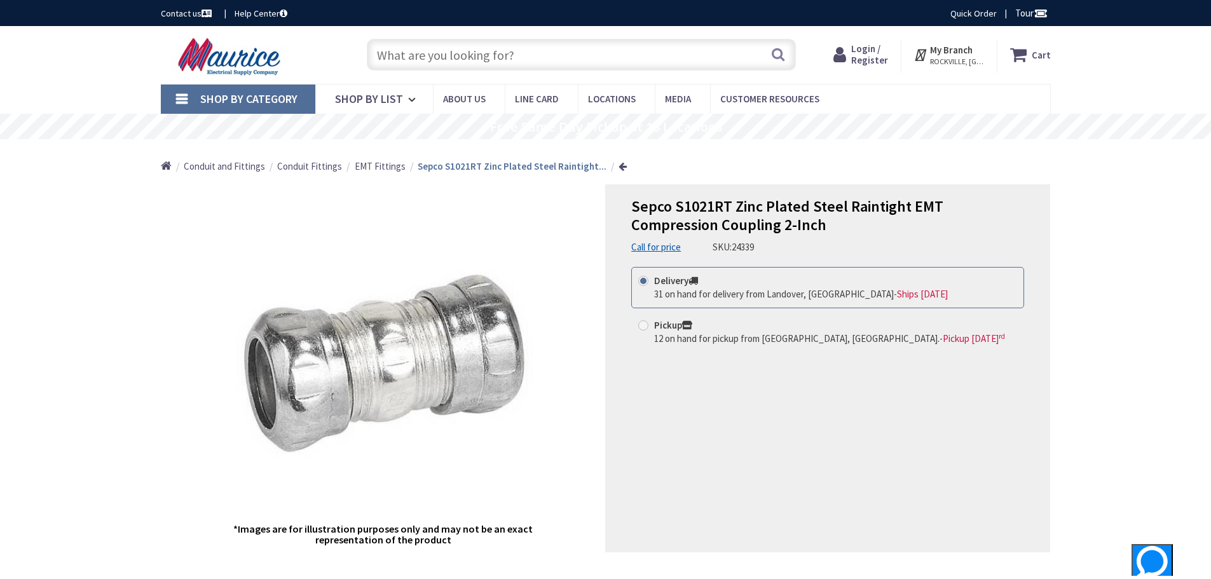
click at [431, 55] on input "text" at bounding box center [581, 55] width 429 height 32
paste input "SSTRUT 702-3-EG COND CLAMP MADE IN USA"
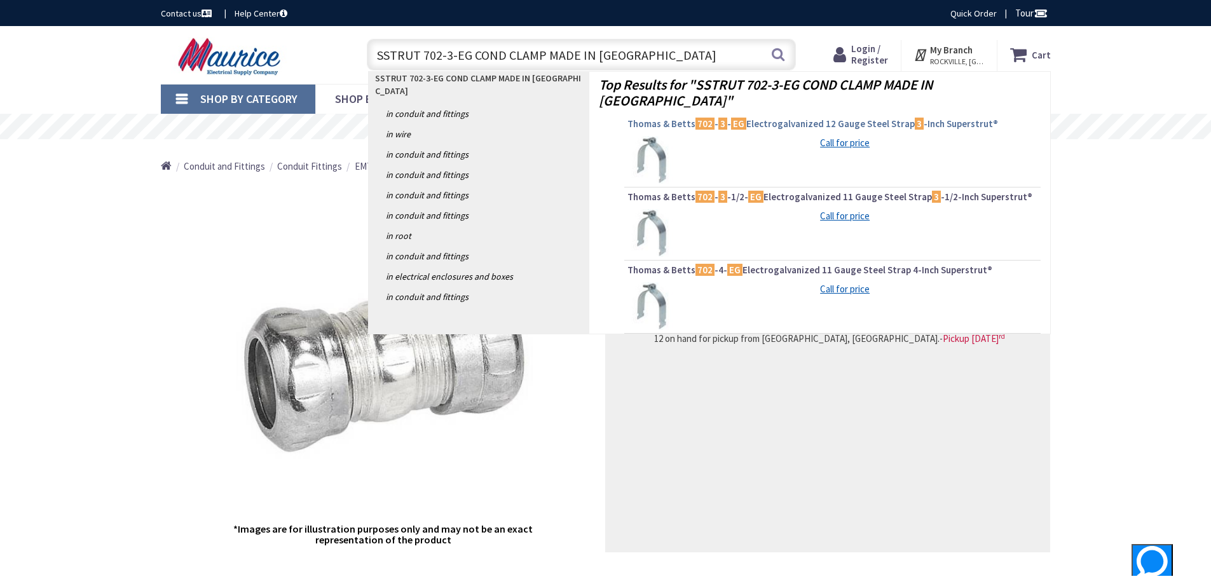
type input "SSTRUT 702-3-EG COND CLAMP MADE IN USA"
click at [754, 118] on span "Thomas & Betts 702 - 3 - EG Electrogalvanized 12 Gauge Steel Strap 3 -Inch Supe…" at bounding box center [832, 124] width 410 height 13
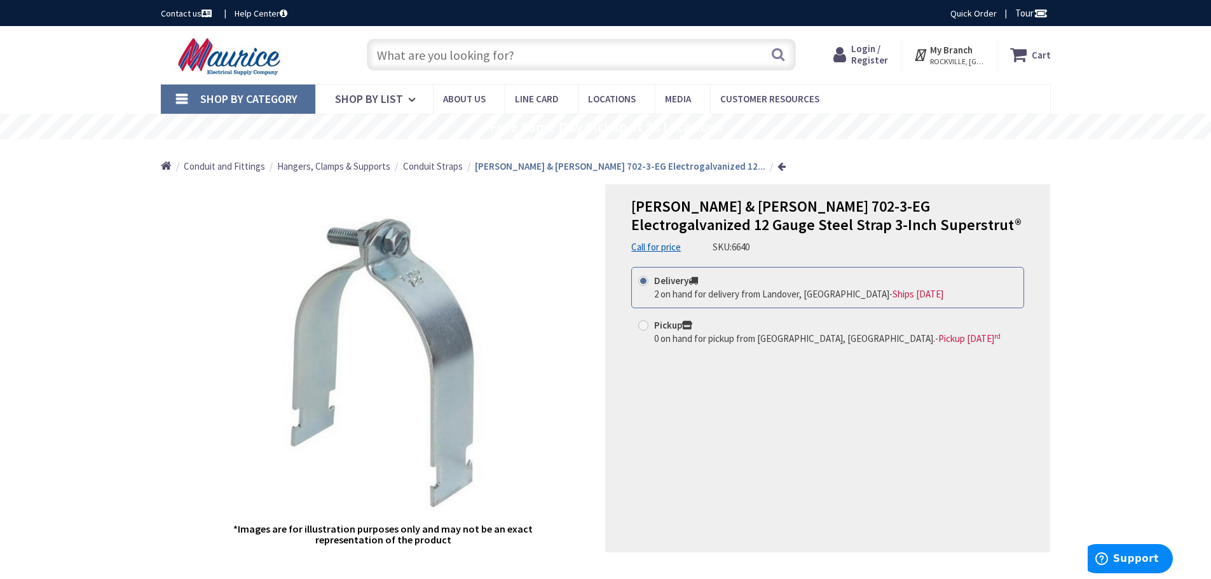
click at [473, 58] on input "text" at bounding box center [581, 55] width 429 height 32
paste input "SSTRUT 703-1-EG COND/EMT CLAMP MADE IN [GEOGRAPHIC_DATA]"
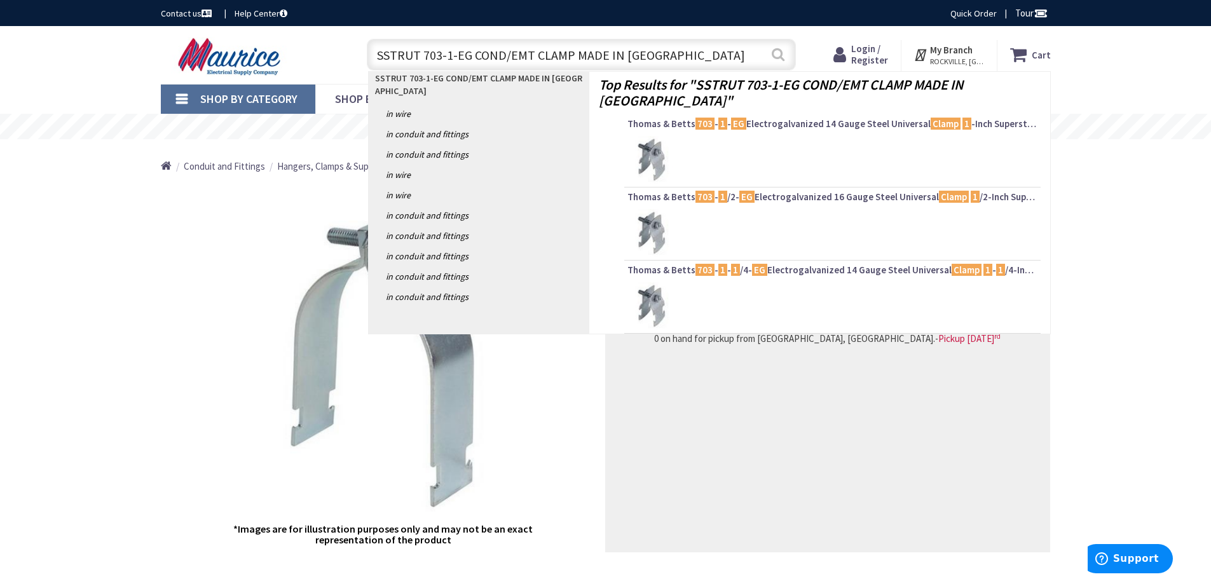
type input "SSTRUT 703-1-EG COND/EMT CLAMP MADE IN USA"
click at [782, 55] on button "Search" at bounding box center [778, 54] width 17 height 29
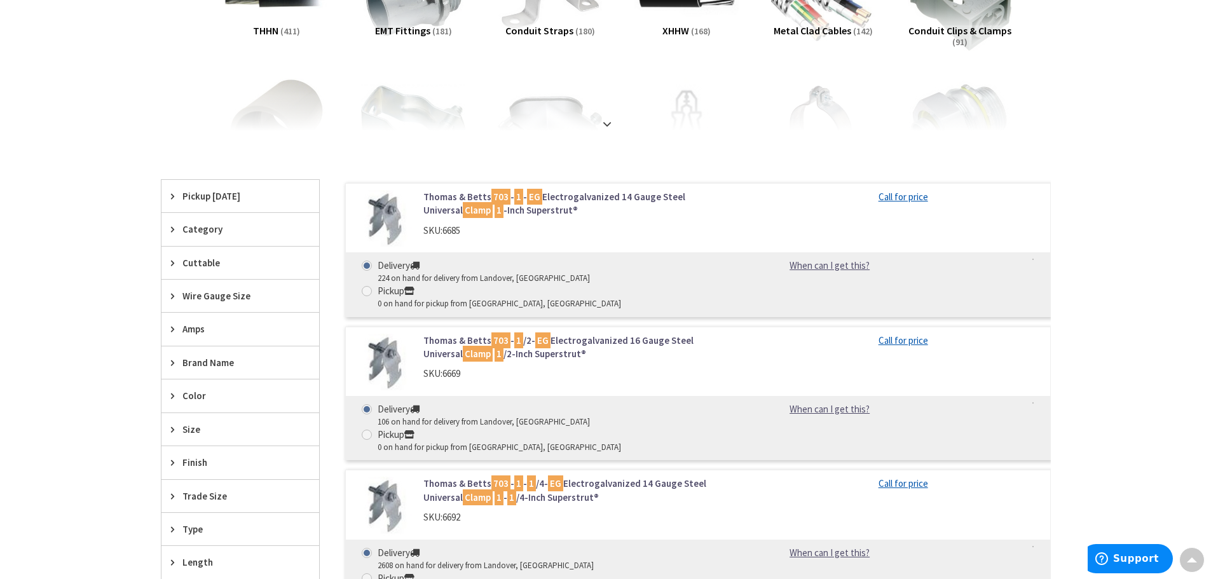
scroll to position [254, 0]
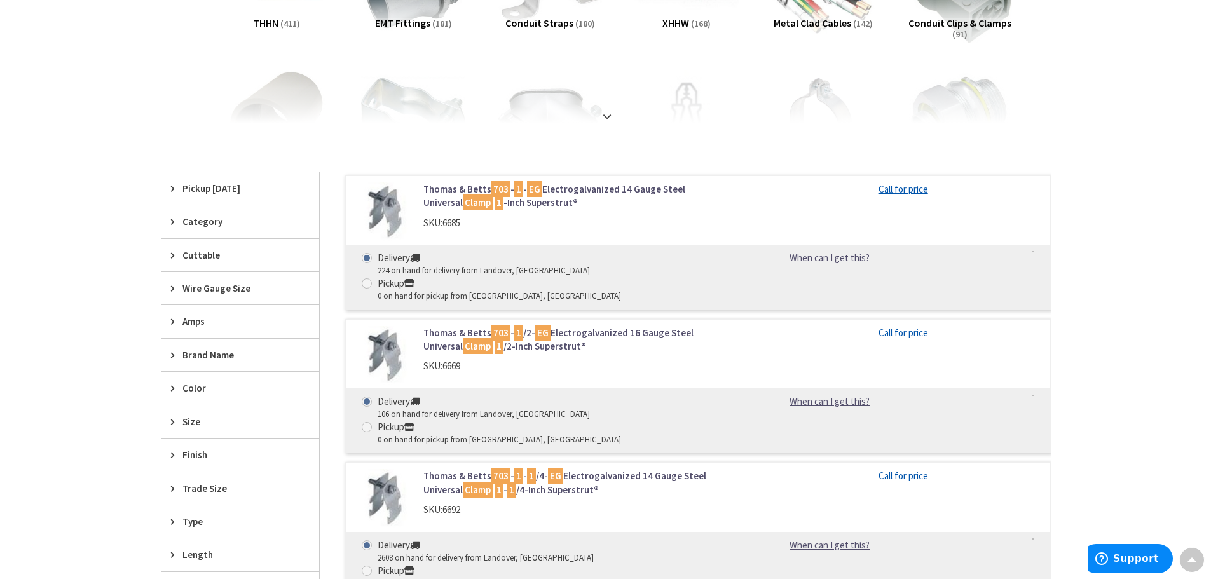
click at [578, 180] on div "Thomas & Betts 703 - 1 - EG Electrogalvanized 14 Gauge Steel Universal Clamp 1 …" at bounding box center [697, 242] width 705 height 134
click at [576, 193] on link "Thomas & Betts 703 - 1 - EG Electrogalvanized 14 Gauge Steel Universal Clamp 1 …" at bounding box center [584, 195] width 323 height 27
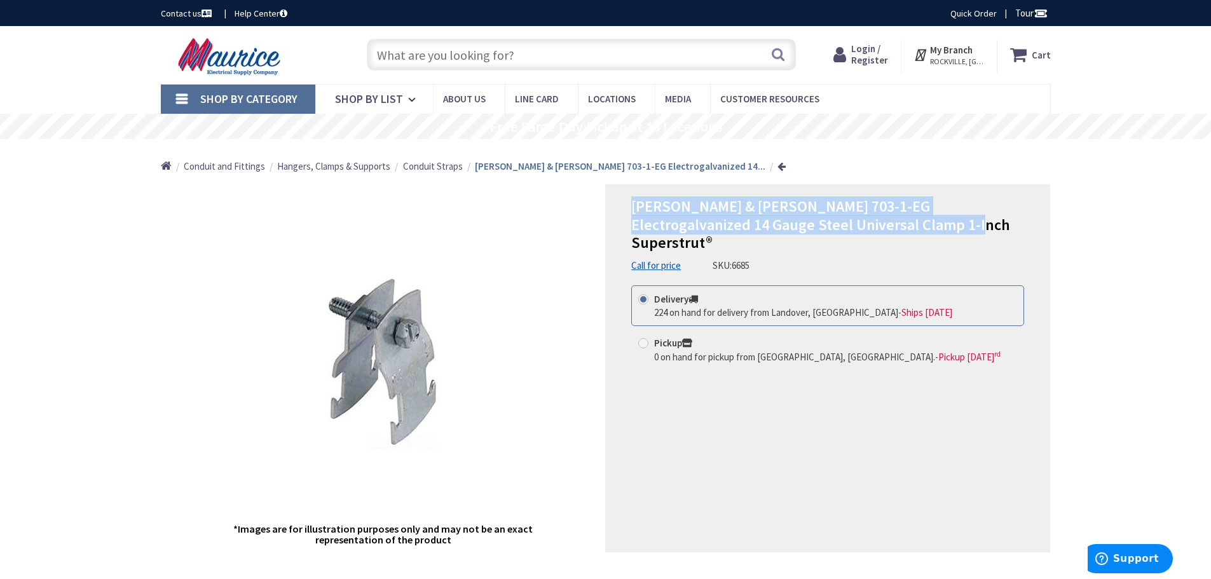
drag, startPoint x: 631, startPoint y: 208, endPoint x: 870, endPoint y: 229, distance: 239.8
click at [870, 229] on h1 "[PERSON_NAME] & [PERSON_NAME] 703-1-EG Electrogalvanized 14 Gauge Steel Univers…" at bounding box center [827, 225] width 393 height 55
copy span "[PERSON_NAME] & [PERSON_NAME] 703-1-EG Electrogalvanized 14 Gauge Steel Univers…"
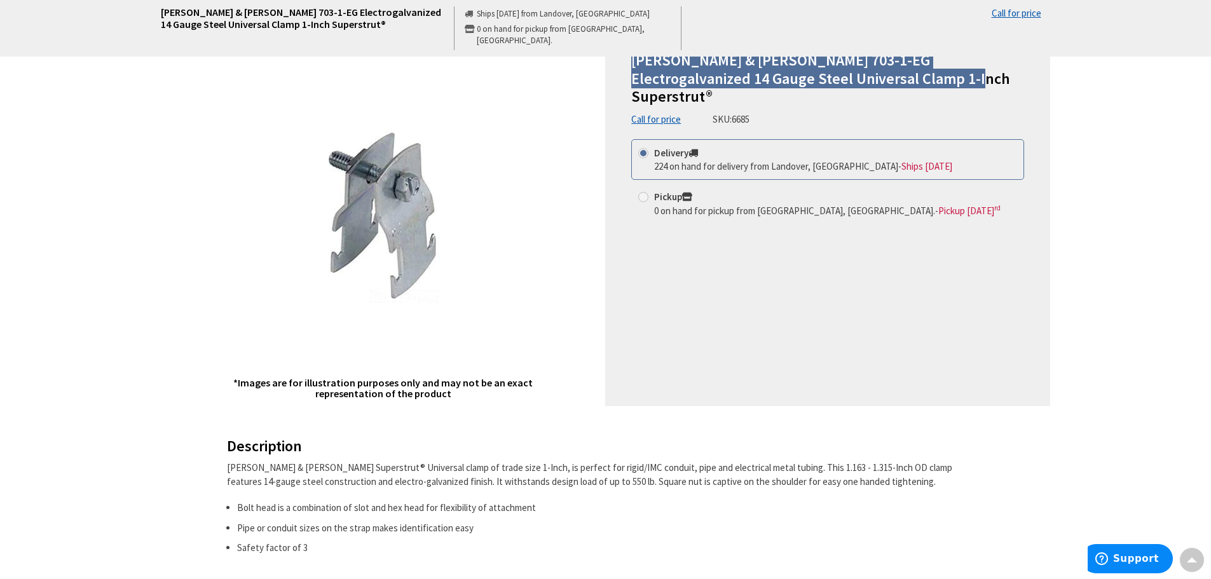
scroll to position [64, 0]
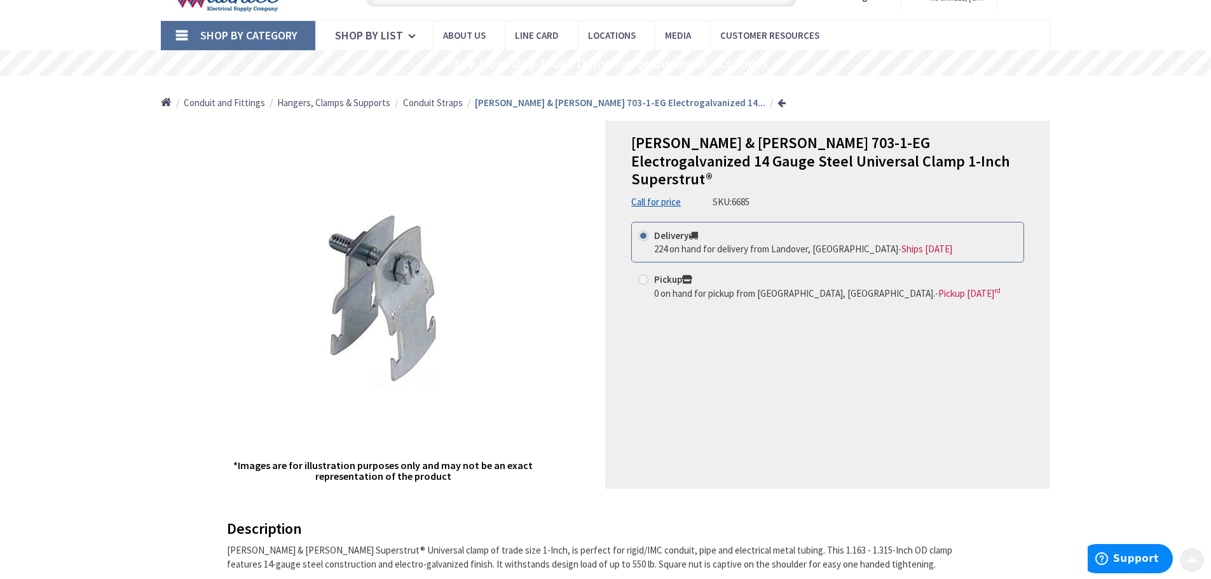
click at [672, 321] on div "Thomas & Betts 703-1-EG Electrogalvanized 14 Gauge Steel Universal Clamp 1-Inch…" at bounding box center [827, 305] width 445 height 368
drag, startPoint x: 740, startPoint y: 142, endPoint x: 793, endPoint y: 139, distance: 52.8
click at [793, 139] on span "Thomas & Betts 703-1-EG Electrogalvanized 14 Gauge Steel Universal Clamp 1-Inch…" at bounding box center [820, 161] width 379 height 57
click at [763, 179] on div "Thomas & Betts 703-1-EG Electrogalvanized 14 Gauge Steel Universal Clamp 1-Inch…" at bounding box center [827, 171] width 393 height 75
drag, startPoint x: 736, startPoint y: 142, endPoint x: 794, endPoint y: 137, distance: 58.0
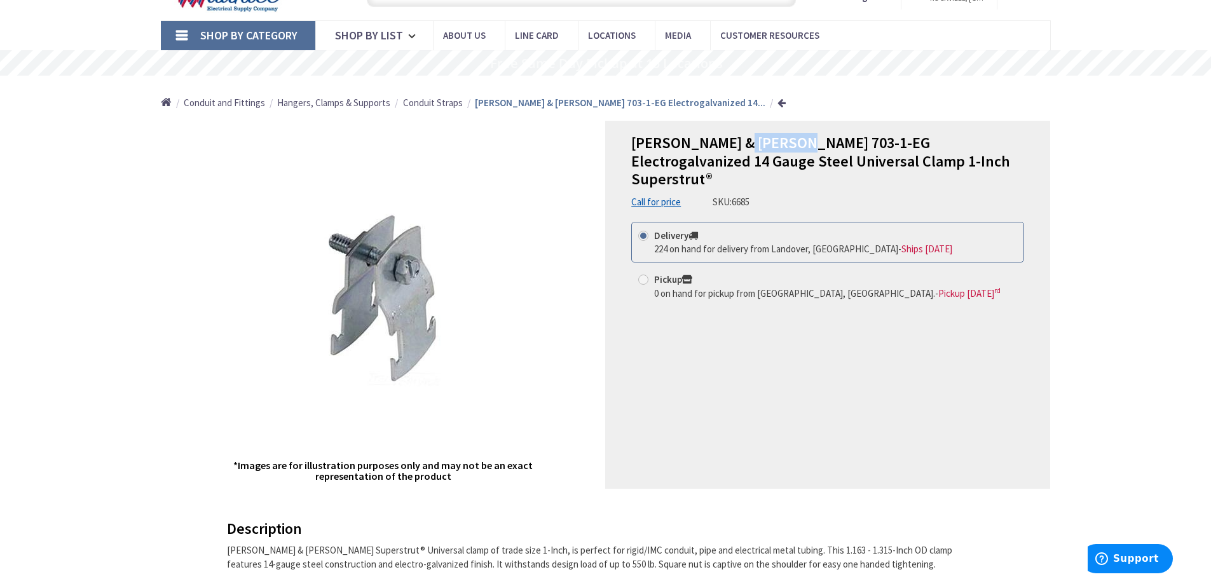
click at [794, 137] on span "Thomas & Betts 703-1-EG Electrogalvanized 14 Gauge Steel Universal Clamp 1-Inch…" at bounding box center [820, 161] width 379 height 57
copy span "703-1-EG"
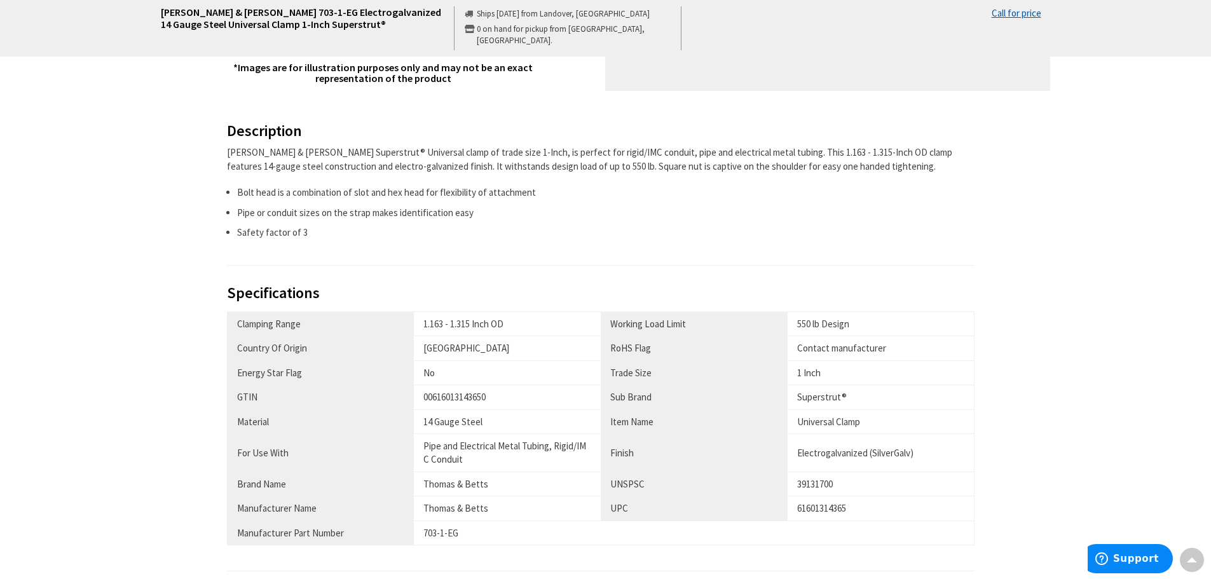
scroll to position [572, 0]
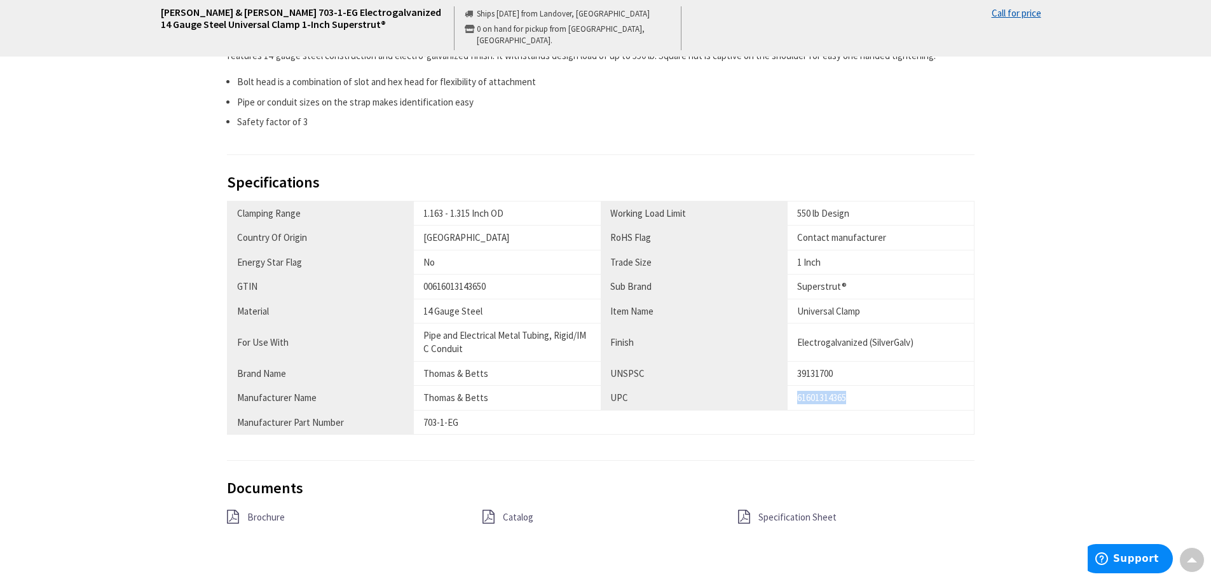
drag, startPoint x: 796, startPoint y: 397, endPoint x: 879, endPoint y: 408, distance: 84.0
click at [879, 408] on td "61601314365" at bounding box center [880, 398] width 187 height 24
copy div "61601314365"
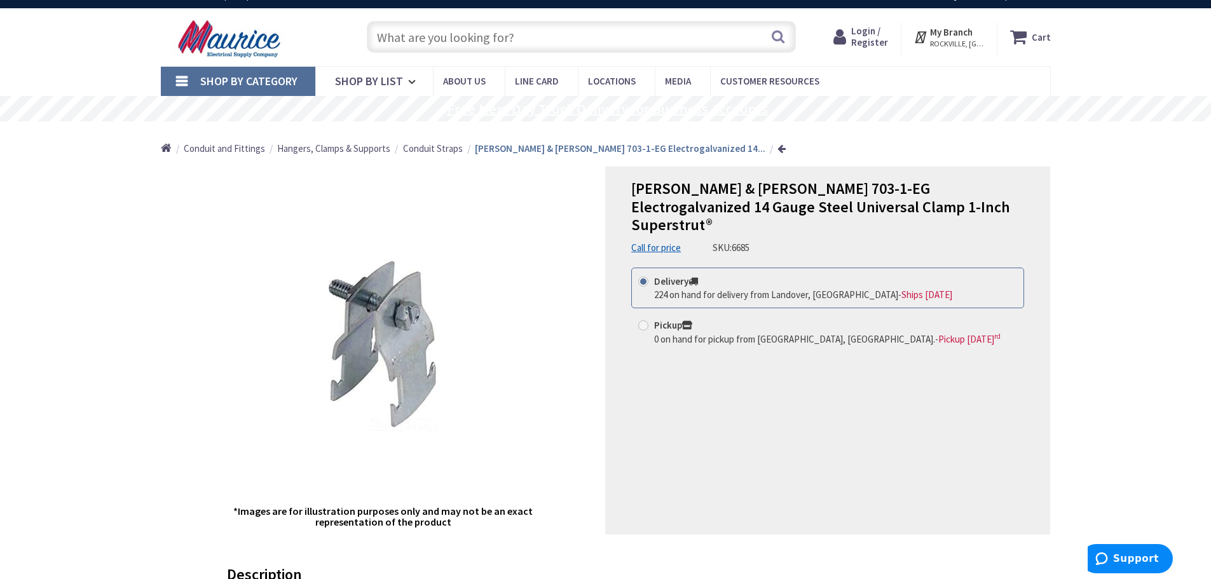
scroll to position [0, 0]
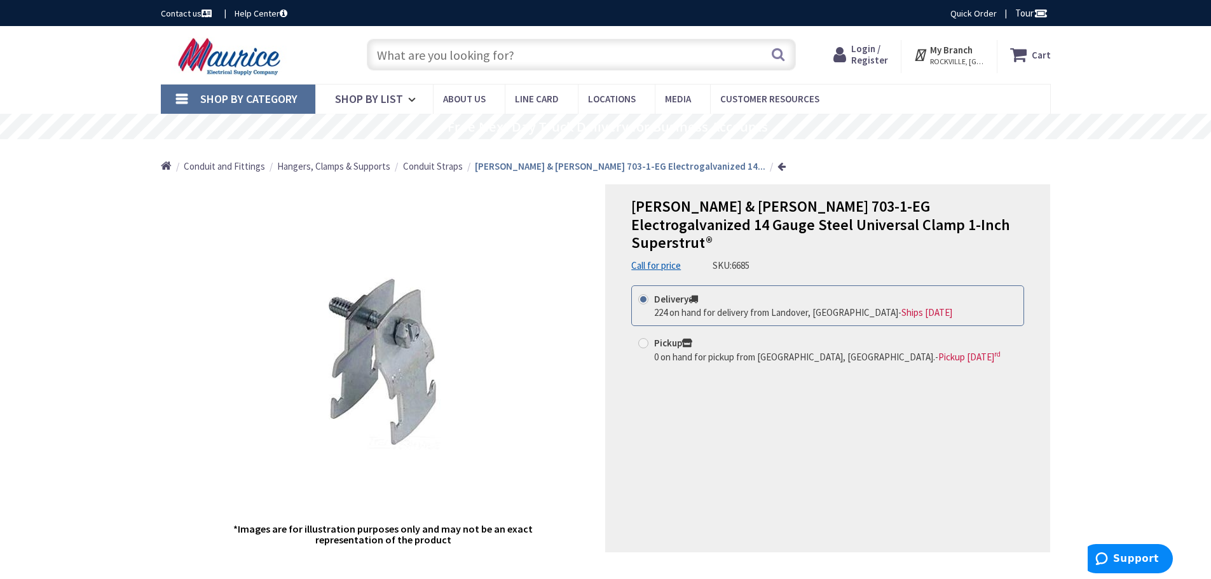
click at [499, 55] on input "text" at bounding box center [581, 55] width 429 height 32
paste input "GALV 2" X 10' BLUE CAP"
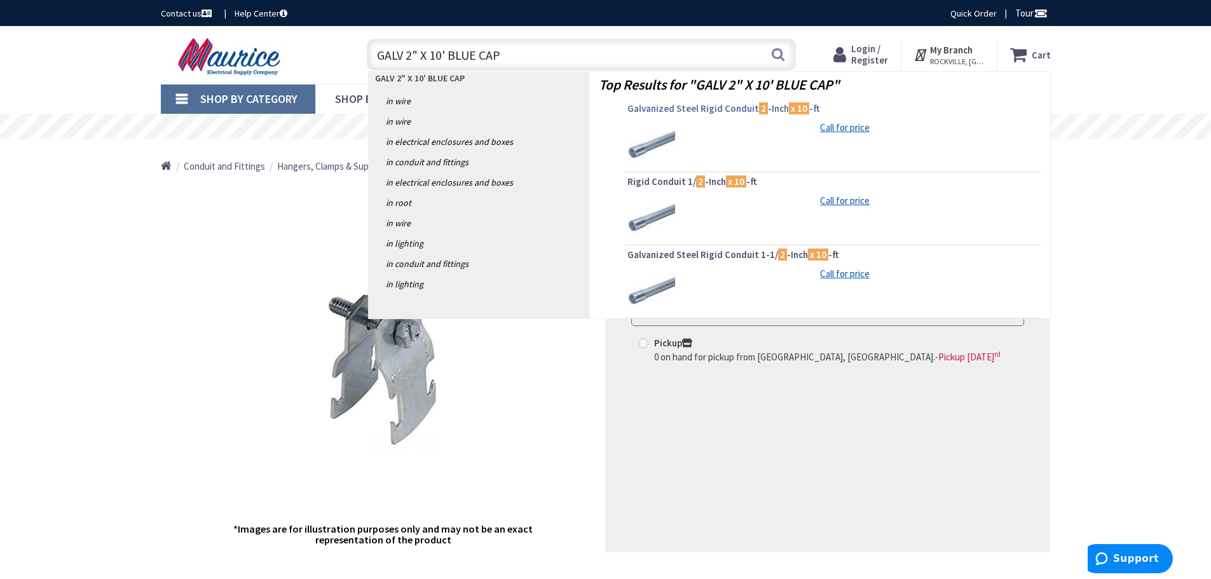
type input "GALV 2" X 10' BLUE CAP"
click at [742, 109] on span "Galvanized Steel Rigid Conduit 2 -Inch x 10 -ft" at bounding box center [832, 108] width 410 height 13
